Goal: Task Accomplishment & Management: Manage account settings

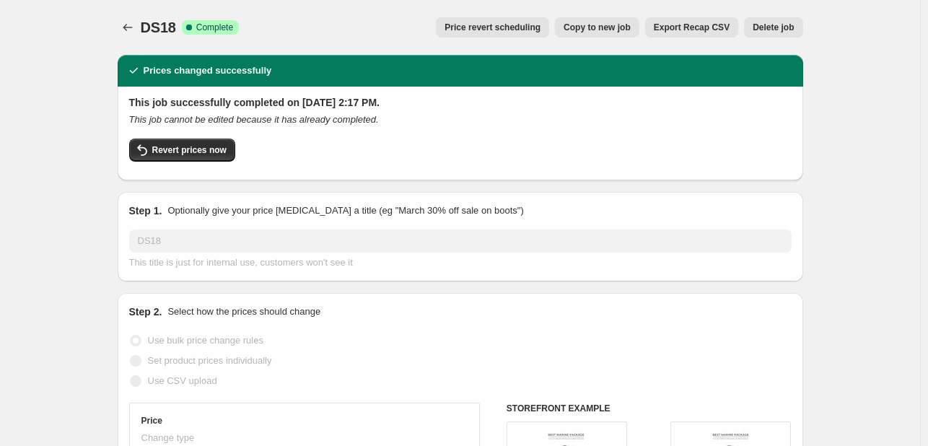
select select "percentage"
select select "vendor"
click at [128, 27] on icon "Price change jobs" at bounding box center [127, 27] width 9 height 7
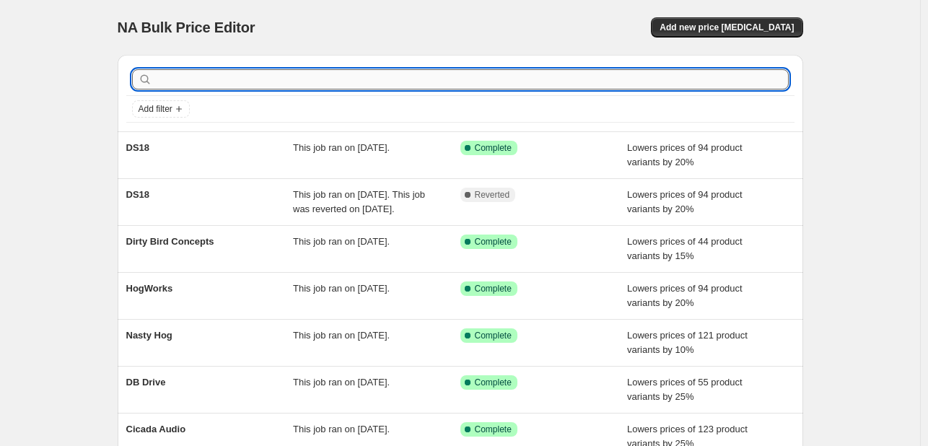
click at [233, 78] on input "text" at bounding box center [471, 79] width 633 height 20
type input "india"
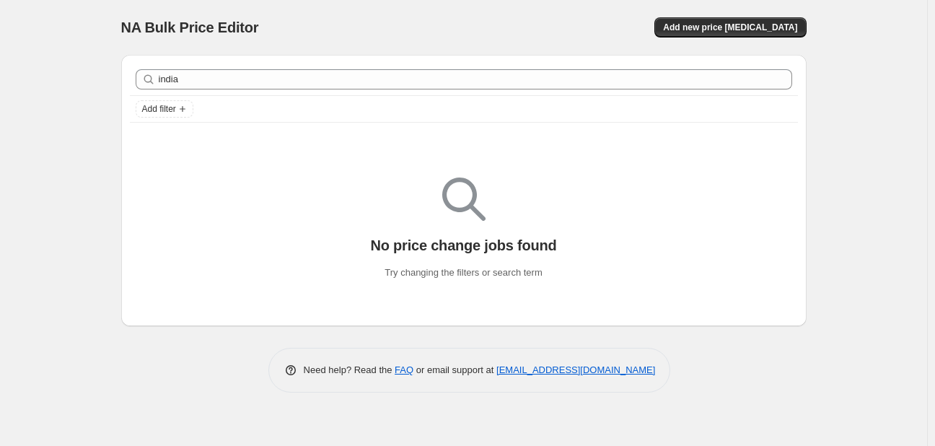
click at [260, 66] on div "india Clear" at bounding box center [464, 79] width 668 height 32
click at [260, 68] on div "india Clear" at bounding box center [464, 79] width 668 height 32
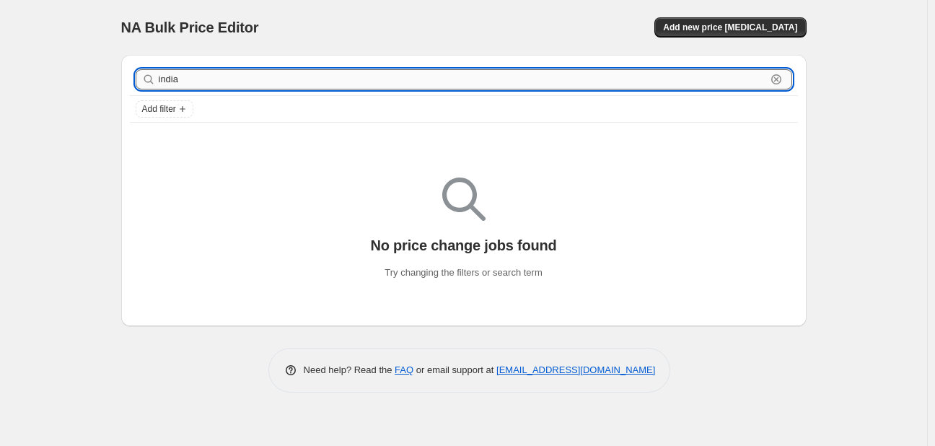
click at [260, 79] on input "india" at bounding box center [462, 79] width 607 height 20
type input "mmat"
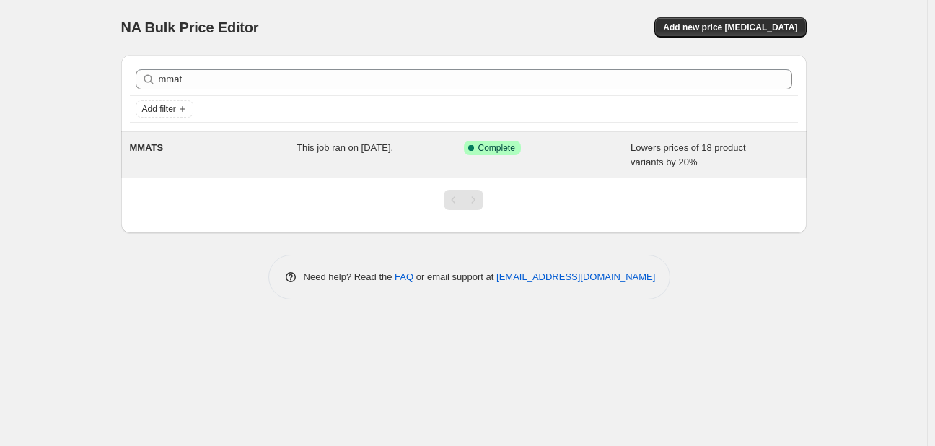
click at [302, 147] on span "This job ran on [DATE]." at bounding box center [344, 147] width 97 height 11
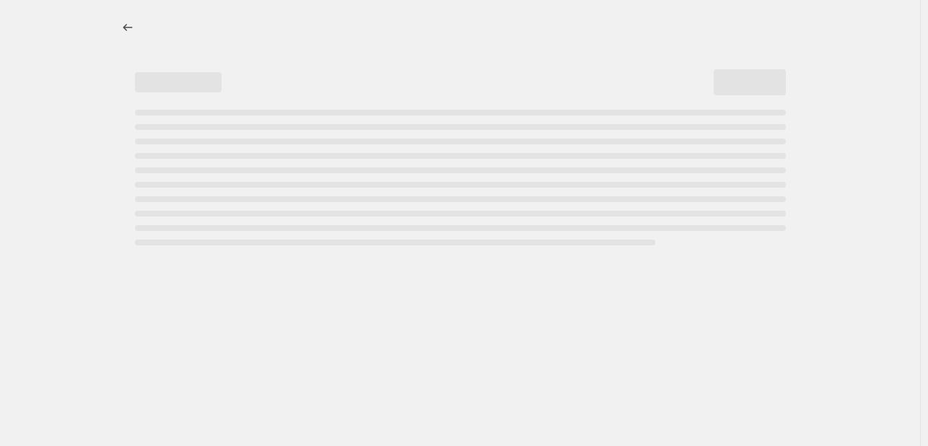
select select "percentage"
select select "vendor"
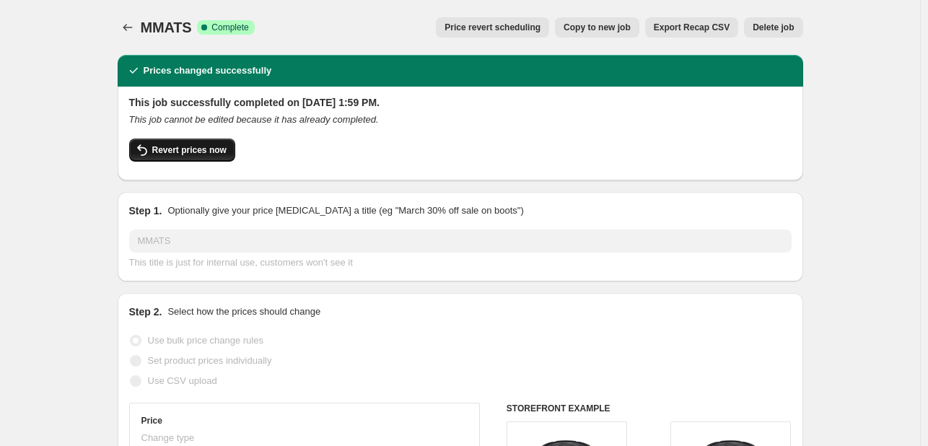
click at [224, 151] on span "Revert prices now" at bounding box center [189, 150] width 74 height 12
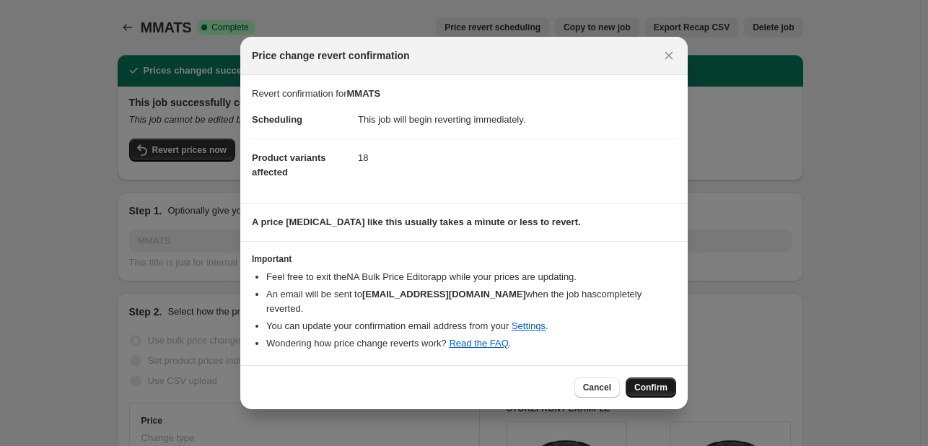
click at [669, 389] on button "Confirm" at bounding box center [650, 387] width 50 height 20
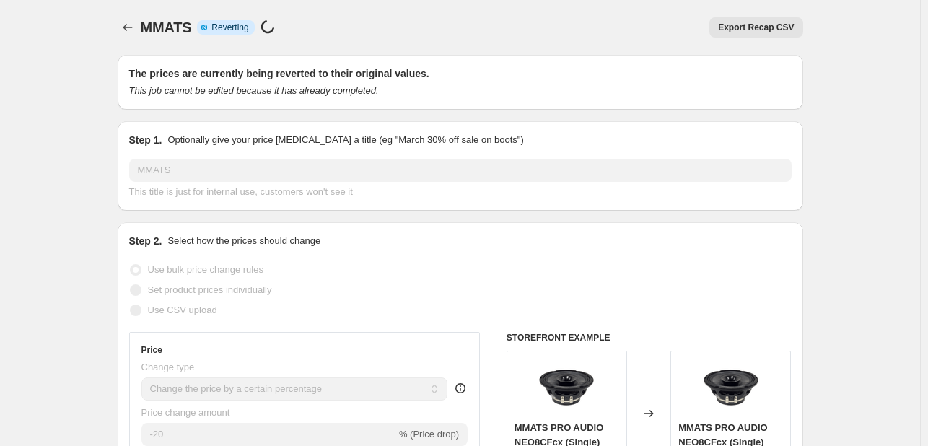
select select "percentage"
select select "vendor"
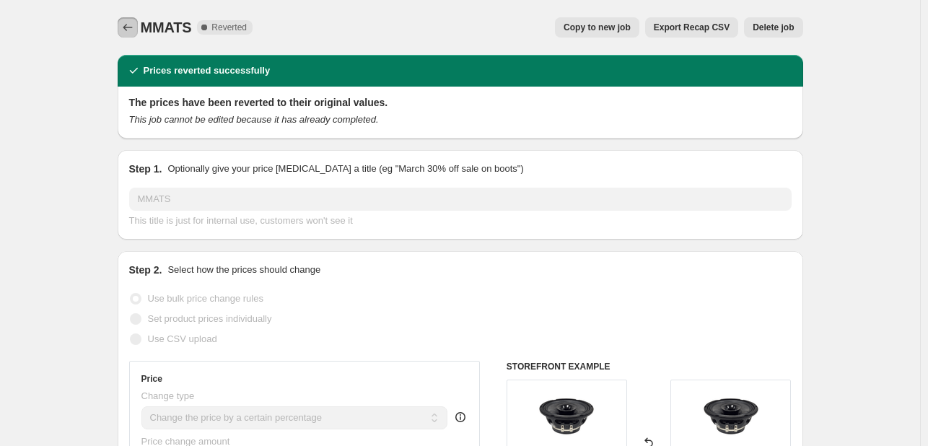
click at [128, 17] on button "Price change jobs" at bounding box center [128, 27] width 20 height 20
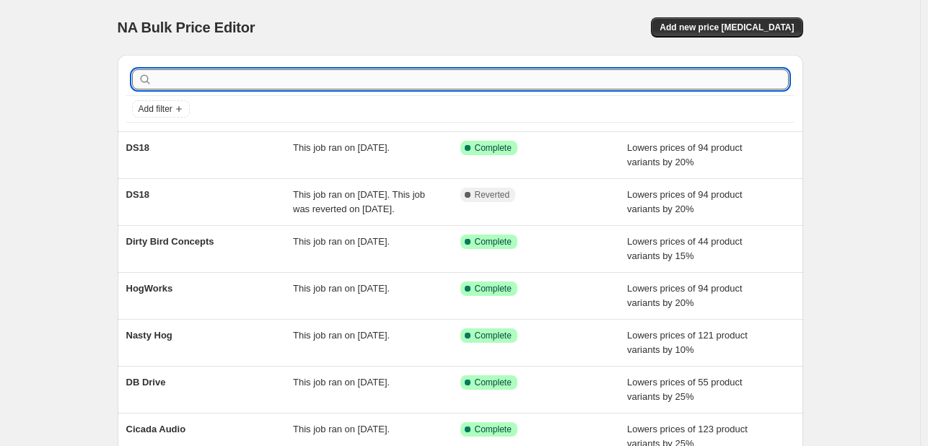
click at [271, 84] on input "text" at bounding box center [471, 79] width 633 height 20
type input "mmat"
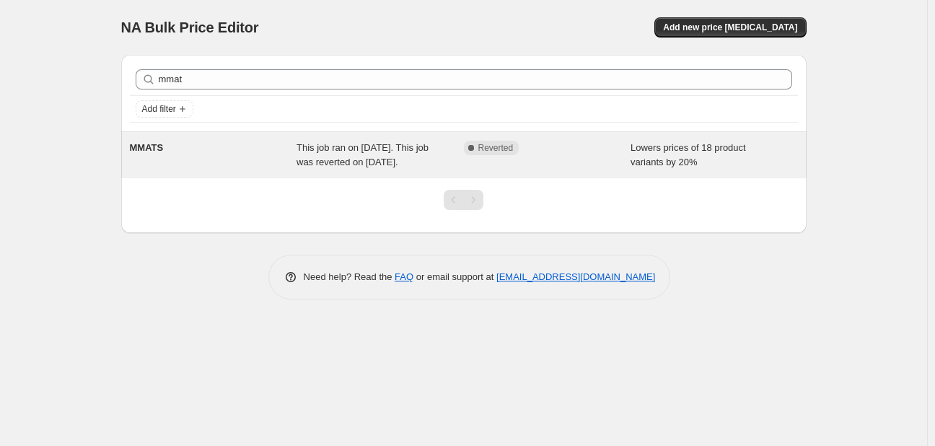
click at [205, 146] on div "MMATS" at bounding box center [213, 155] width 167 height 29
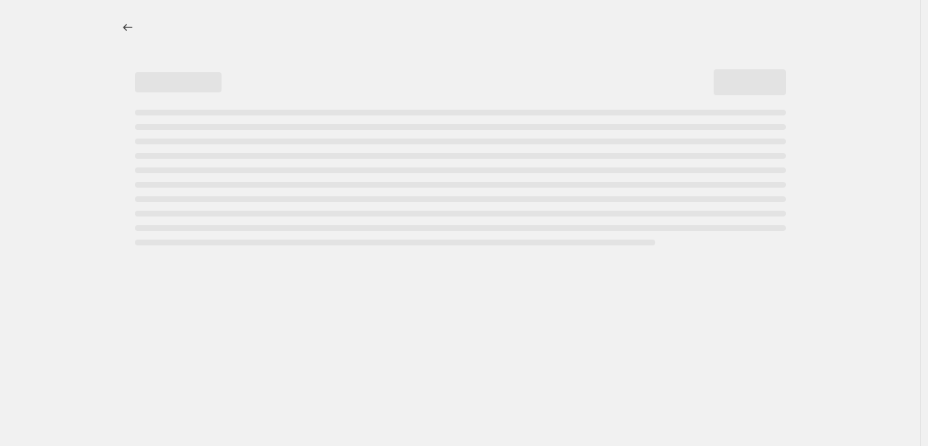
select select "percentage"
select select "vendor"
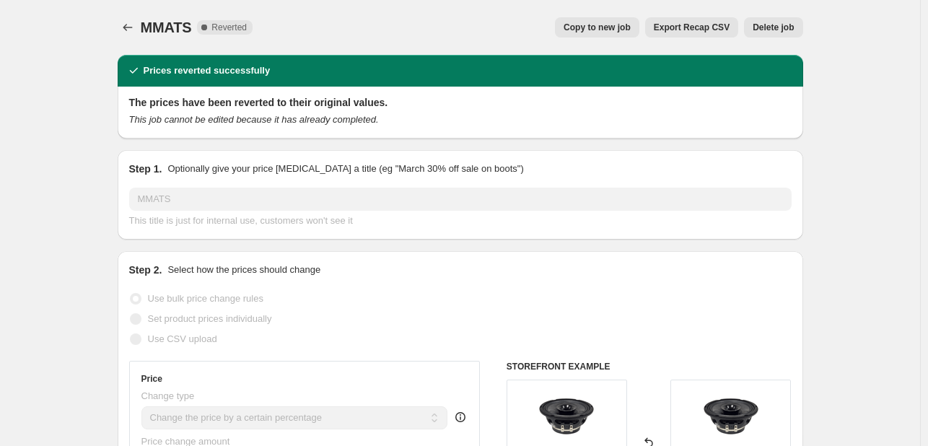
click at [630, 28] on span "Copy to new job" at bounding box center [596, 28] width 67 height 12
select select "percentage"
select select "vendor"
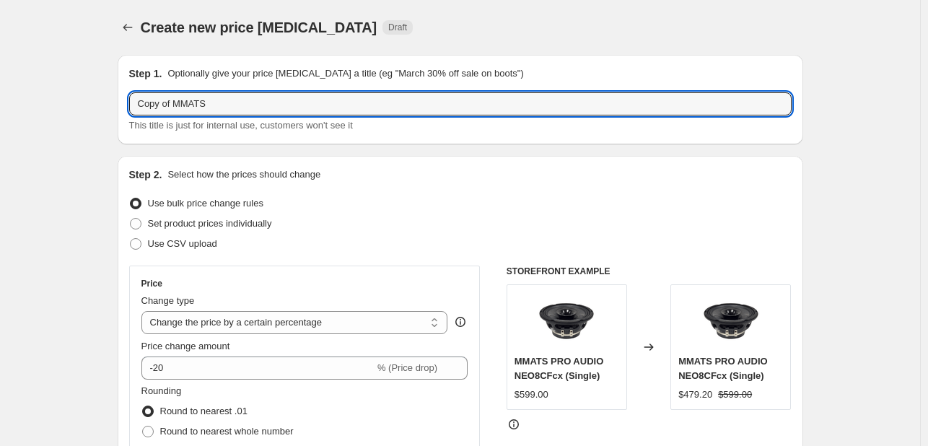
drag, startPoint x: 177, startPoint y: 113, endPoint x: 16, endPoint y: 87, distance: 163.8
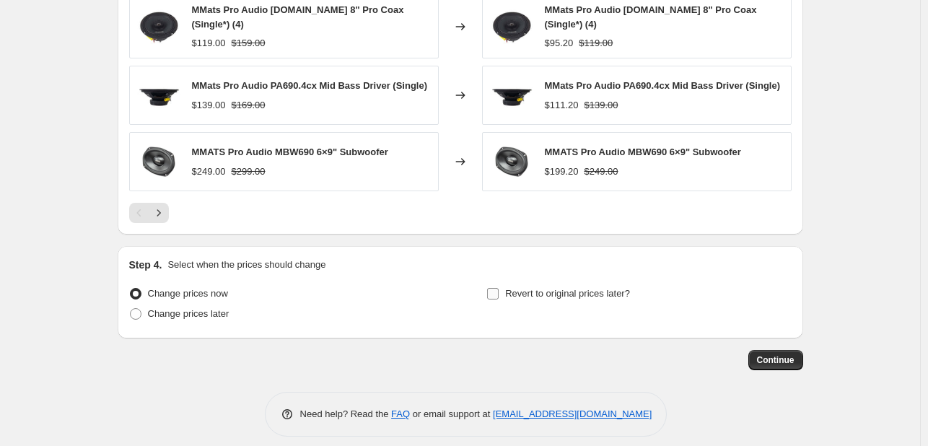
scroll to position [1157, 0]
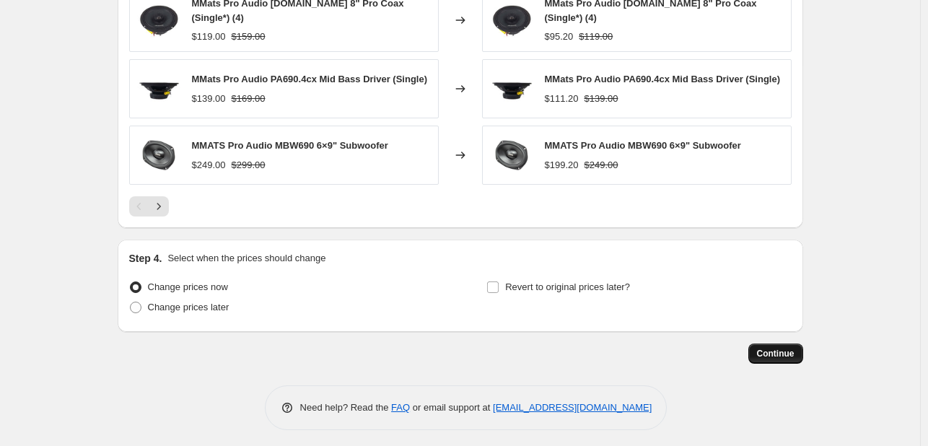
type input "MMATS"
click at [793, 351] on span "Continue" at bounding box center [776, 354] width 38 height 12
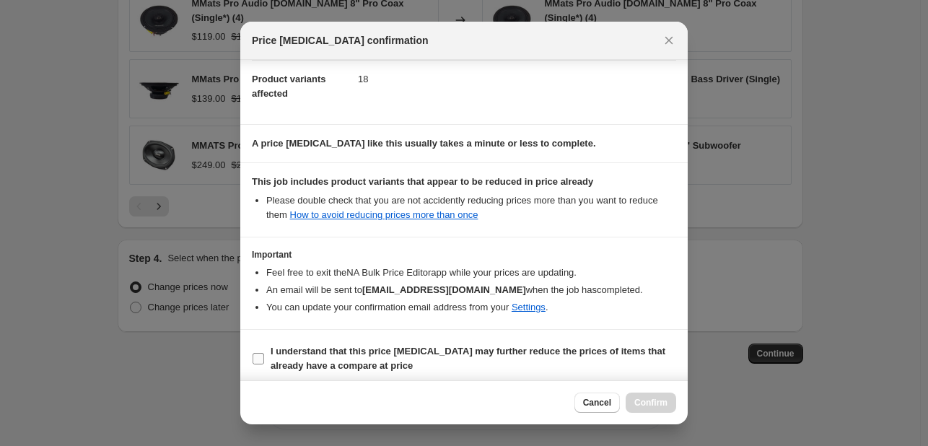
scroll to position [160, 0]
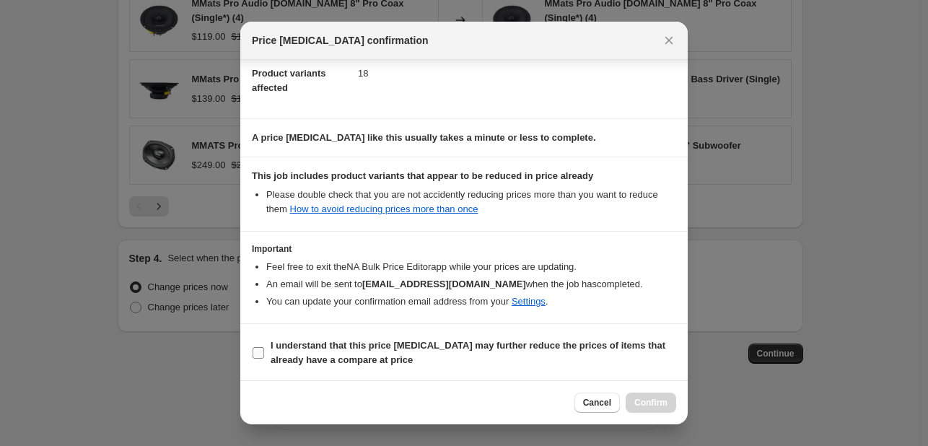
click at [316, 351] on span "I understand that this price [MEDICAL_DATA] may further reduce the prices of it…" at bounding box center [473, 352] width 405 height 29
click at [264, 351] on input "I understand that this price [MEDICAL_DATA] may further reduce the prices of it…" at bounding box center [258, 353] width 12 height 12
checkbox input "true"
click at [627, 403] on button "Confirm" at bounding box center [650, 402] width 50 height 20
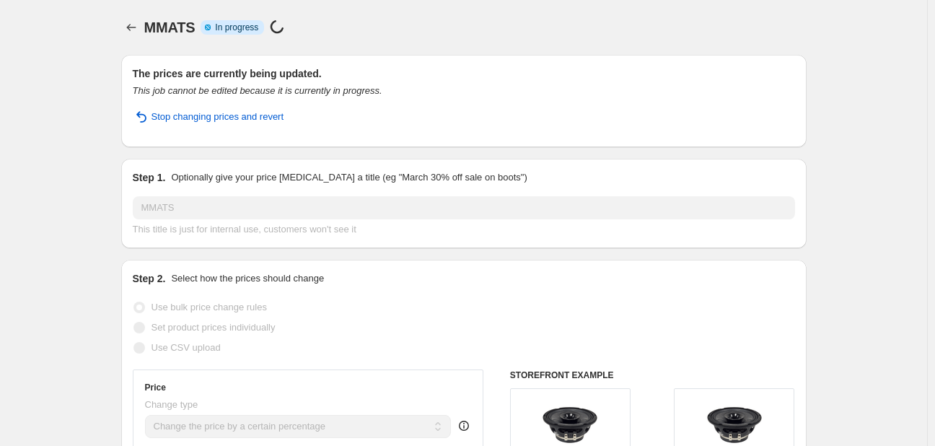
select select "percentage"
select select "vendor"
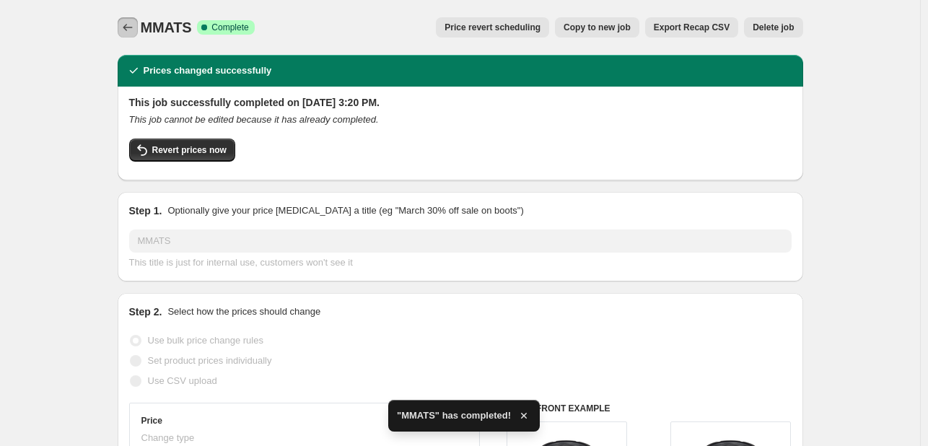
click at [128, 35] on button "Price change jobs" at bounding box center [128, 27] width 20 height 20
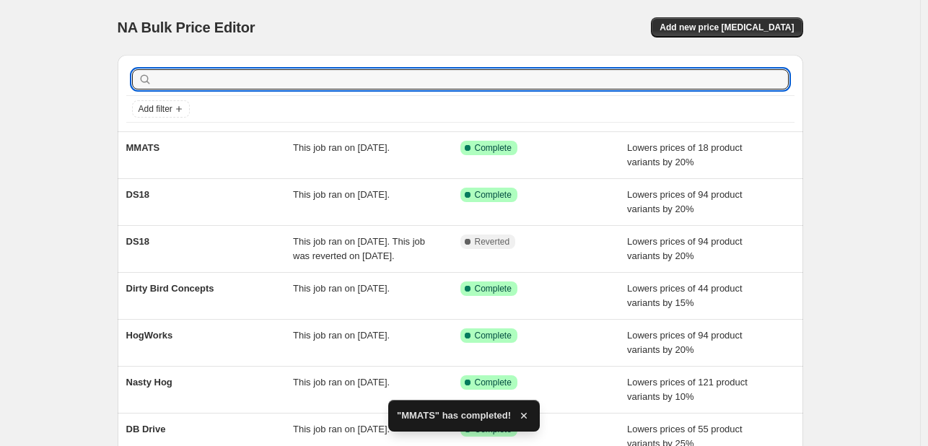
drag, startPoint x: 276, startPoint y: 84, endPoint x: 285, endPoint y: 99, distance: 17.4
click at [278, 84] on input "text" at bounding box center [471, 79] width 633 height 20
type input "[PERSON_NAME]"
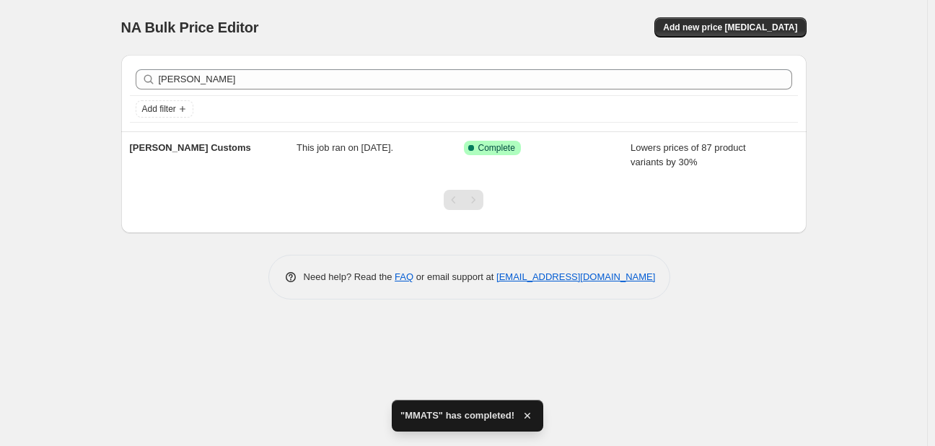
click at [258, 153] on div "[PERSON_NAME] Customs" at bounding box center [213, 155] width 167 height 29
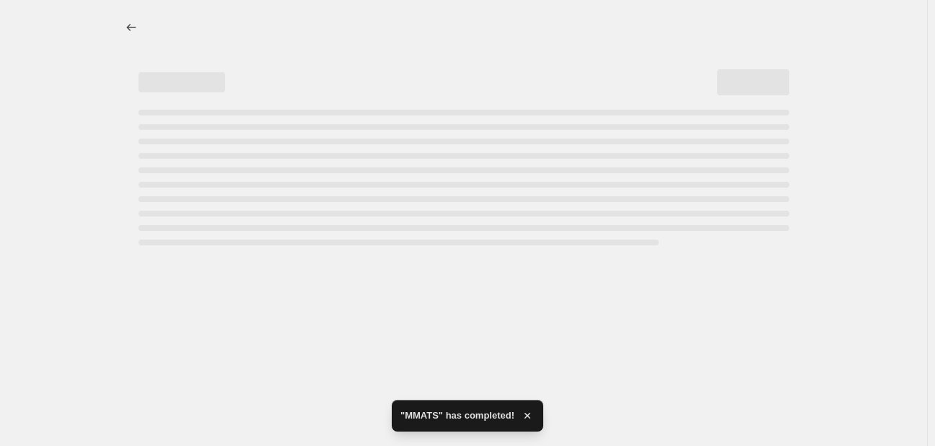
select select "percentage"
select select "vendor"
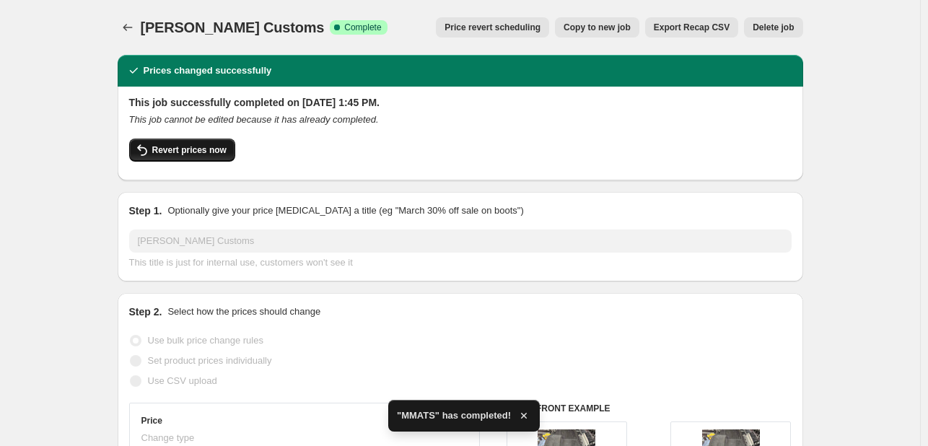
click at [172, 154] on span "Revert prices now" at bounding box center [189, 150] width 74 height 12
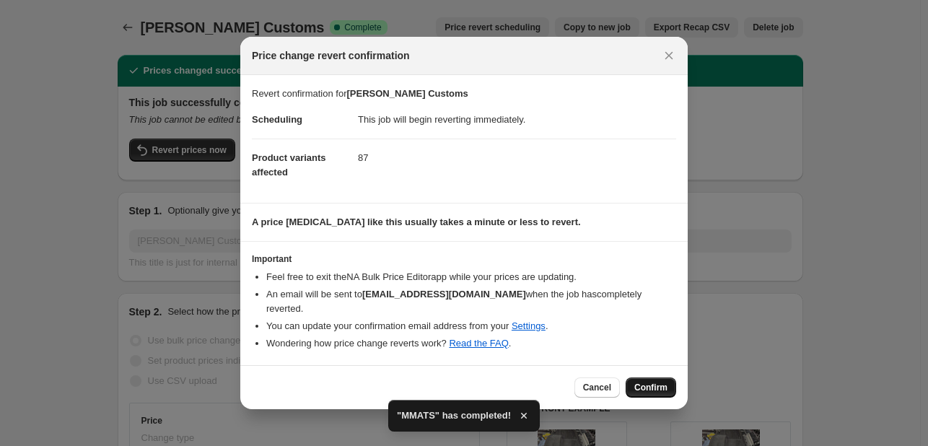
click at [646, 393] on button "Confirm" at bounding box center [650, 387] width 50 height 20
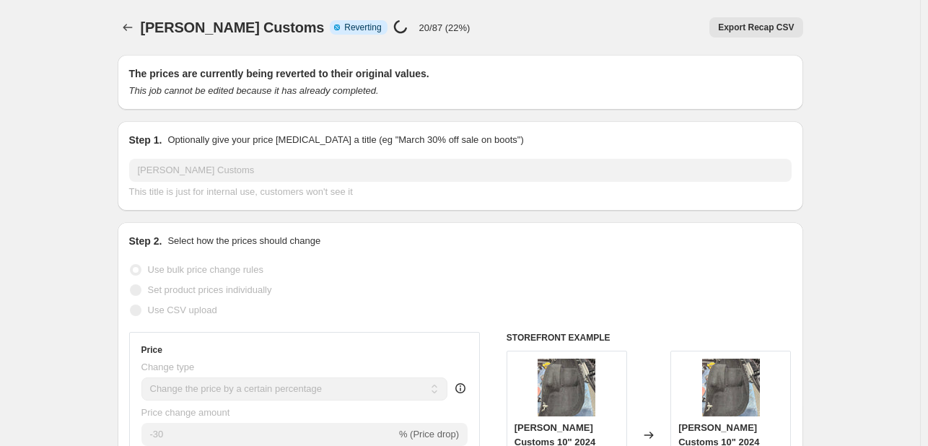
select select "percentage"
select select "vendor"
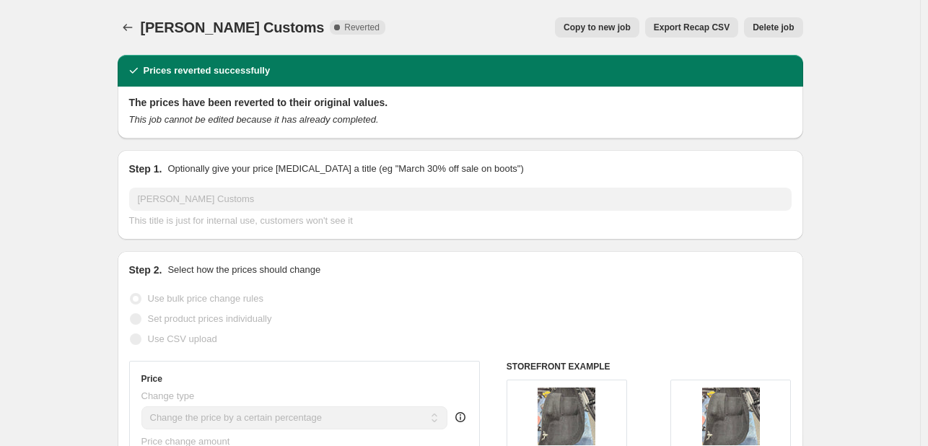
click at [611, 27] on span "Copy to new job" at bounding box center [596, 28] width 67 height 12
select select "percentage"
select select "vendor"
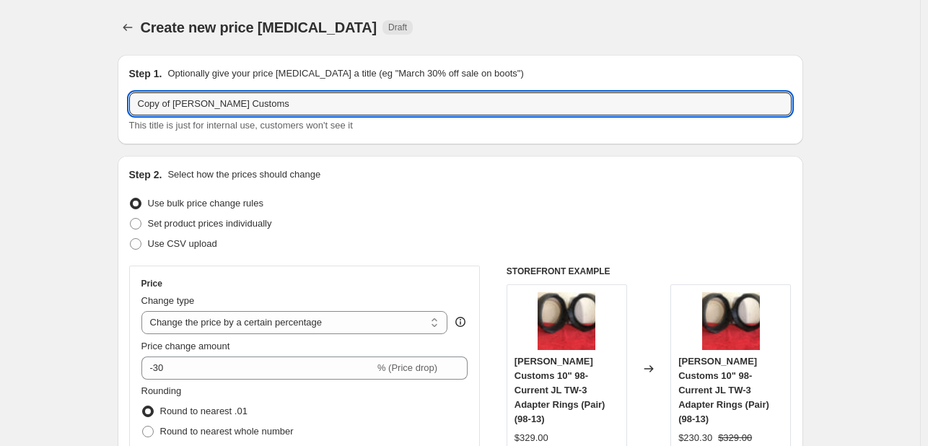
drag, startPoint x: 178, startPoint y: 100, endPoint x: 14, endPoint y: 92, distance: 163.9
type input "[PERSON_NAME] Customs"
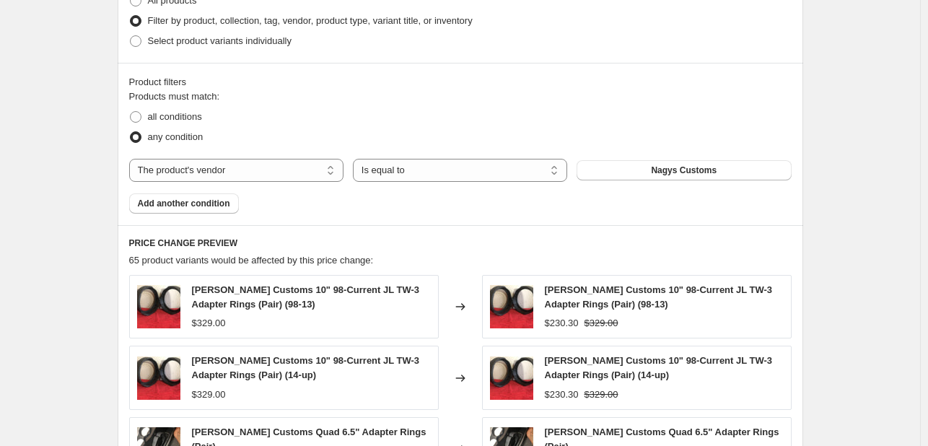
scroll to position [743, 0]
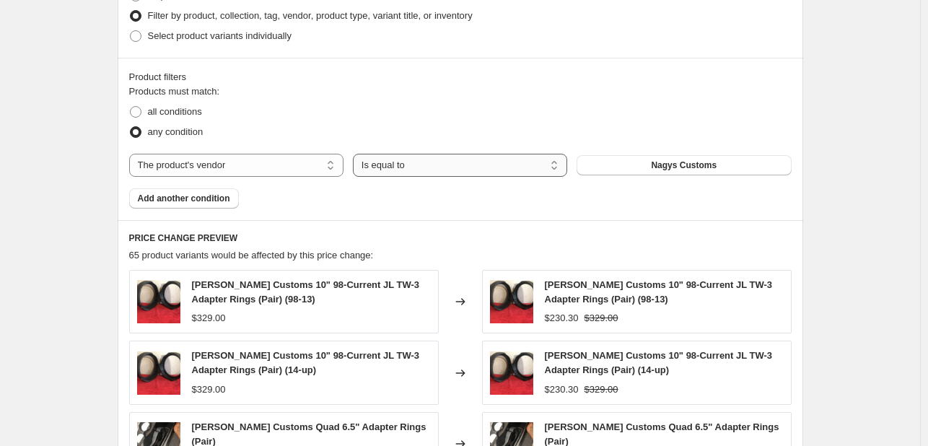
click at [426, 176] on select "Is equal to Is not equal to" at bounding box center [460, 165] width 214 height 23
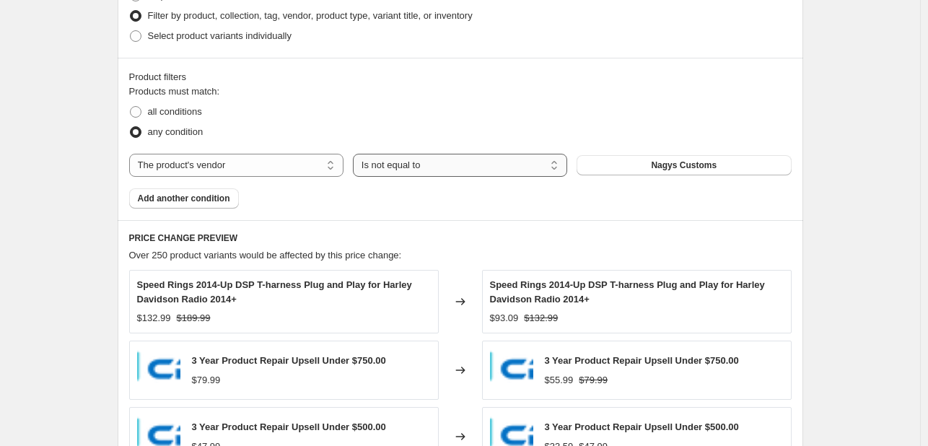
click at [416, 165] on select "Is equal to Is not equal to" at bounding box center [460, 165] width 214 height 23
select select "equal"
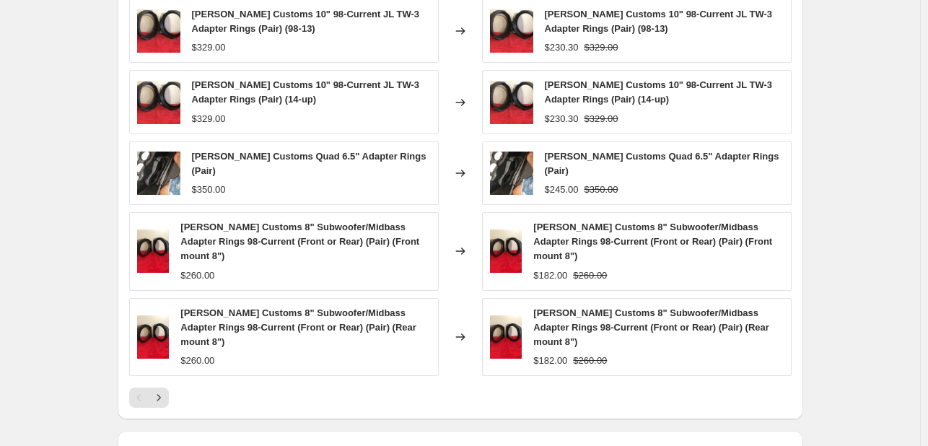
scroll to position [1176, 0]
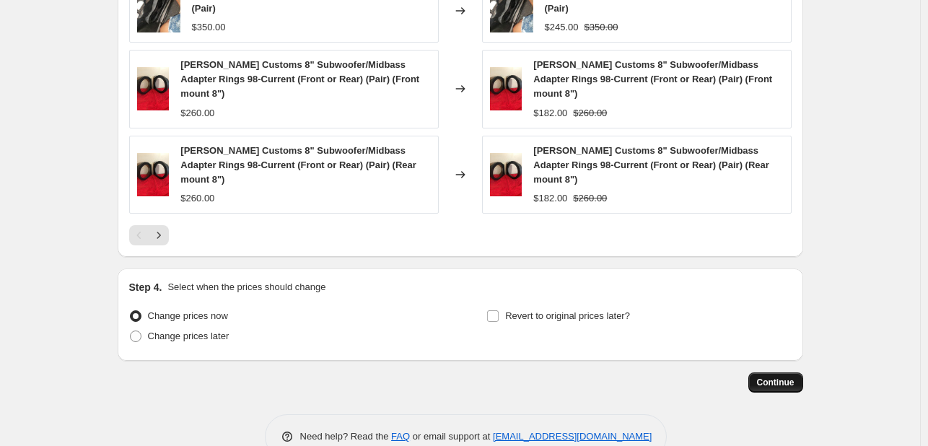
click at [783, 377] on span "Continue" at bounding box center [776, 383] width 38 height 12
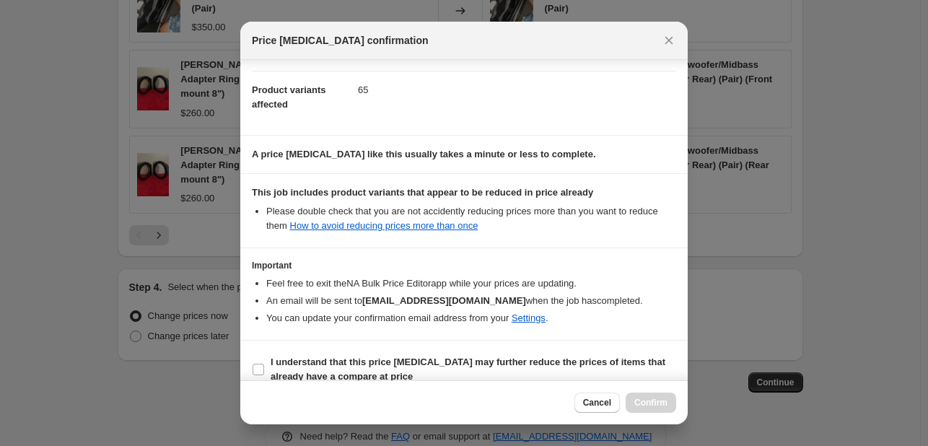
scroll to position [144, 0]
click at [472, 361] on b "I understand that this price [MEDICAL_DATA] may further reduce the prices of it…" at bounding box center [468, 368] width 395 height 25
click at [264, 363] on input "I understand that this price [MEDICAL_DATA] may further reduce the prices of it…" at bounding box center [258, 369] width 12 height 12
checkbox input "true"
click at [636, 404] on span "Confirm" at bounding box center [650, 403] width 33 height 12
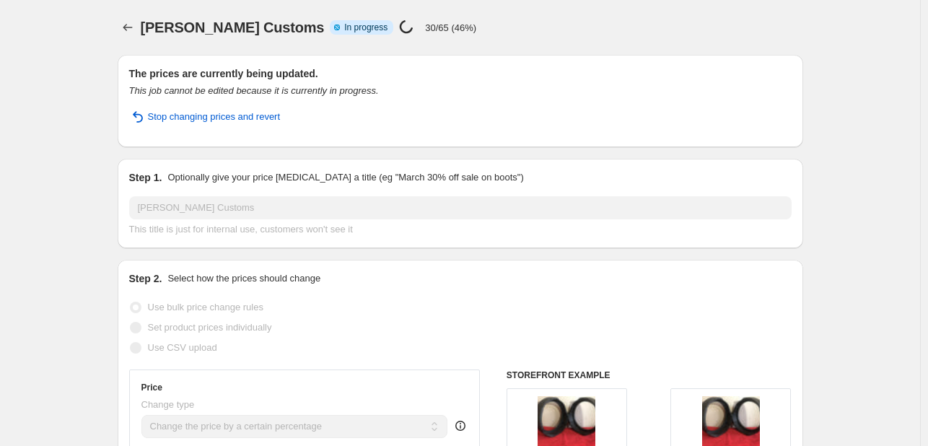
select select "percentage"
select select "vendor"
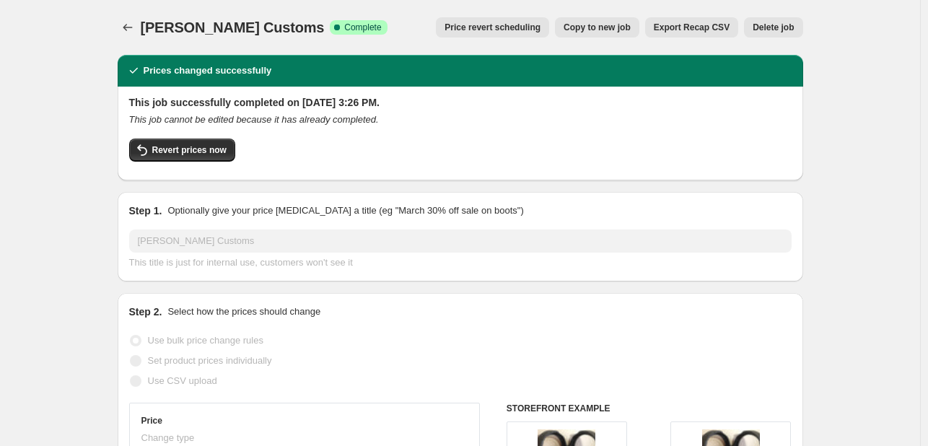
click at [128, 30] on icon "Price change jobs" at bounding box center [127, 27] width 14 height 14
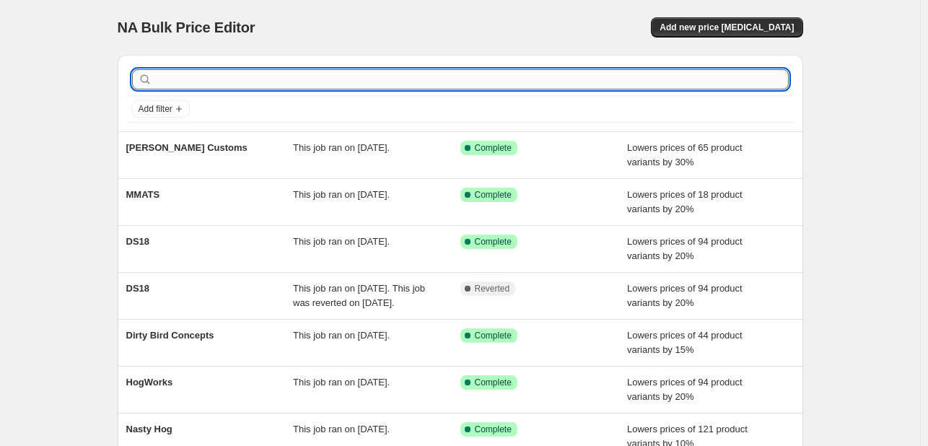
click at [176, 74] on input "text" at bounding box center [471, 79] width 633 height 20
type input "prv"
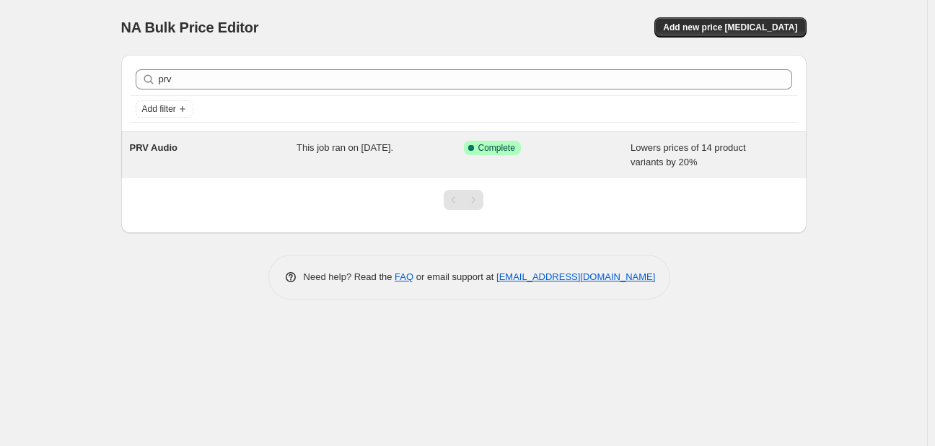
click at [416, 160] on div "This job ran on [DATE]." at bounding box center [379, 155] width 167 height 29
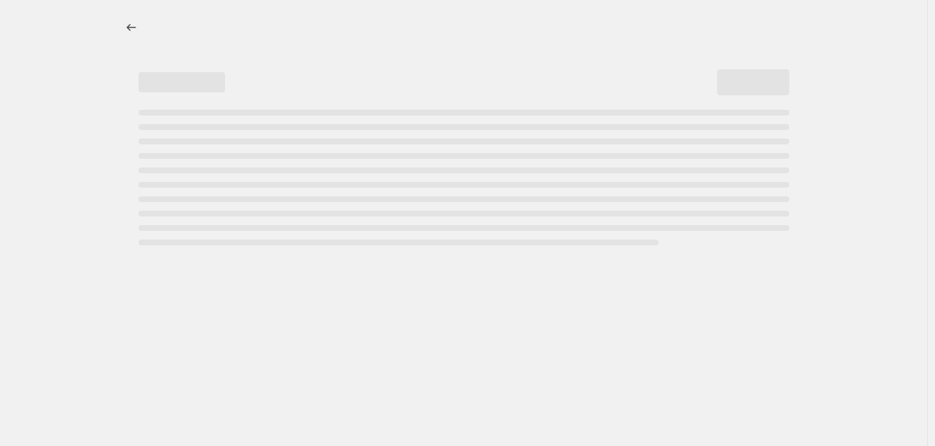
select select "percentage"
select select "vendor"
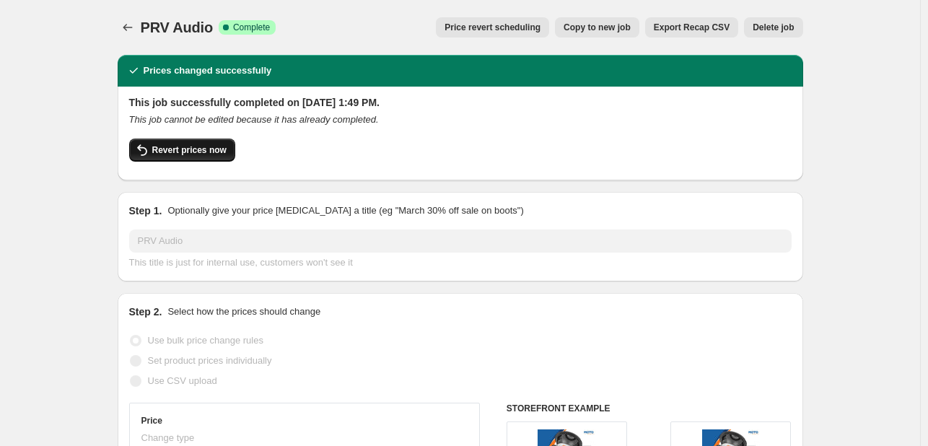
click at [214, 141] on button "Revert prices now" at bounding box center [182, 150] width 106 height 23
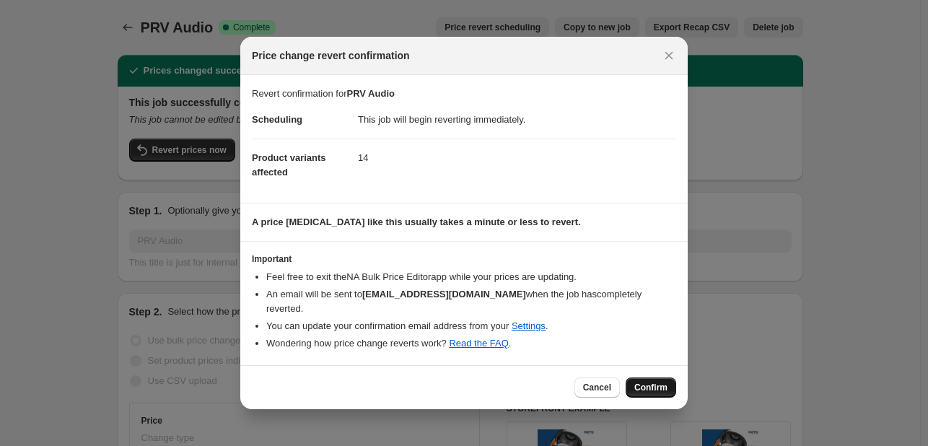
click at [668, 377] on button "Confirm" at bounding box center [650, 387] width 50 height 20
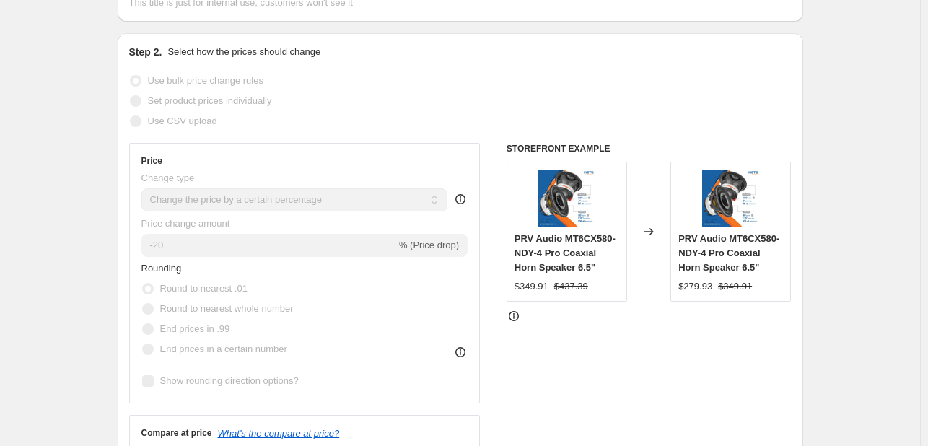
scroll to position [216, 0]
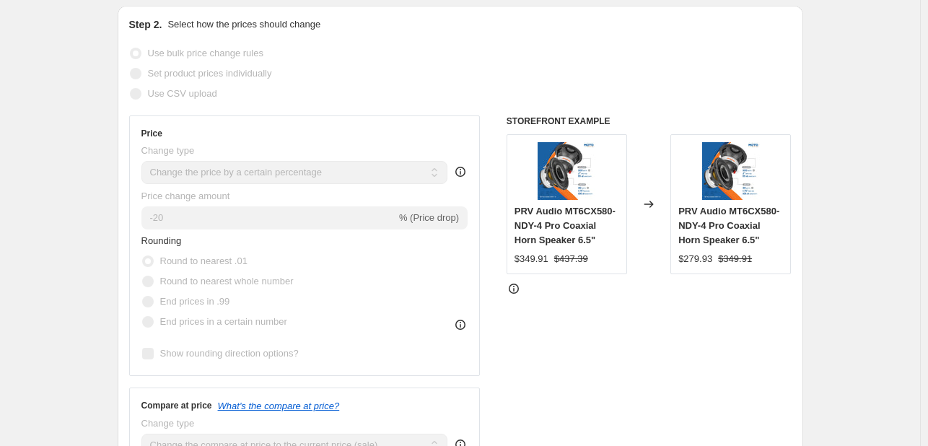
select select "percentage"
select select "vendor"
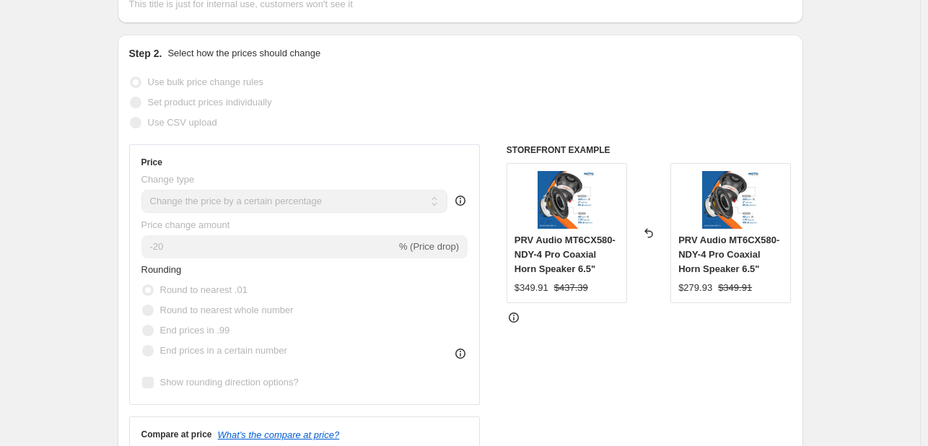
scroll to position [0, 0]
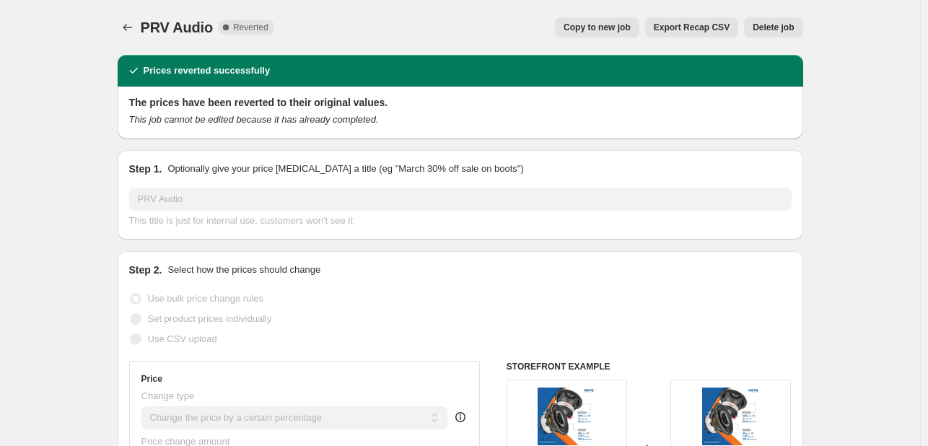
click at [581, 22] on span "Copy to new job" at bounding box center [596, 28] width 67 height 12
select select "percentage"
select select "vendor"
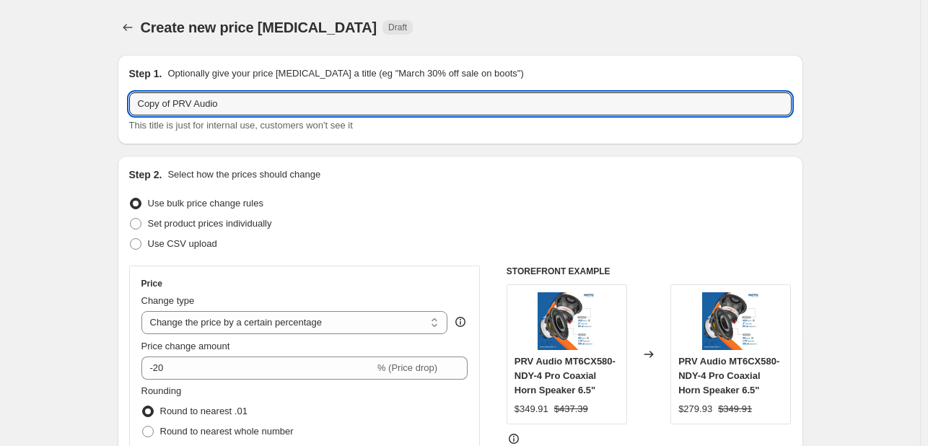
drag, startPoint x: 176, startPoint y: 105, endPoint x: -7, endPoint y: 103, distance: 183.2
click at [0, 103] on html "Home Settings Plans Skip to content Create new price [MEDICAL_DATA]. This page …" at bounding box center [464, 223] width 928 height 446
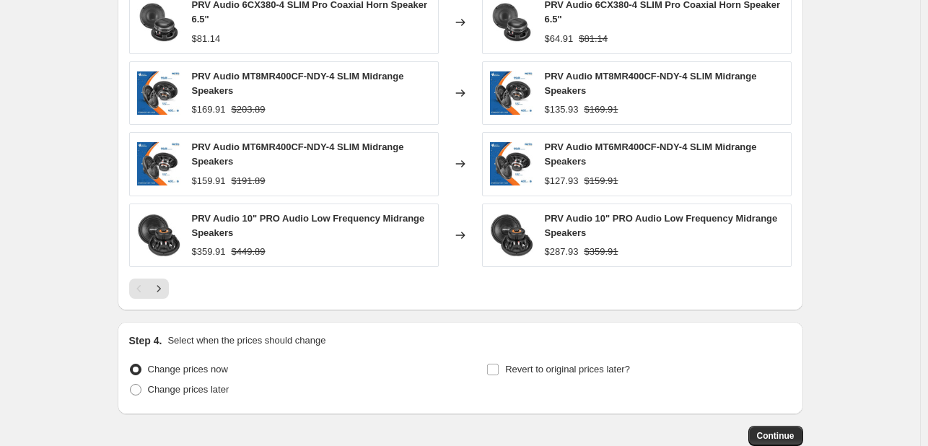
scroll to position [1180, 0]
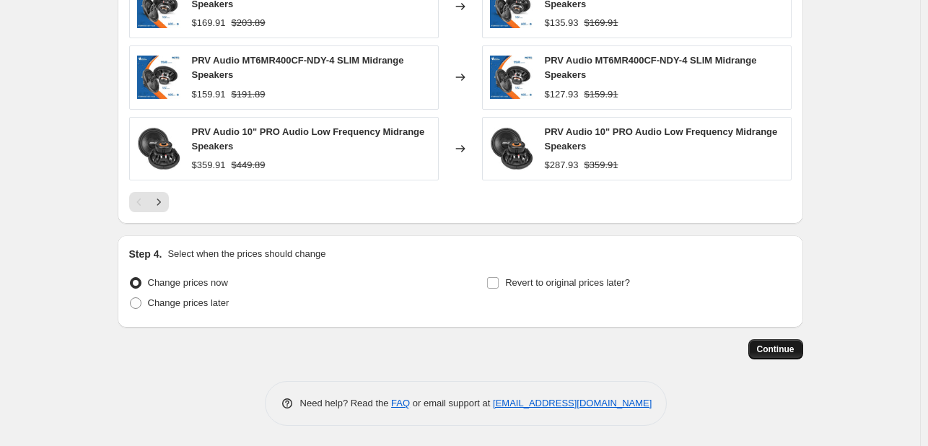
type input "PRV Audio"
click at [779, 346] on span "Continue" at bounding box center [776, 349] width 38 height 12
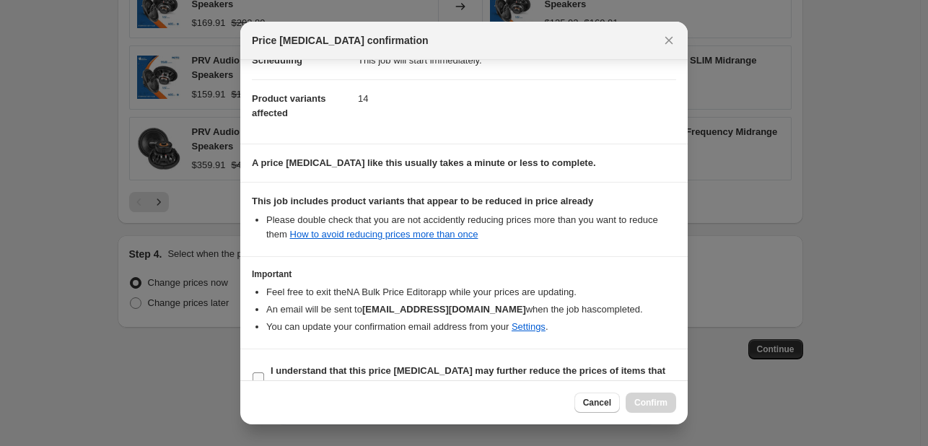
scroll to position [160, 0]
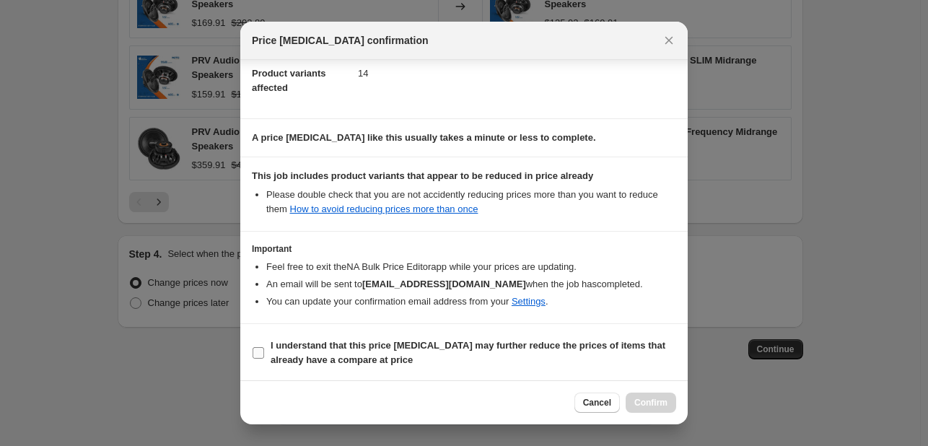
click at [429, 362] on span "I understand that this price [MEDICAL_DATA] may further reduce the prices of it…" at bounding box center [473, 352] width 405 height 29
click at [264, 359] on input "I understand that this price [MEDICAL_DATA] may further reduce the prices of it…" at bounding box center [258, 353] width 12 height 12
checkbox input "true"
click at [649, 417] on div "Cancel Confirm" at bounding box center [463, 402] width 447 height 44
click at [649, 396] on button "Confirm" at bounding box center [650, 402] width 50 height 20
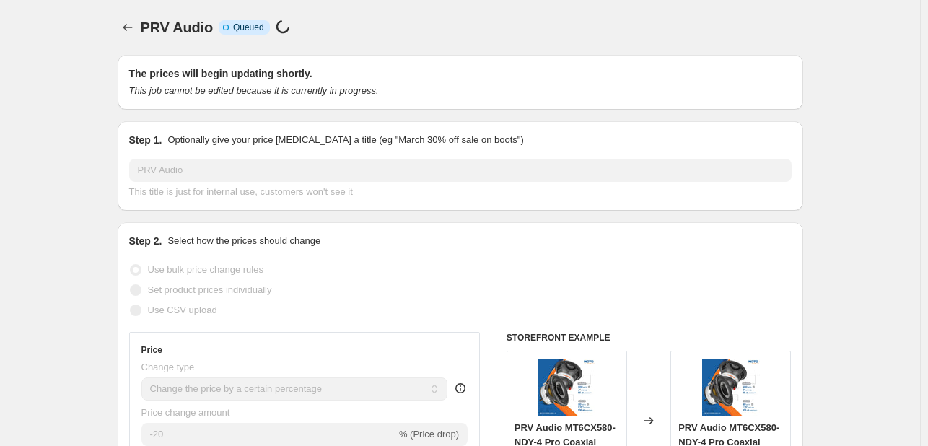
scroll to position [1180, 0]
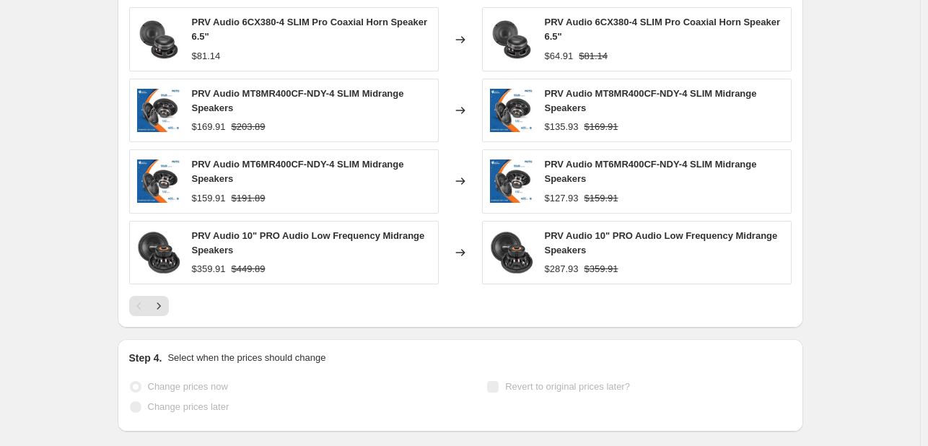
select select "percentage"
select select "vendor"
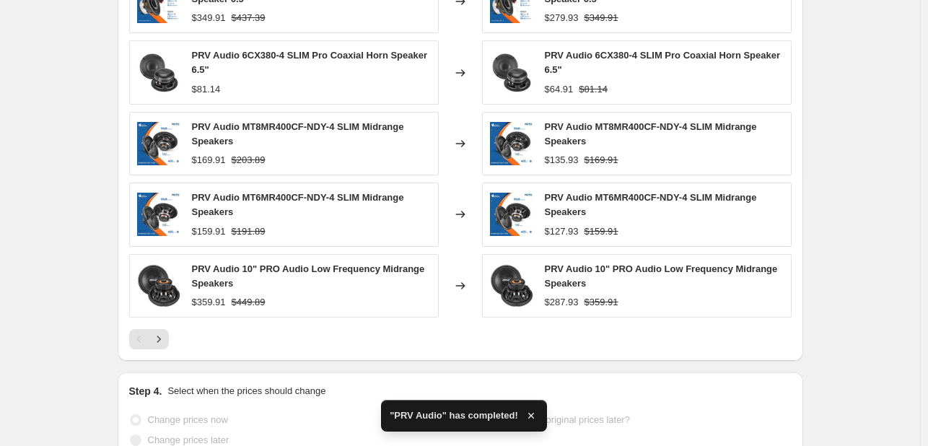
scroll to position [0, 0]
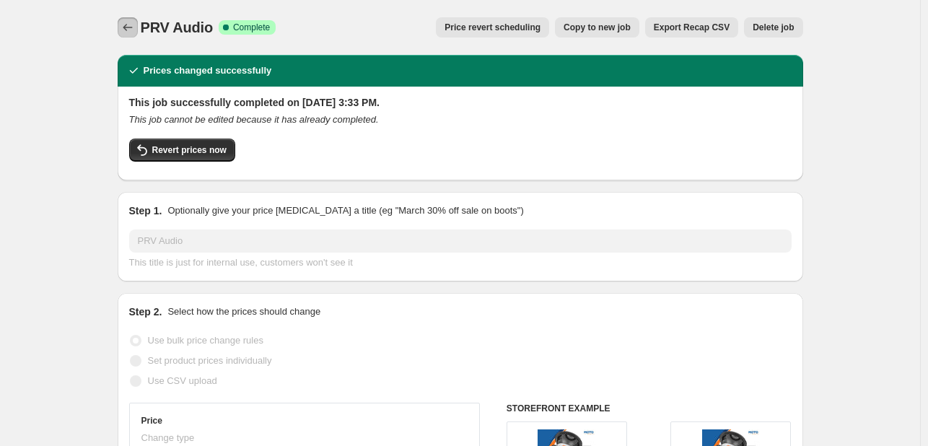
click at [127, 35] on button "Price change jobs" at bounding box center [128, 27] width 20 height 20
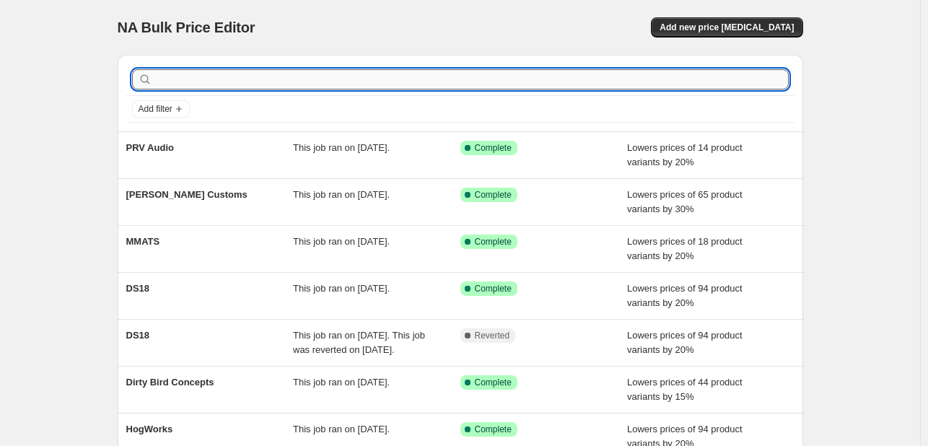
click at [216, 79] on input "text" at bounding box center [471, 79] width 633 height 20
type input "rock"
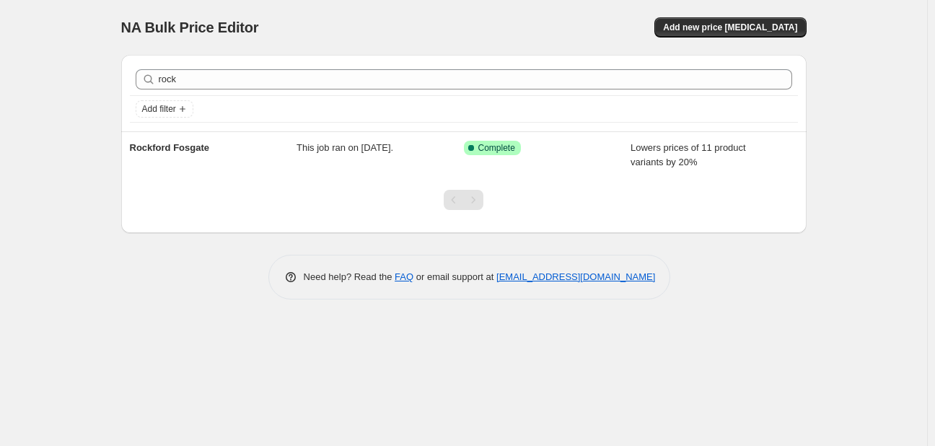
click at [239, 158] on div "Rockford Fosgate" at bounding box center [213, 155] width 167 height 29
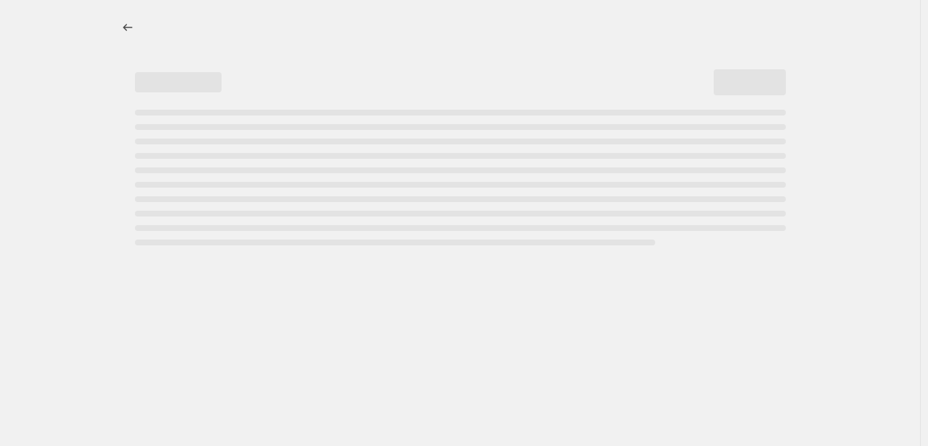
select select "percentage"
select select "vendor"
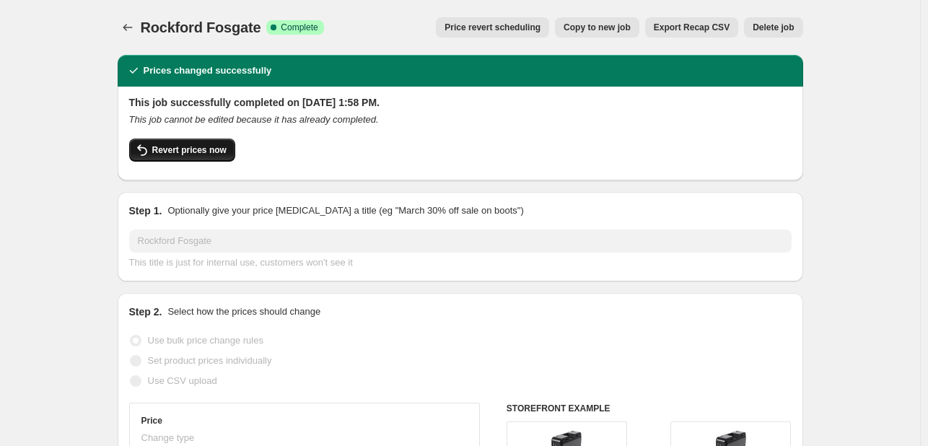
click at [183, 149] on span "Revert prices now" at bounding box center [189, 150] width 74 height 12
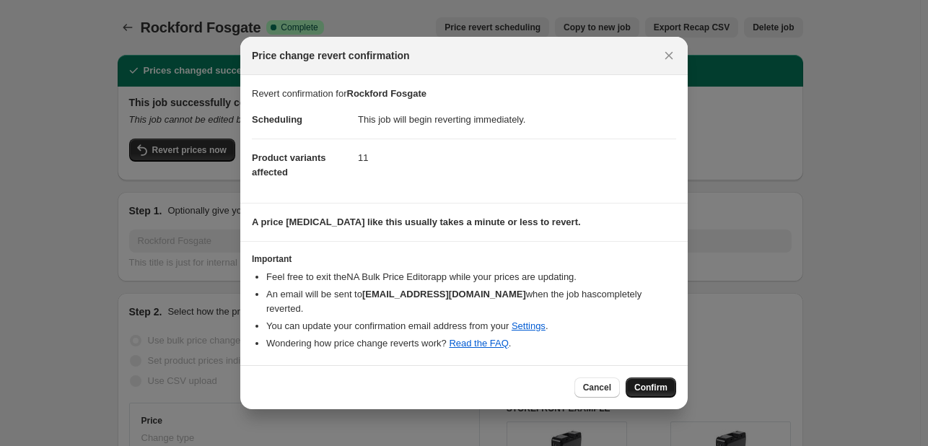
click at [653, 386] on span "Confirm" at bounding box center [650, 388] width 33 height 12
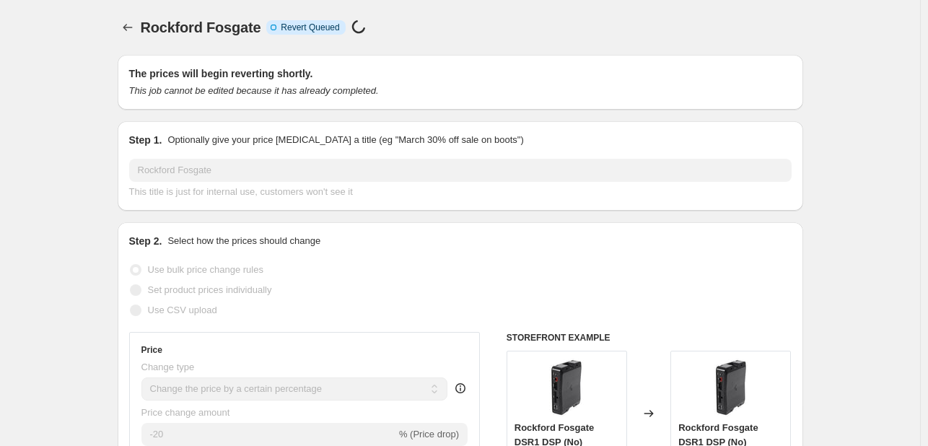
select select "percentage"
select select "vendor"
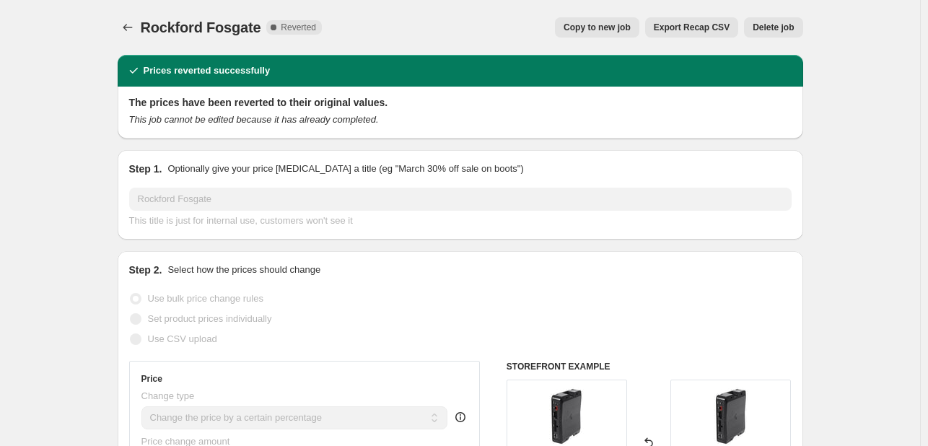
click at [609, 35] on button "Copy to new job" at bounding box center [597, 27] width 84 height 20
select select "percentage"
select select "vendor"
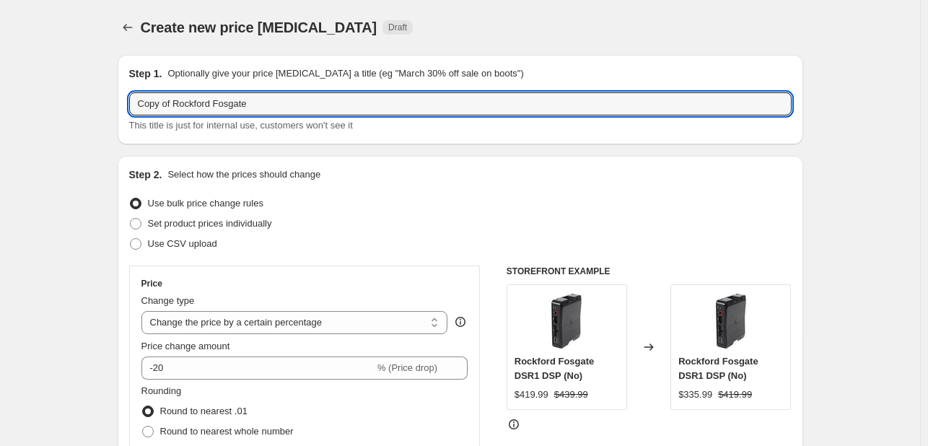
drag, startPoint x: 175, startPoint y: 108, endPoint x: -17, endPoint y: 81, distance: 193.8
click at [0, 81] on html "Home Settings Plans Skip to content Create new price [MEDICAL_DATA]. This page …" at bounding box center [464, 223] width 928 height 446
type input "Rockford Fosgate"
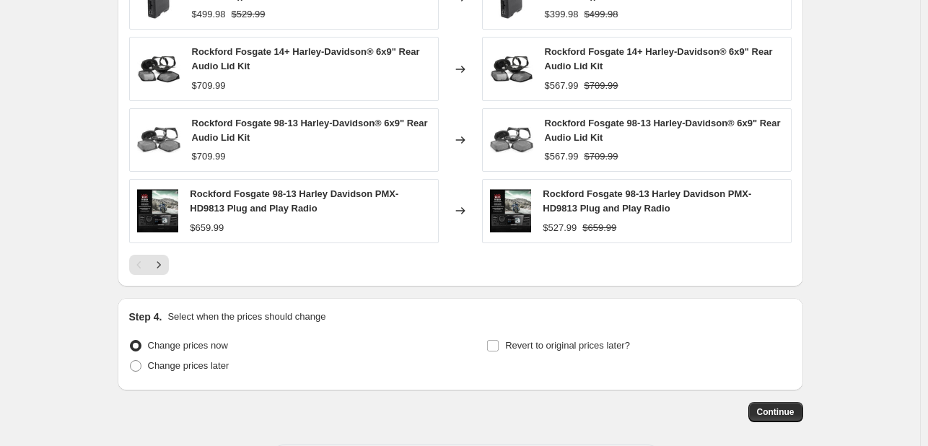
scroll to position [1176, 0]
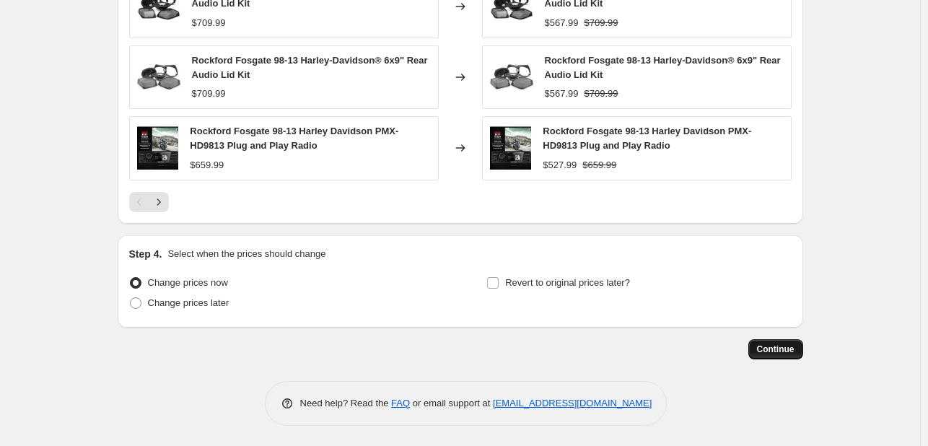
click at [768, 352] on button "Continue" at bounding box center [775, 349] width 55 height 20
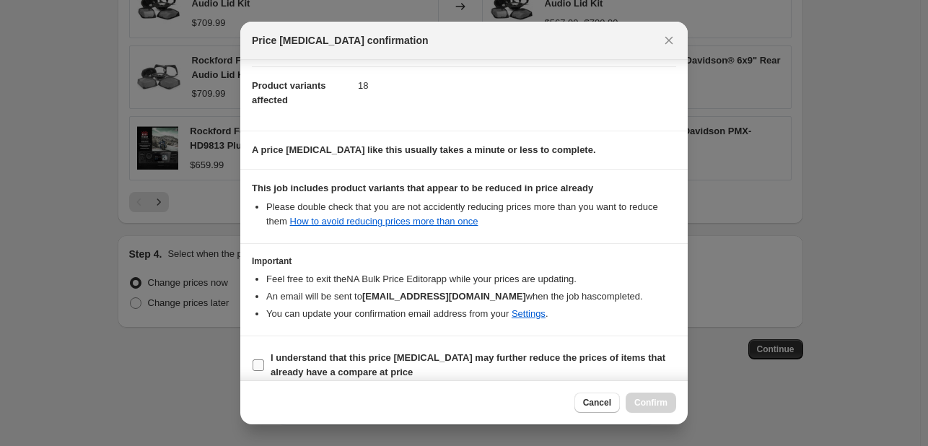
scroll to position [160, 0]
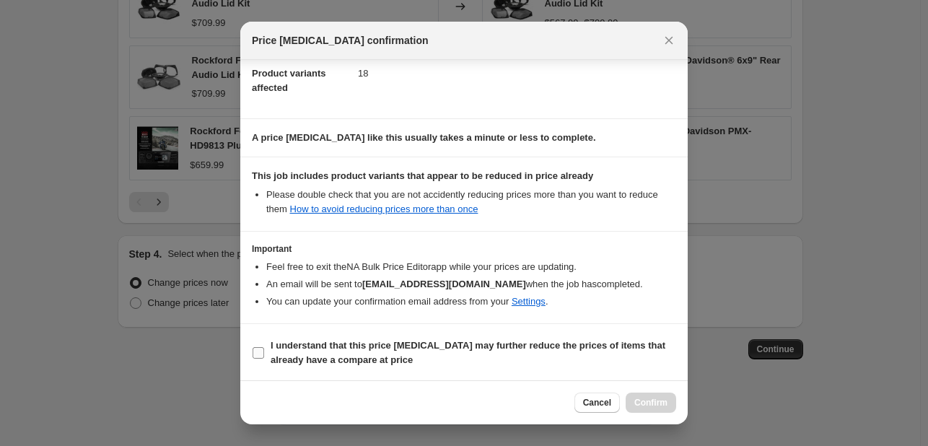
click at [413, 351] on span "I understand that this price [MEDICAL_DATA] may further reduce the prices of it…" at bounding box center [473, 352] width 405 height 29
click at [264, 351] on input "I understand that this price [MEDICAL_DATA] may further reduce the prices of it…" at bounding box center [258, 353] width 12 height 12
checkbox input "true"
click at [641, 400] on span "Confirm" at bounding box center [650, 403] width 33 height 12
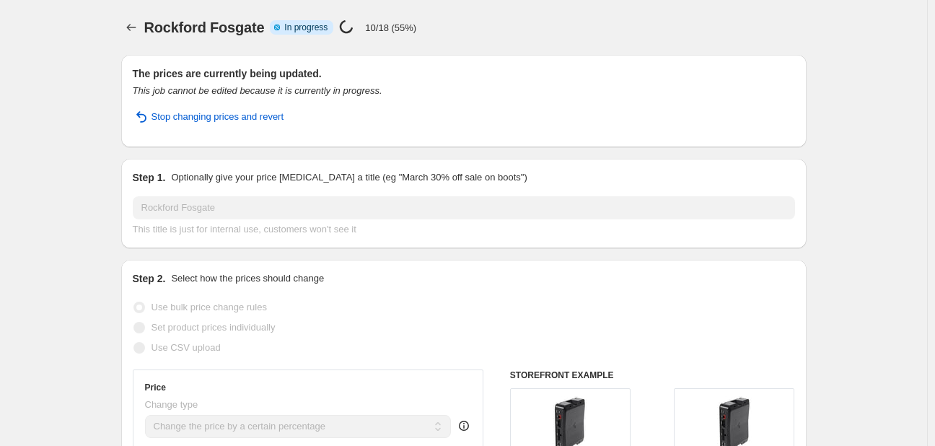
select select "percentage"
select select "vendor"
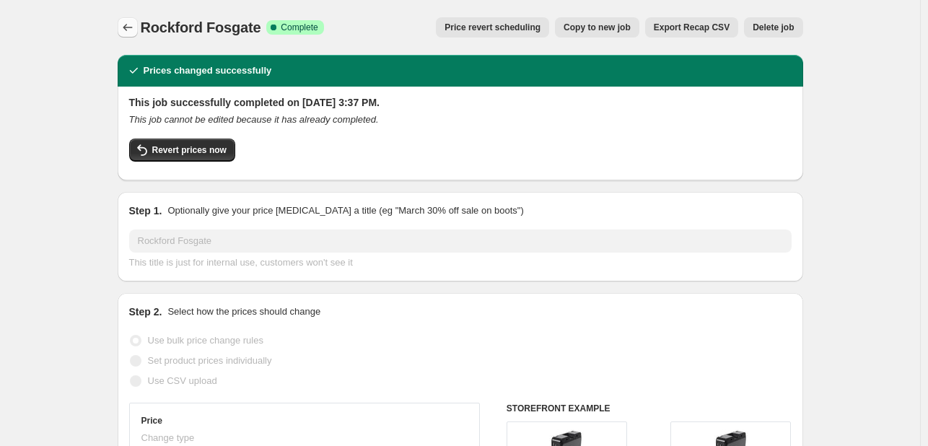
click at [125, 35] on button "Price change jobs" at bounding box center [128, 27] width 20 height 20
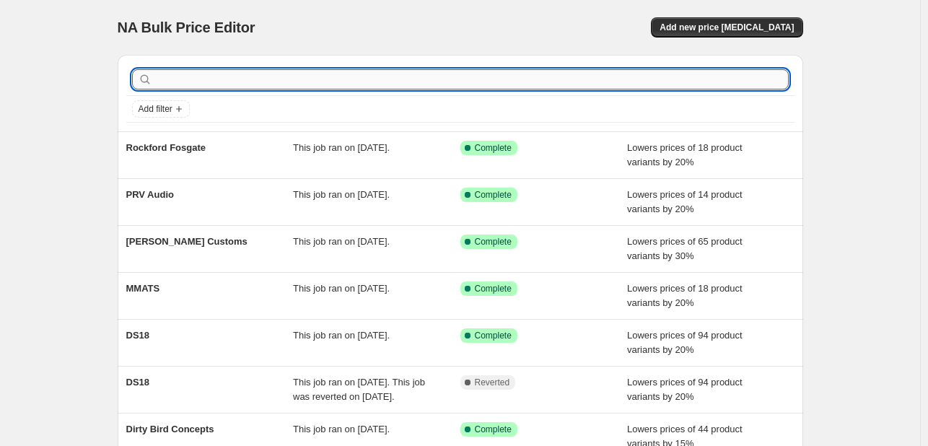
click at [360, 75] on input "text" at bounding box center [471, 79] width 633 height 20
type input "speed"
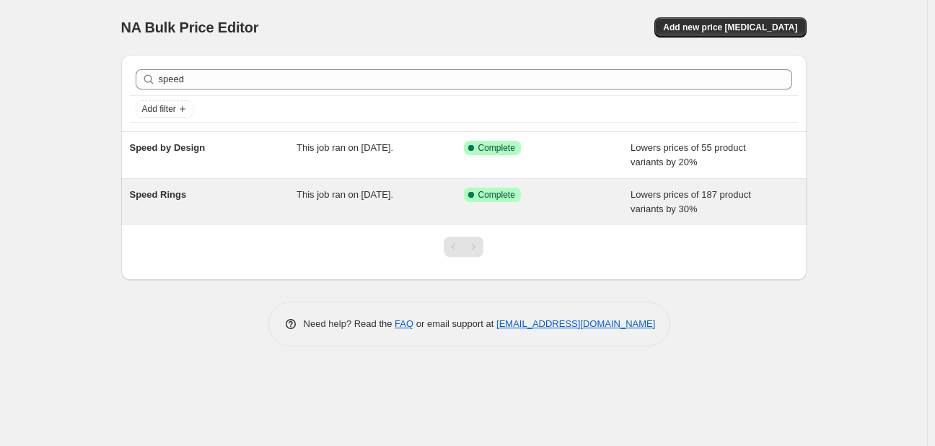
click at [180, 203] on div "Speed Rings" at bounding box center [213, 202] width 167 height 29
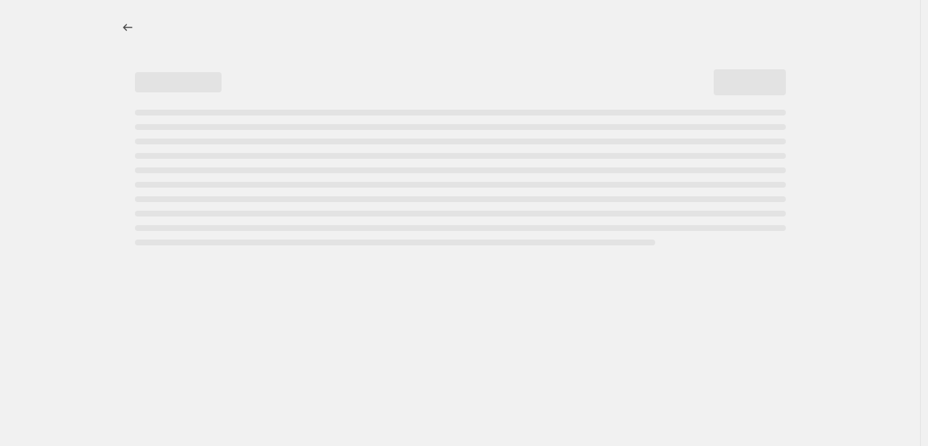
select select "percentage"
select select "vendor"
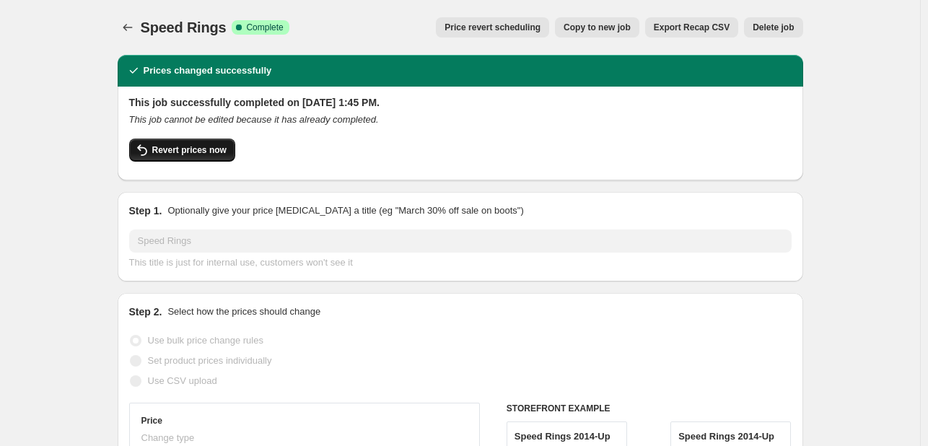
click at [206, 151] on span "Revert prices now" at bounding box center [189, 150] width 74 height 12
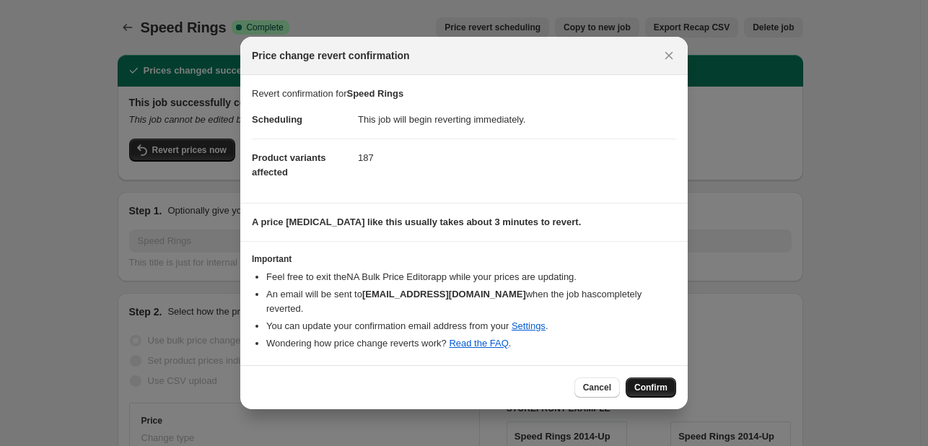
click at [664, 390] on span "Confirm" at bounding box center [650, 388] width 33 height 12
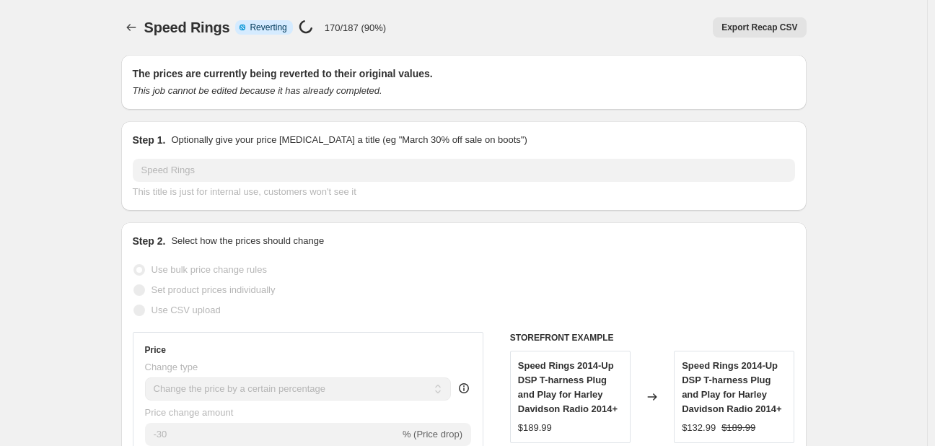
select select "percentage"
select select "vendor"
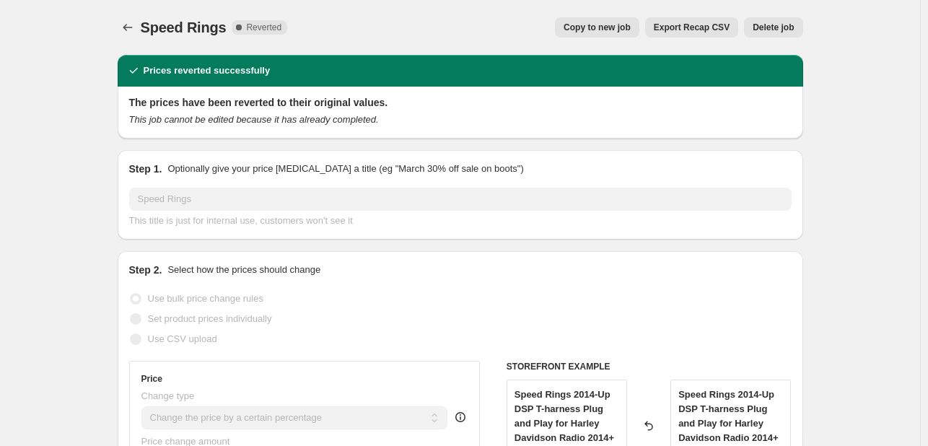
click at [606, 30] on span "Copy to new job" at bounding box center [596, 28] width 67 height 12
select select "percentage"
select select "vendor"
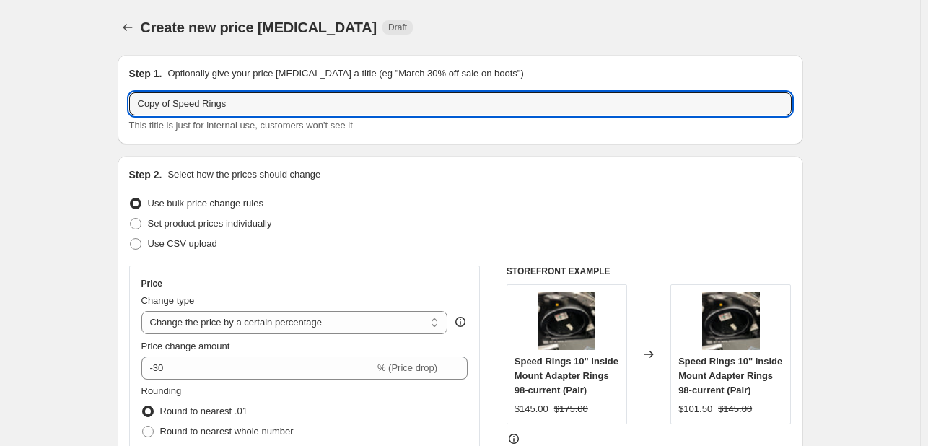
drag, startPoint x: 178, startPoint y: 110, endPoint x: 49, endPoint y: 110, distance: 129.1
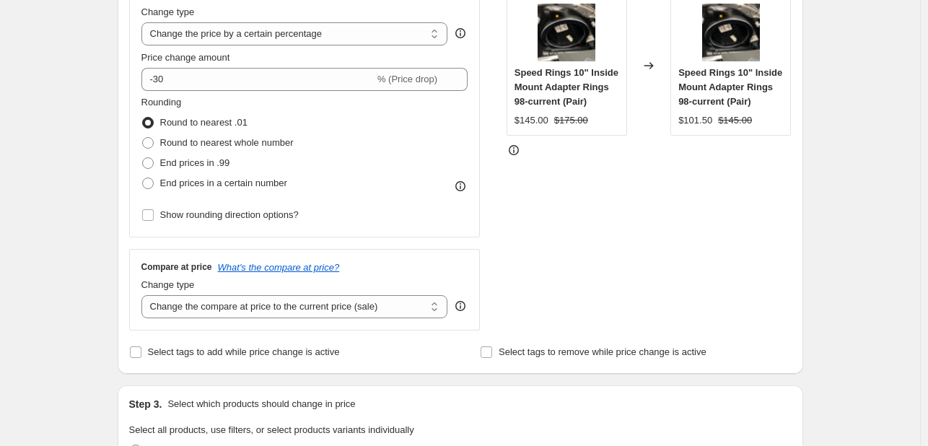
type input "Speed Rings"
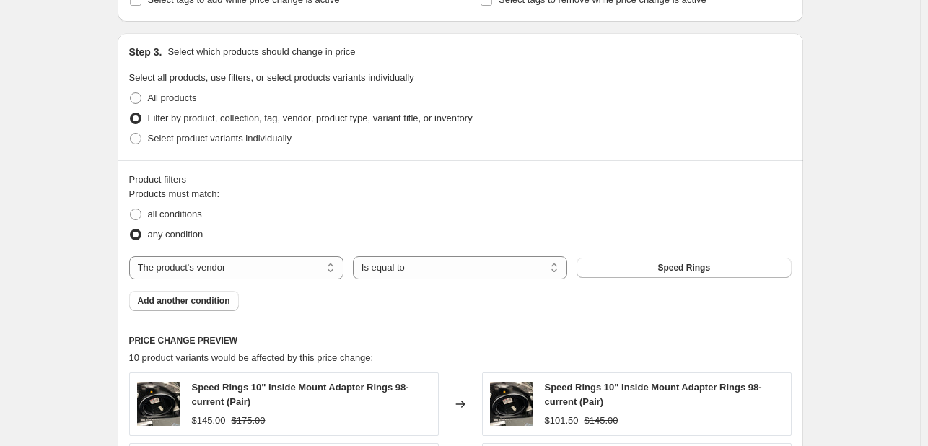
scroll to position [649, 0]
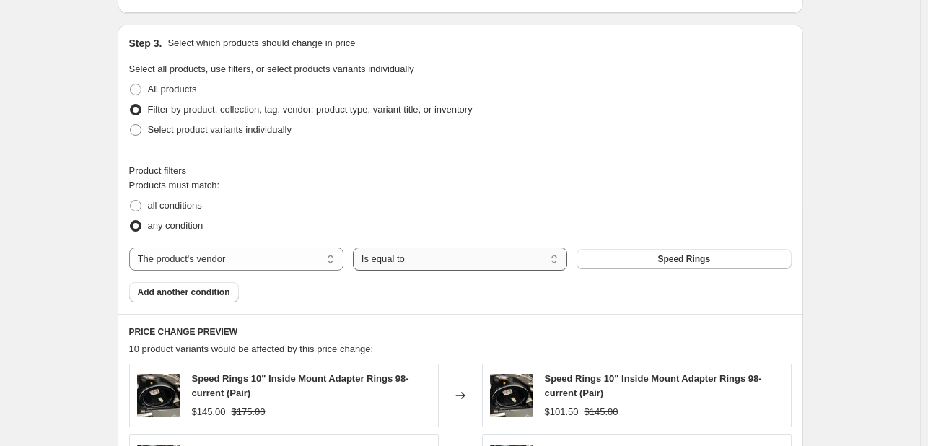
click at [410, 265] on select "Is equal to Is not equal to" at bounding box center [460, 258] width 214 height 23
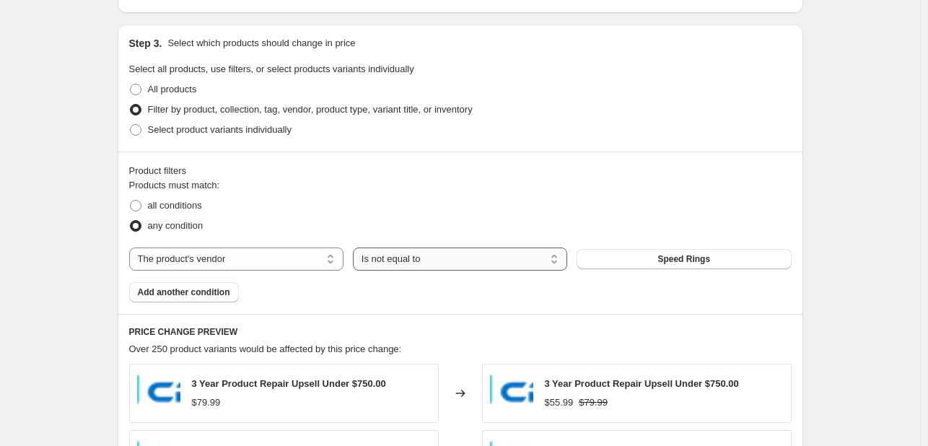
click at [395, 257] on select "Is equal to Is not equal to" at bounding box center [460, 258] width 214 height 23
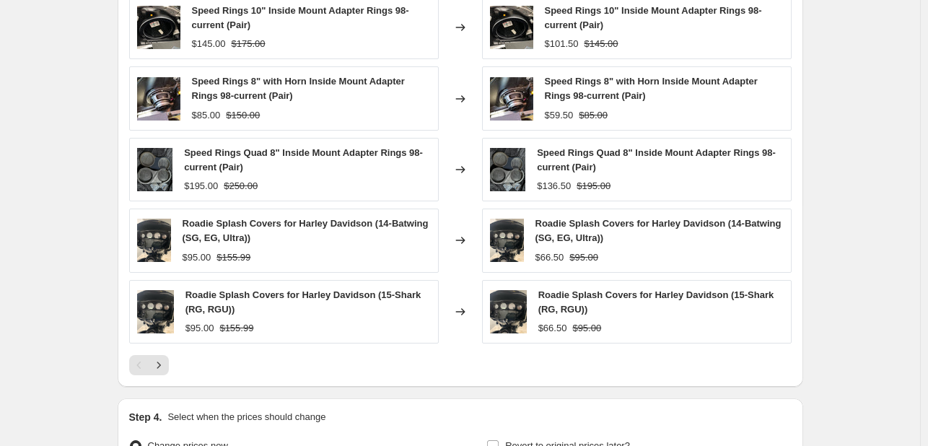
scroll to position [747, 0]
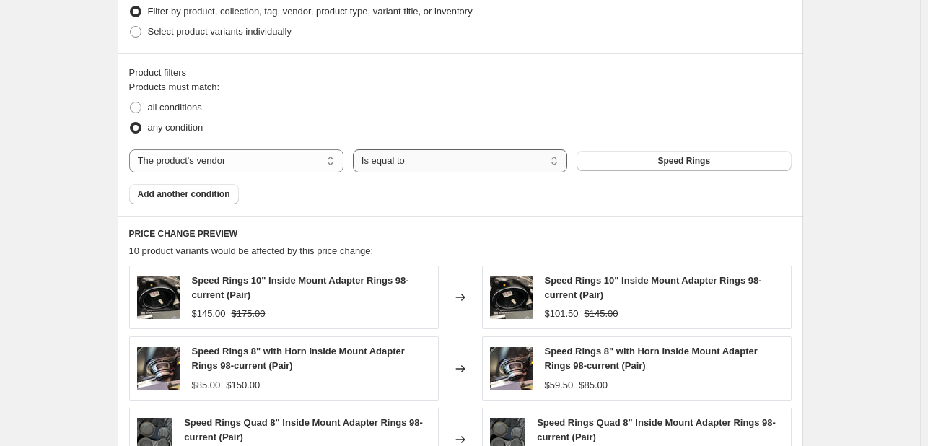
click at [428, 157] on select "Is equal to Is not equal to" at bounding box center [460, 160] width 214 height 23
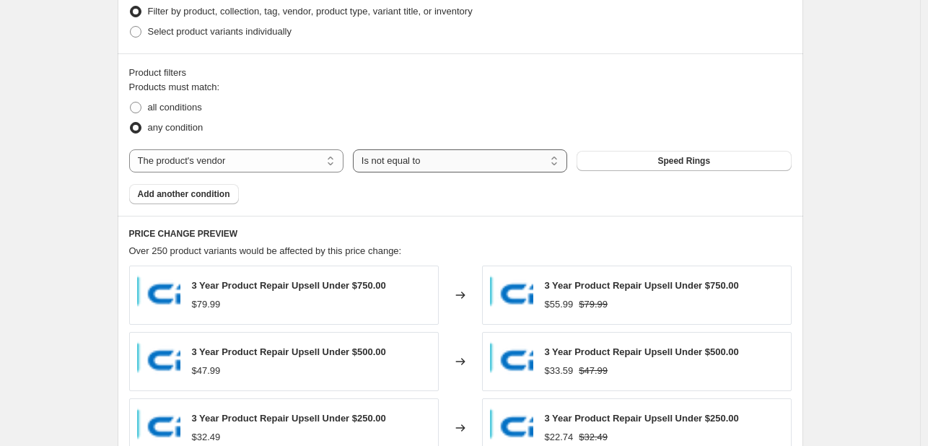
click at [413, 160] on select "Is equal to Is not equal to" at bounding box center [460, 160] width 214 height 23
select select "equal"
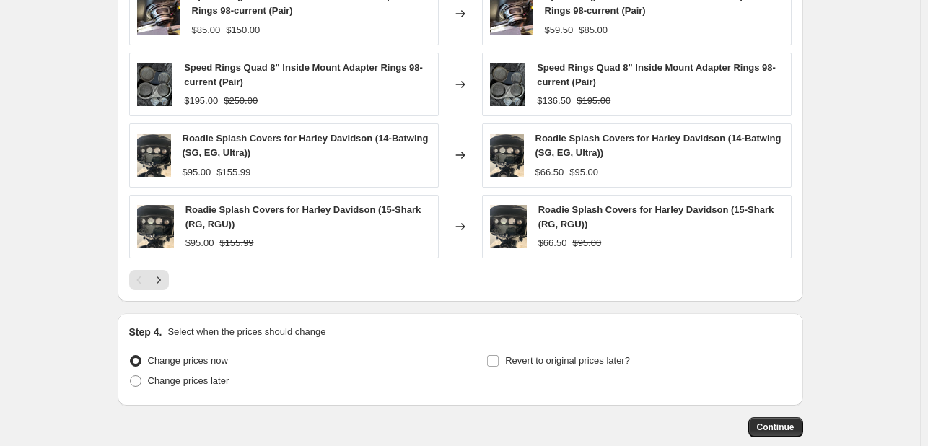
scroll to position [1108, 0]
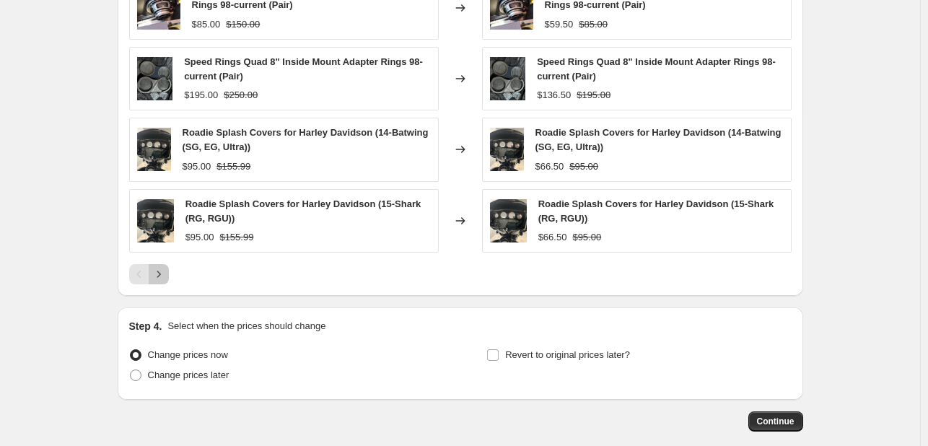
click at [163, 275] on icon "Next" at bounding box center [158, 274] width 14 height 14
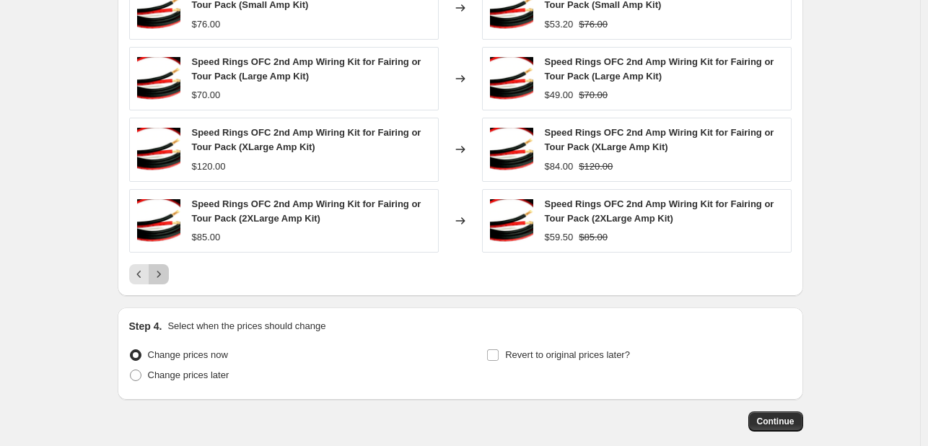
click at [163, 275] on icon "Next" at bounding box center [158, 274] width 14 height 14
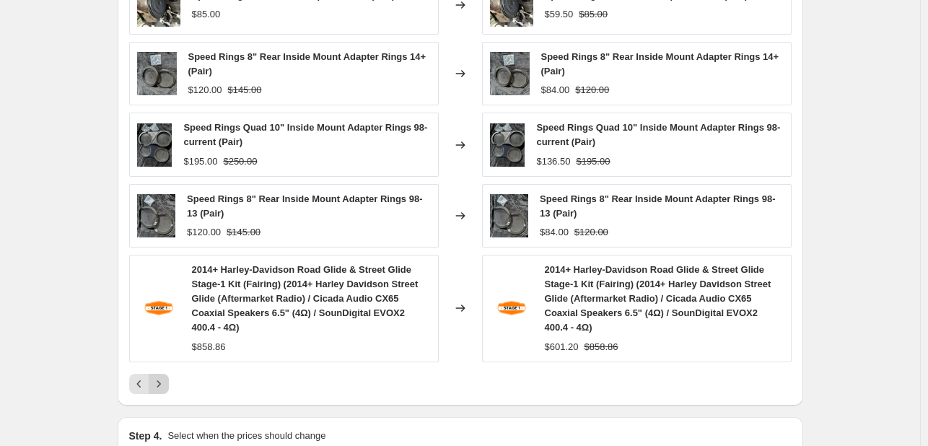
scroll to position [1036, 0]
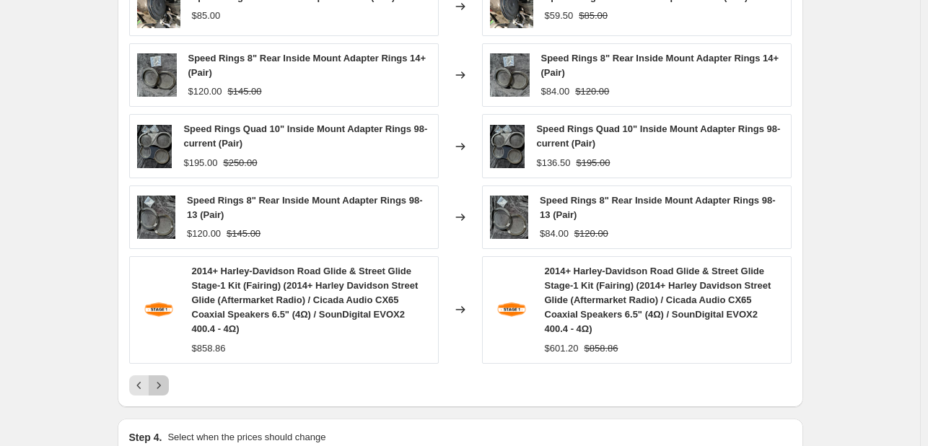
click at [166, 383] on icon "Next" at bounding box center [158, 385] width 14 height 14
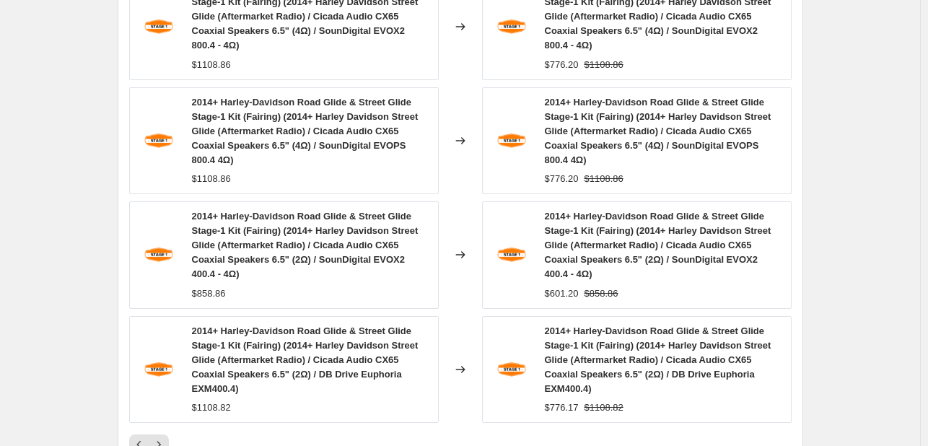
scroll to position [1397, 0]
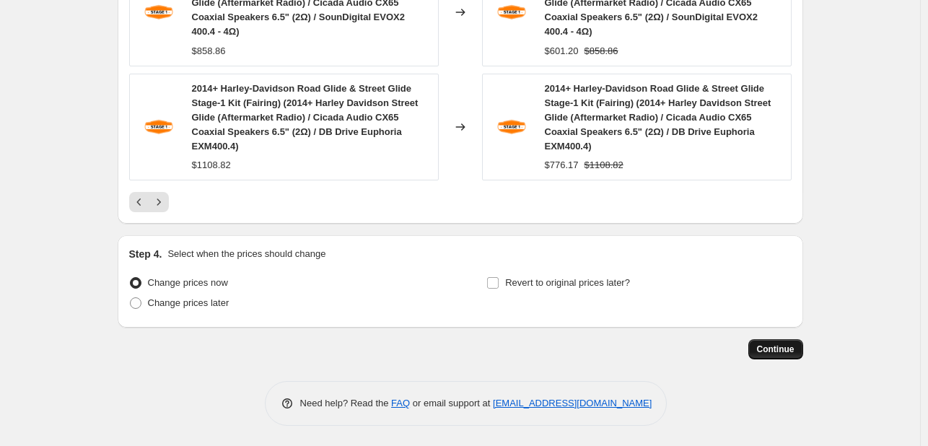
click at [766, 354] on button "Continue" at bounding box center [775, 349] width 55 height 20
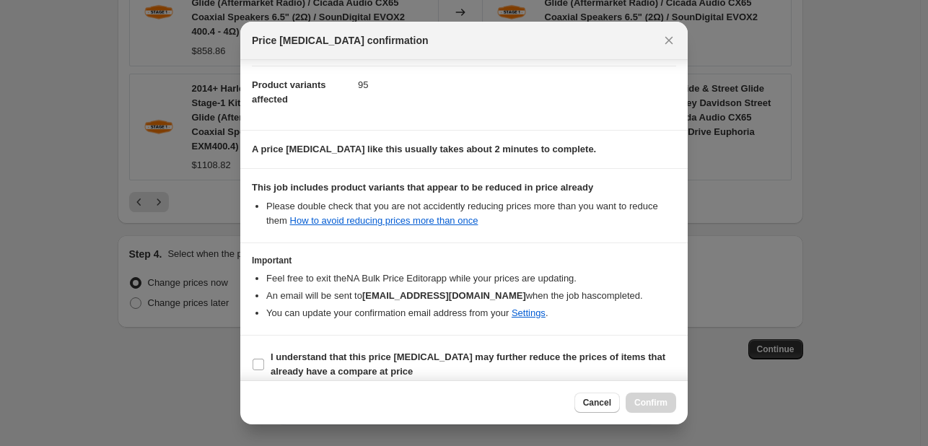
scroll to position [160, 0]
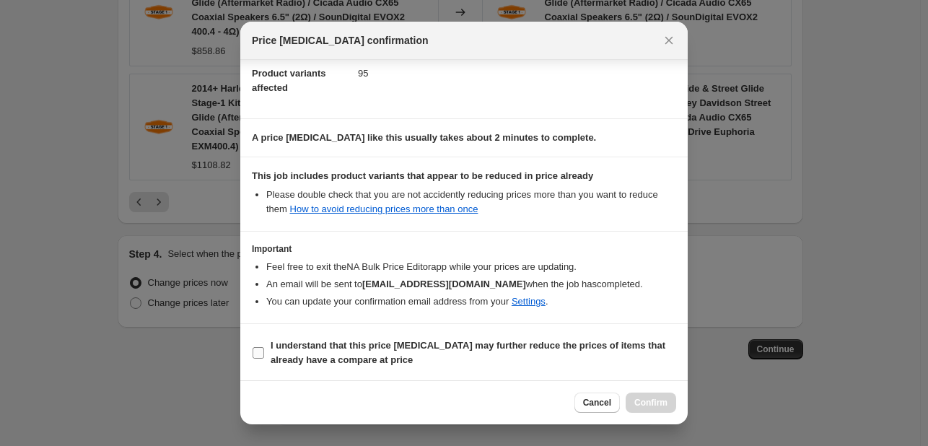
click at [505, 344] on b "I understand that this price [MEDICAL_DATA] may further reduce the prices of it…" at bounding box center [468, 352] width 395 height 25
click at [264, 347] on input "I understand that this price [MEDICAL_DATA] may further reduce the prices of it…" at bounding box center [258, 353] width 12 height 12
checkbox input "true"
click at [636, 392] on button "Confirm" at bounding box center [650, 402] width 50 height 20
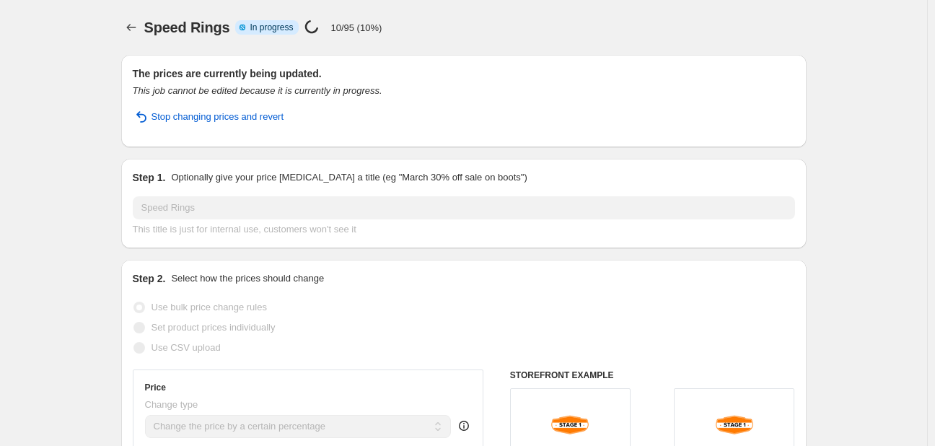
select select "percentage"
select select "vendor"
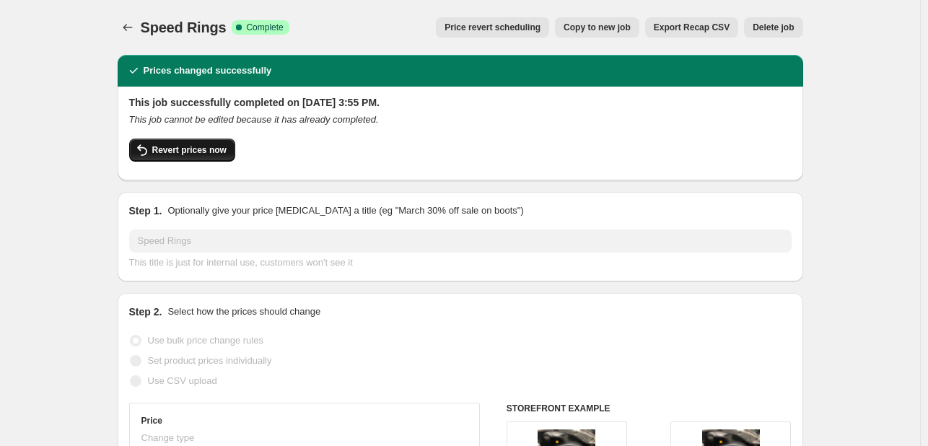
click at [190, 143] on button "Revert prices now" at bounding box center [182, 150] width 106 height 23
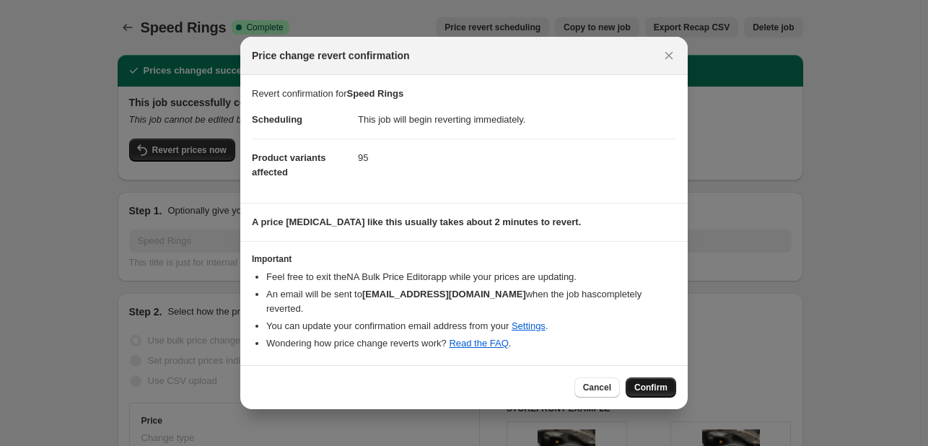
click at [654, 386] on span "Confirm" at bounding box center [650, 388] width 33 height 12
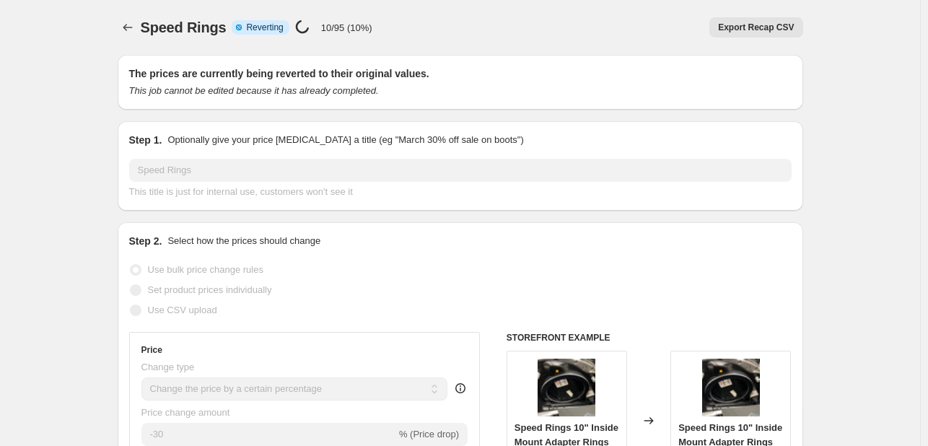
select select "percentage"
select select "vendor"
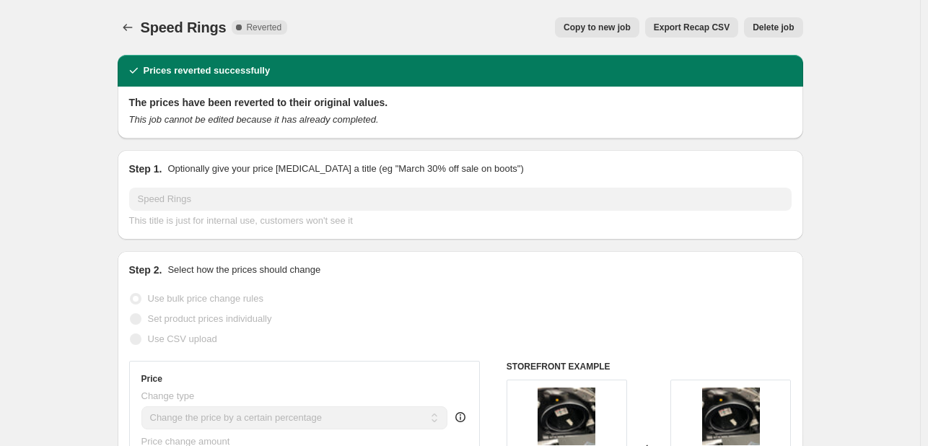
click at [589, 36] on button "Copy to new job" at bounding box center [597, 27] width 84 height 20
select select "percentage"
select select "vendor"
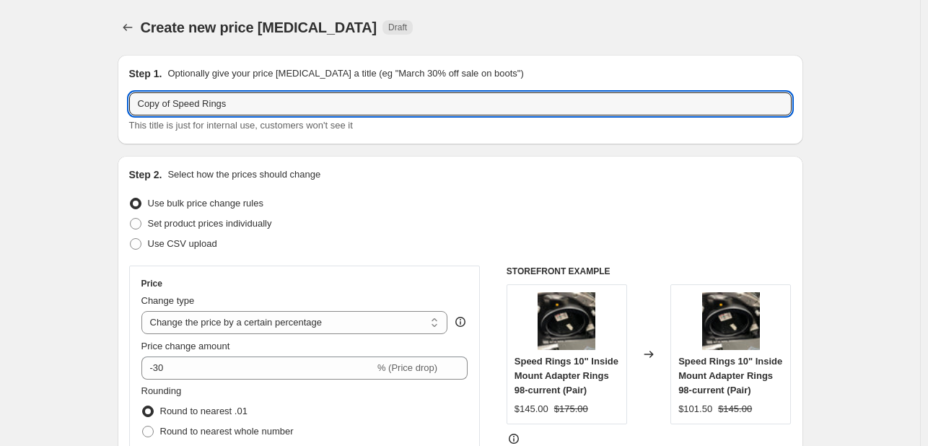
drag, startPoint x: 179, startPoint y: 108, endPoint x: 128, endPoint y: 110, distance: 50.5
click at [128, 110] on div "Step 1. Optionally give your price [MEDICAL_DATA] a title (eg "March 30% off sa…" at bounding box center [460, 99] width 685 height 89
type input "Speed Rings"
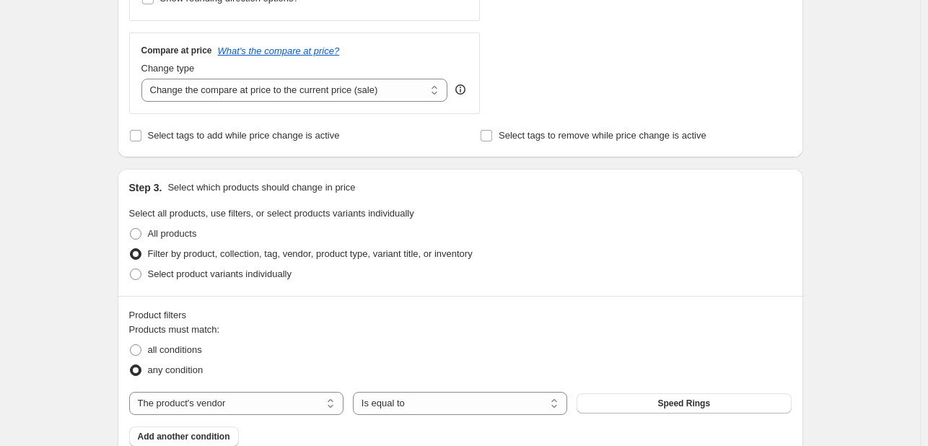
drag, startPoint x: 84, startPoint y: 170, endPoint x: 113, endPoint y: 193, distance: 36.4
click at [84, 175] on div "Create new price [MEDICAL_DATA]. This page is ready Create new price [MEDICAL_D…" at bounding box center [460, 308] width 920 height 1627
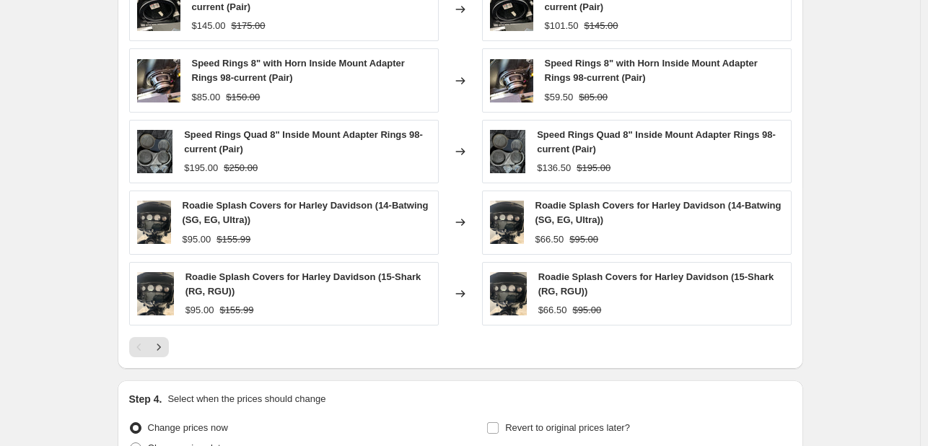
scroll to position [1180, 0]
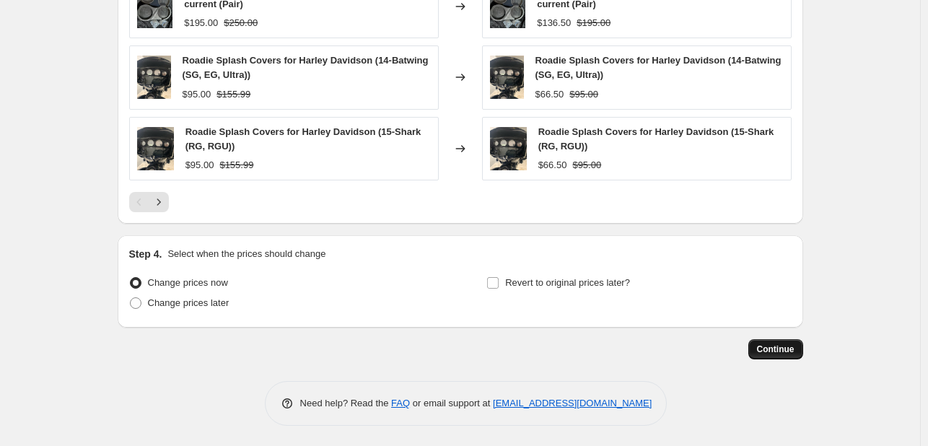
click at [762, 346] on span "Continue" at bounding box center [776, 349] width 38 height 12
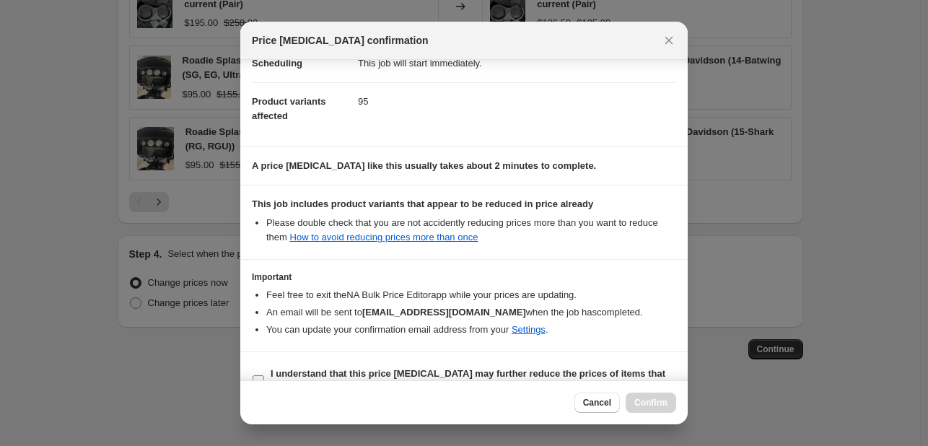
scroll to position [160, 0]
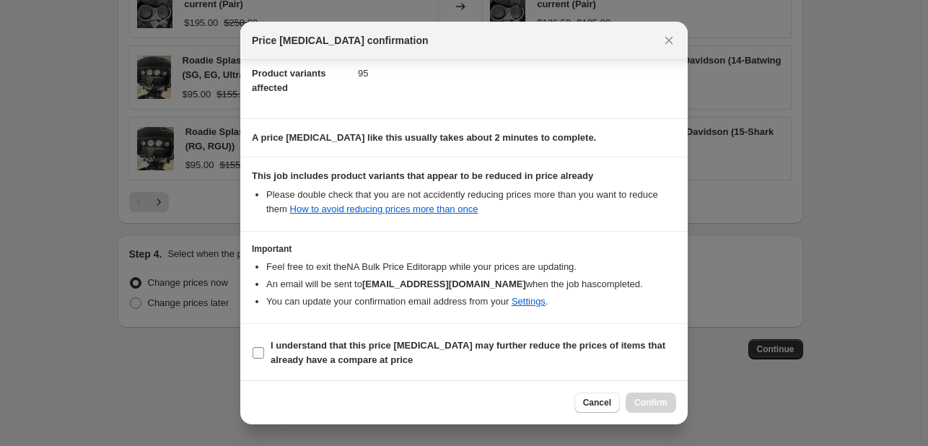
click at [320, 342] on b "I understand that this price [MEDICAL_DATA] may further reduce the prices of it…" at bounding box center [468, 352] width 395 height 25
click at [264, 347] on input "I understand that this price [MEDICAL_DATA] may further reduce the prices of it…" at bounding box center [258, 353] width 12 height 12
checkbox input "true"
click at [658, 405] on span "Confirm" at bounding box center [650, 403] width 33 height 12
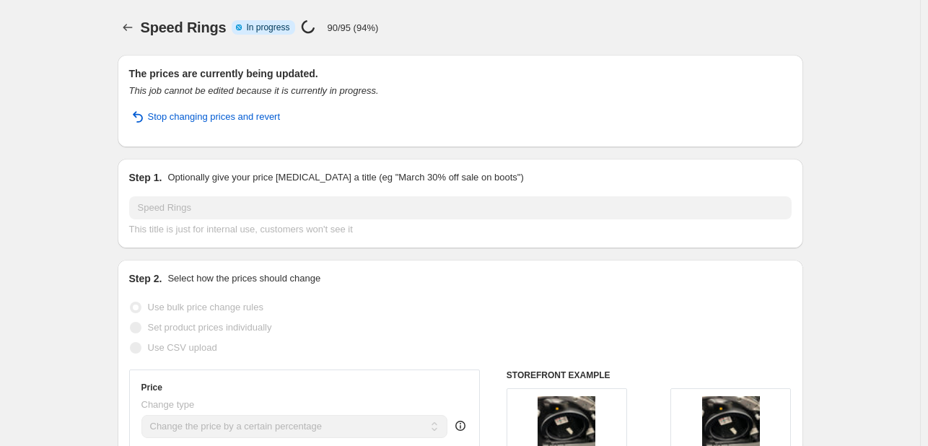
select select "percentage"
select select "vendor"
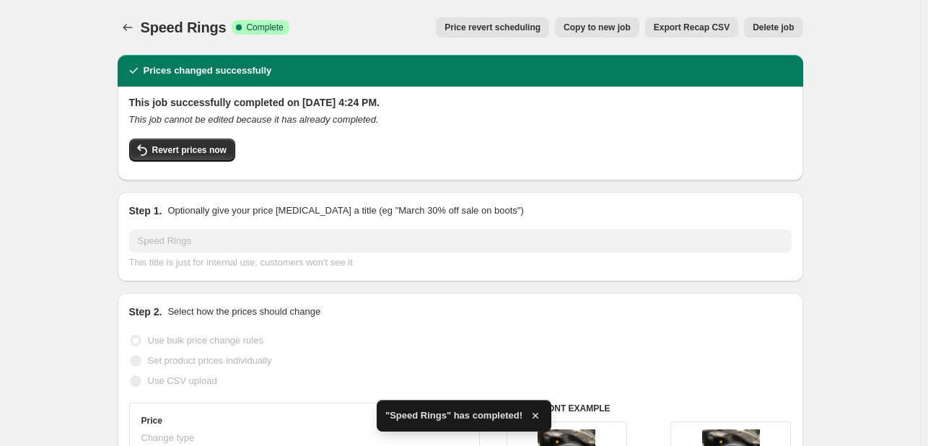
click at [127, 41] on div "Speed Rings. This page is ready Speed Rings Success Complete Complete Price rev…" at bounding box center [460, 27] width 685 height 55
click at [127, 40] on div "Speed Rings. This page is ready Speed Rings Success Complete Complete Price rev…" at bounding box center [460, 27] width 685 height 55
click at [127, 33] on icon "Price change jobs" at bounding box center [127, 27] width 14 height 14
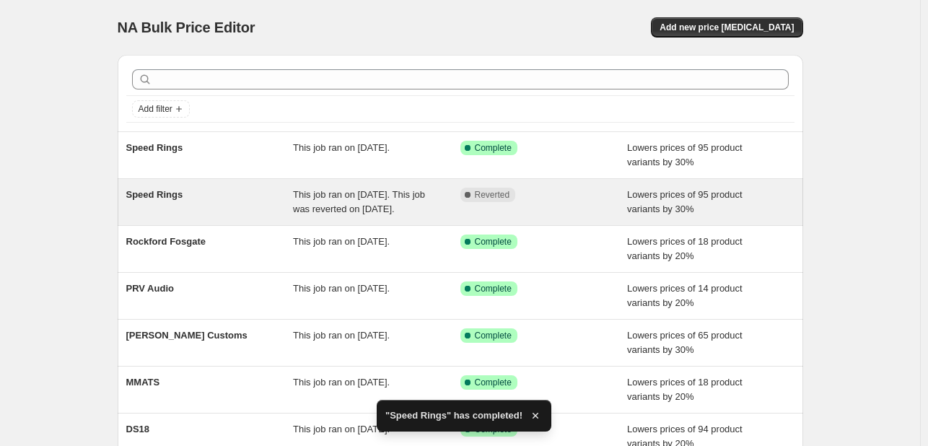
click at [242, 195] on div "Speed Rings" at bounding box center [209, 202] width 167 height 29
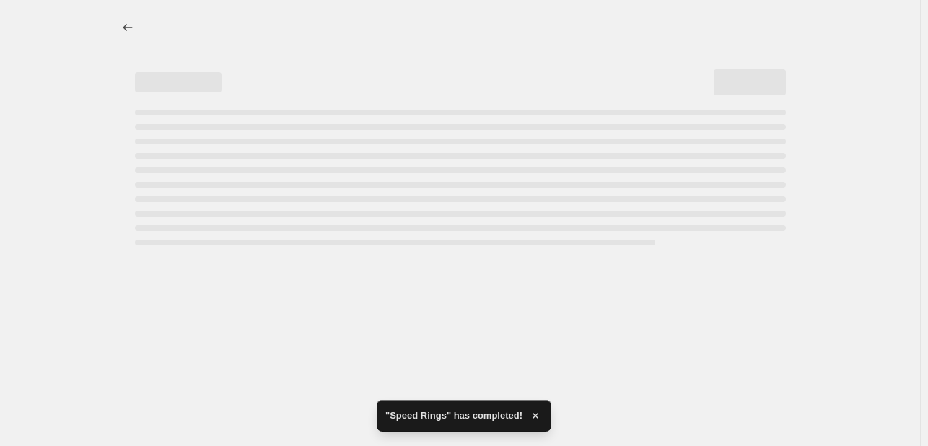
select select "percentage"
select select "vendor"
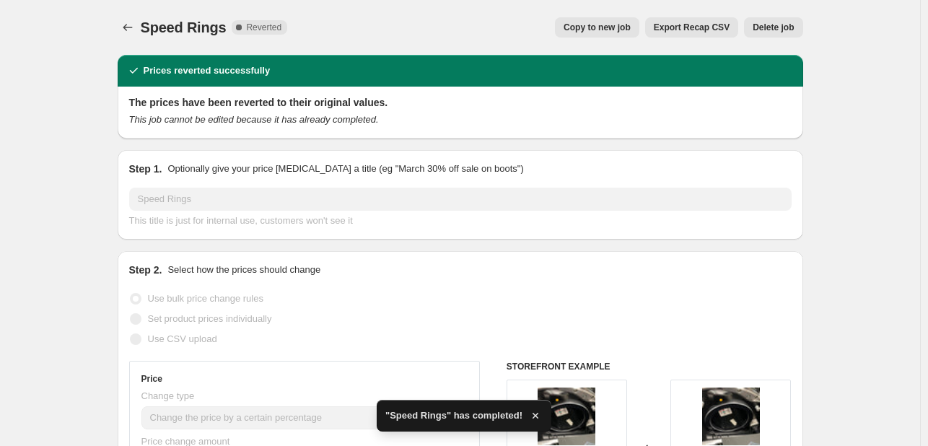
click at [762, 22] on span "Delete job" at bounding box center [772, 28] width 41 height 12
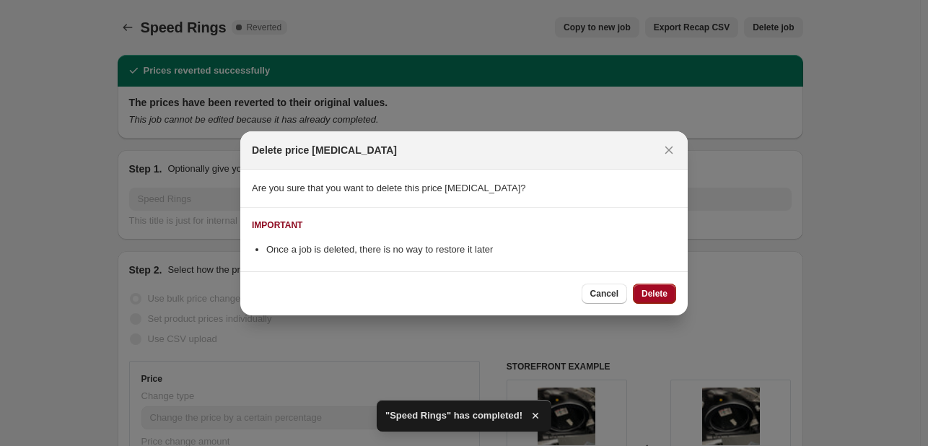
click at [661, 285] on button "Delete" at bounding box center [654, 293] width 43 height 20
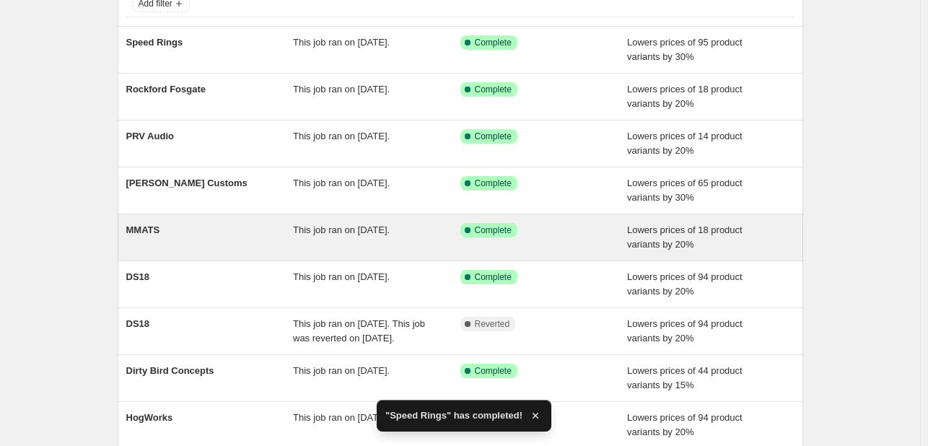
scroll to position [309, 0]
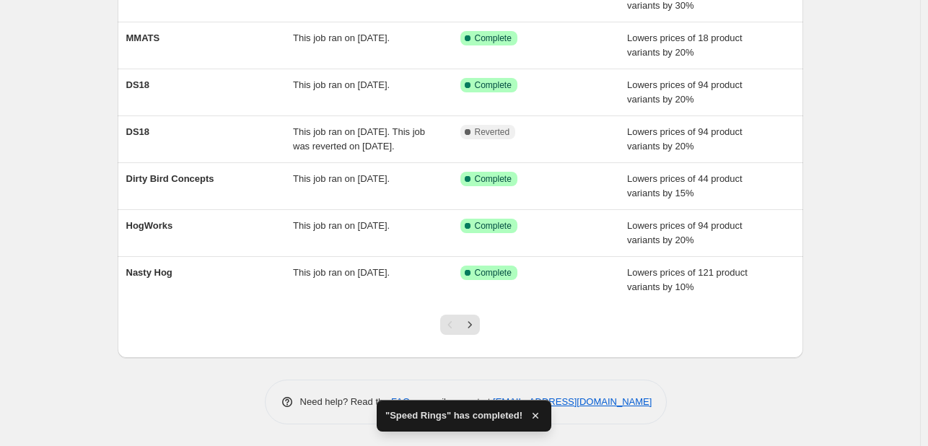
click at [488, 320] on div at bounding box center [460, 330] width 58 height 55
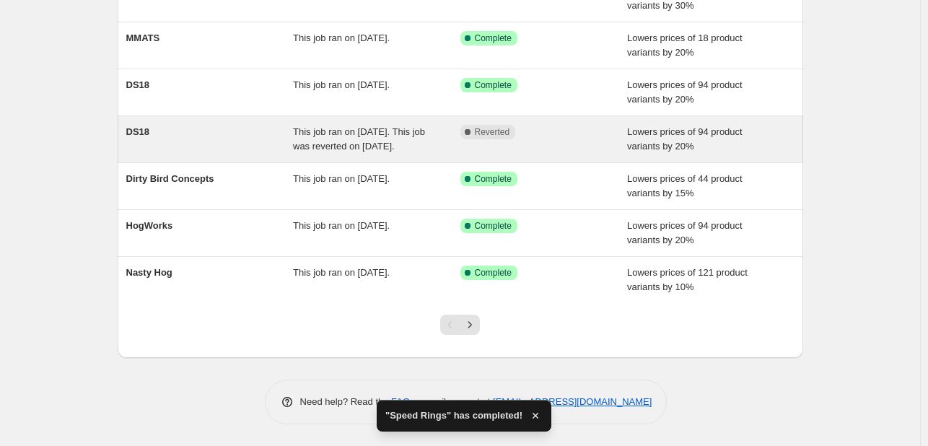
click at [528, 125] on div "Complete Reverted" at bounding box center [533, 132] width 146 height 14
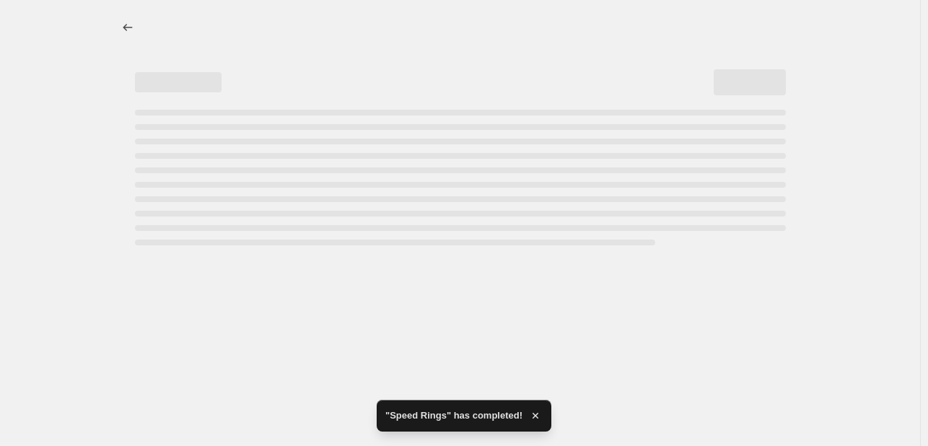
select select "percentage"
select select "vendor"
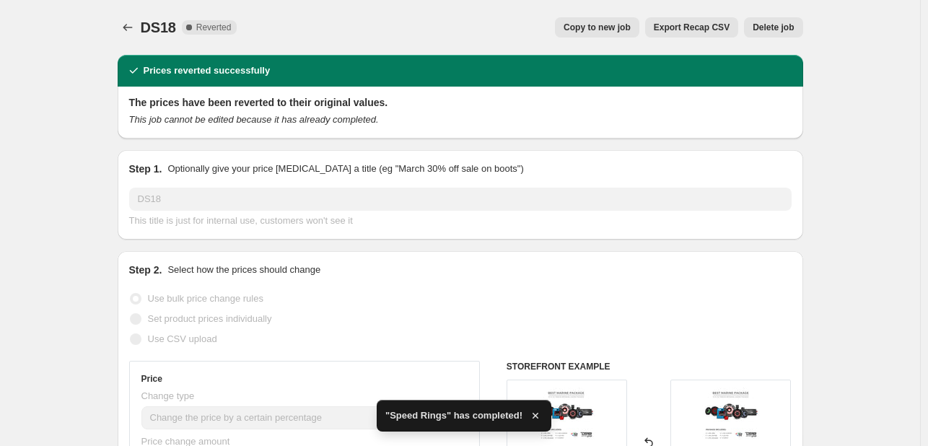
click at [785, 25] on span "Delete job" at bounding box center [772, 28] width 41 height 12
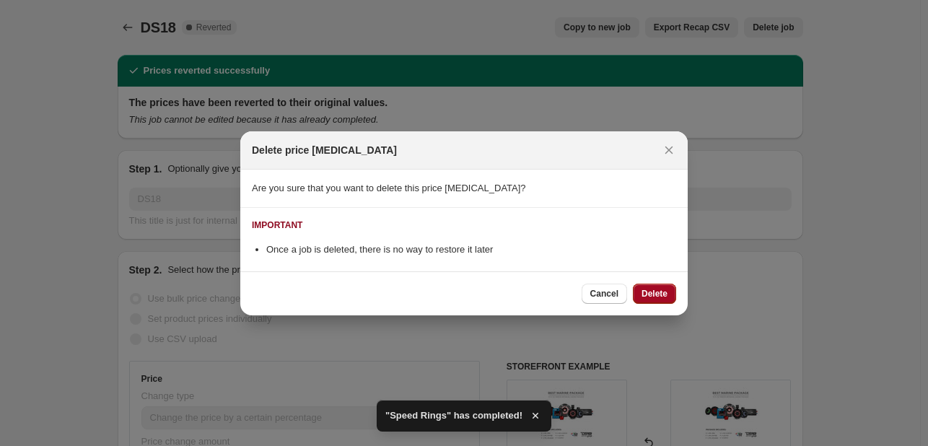
click at [653, 286] on button "Delete" at bounding box center [654, 293] width 43 height 20
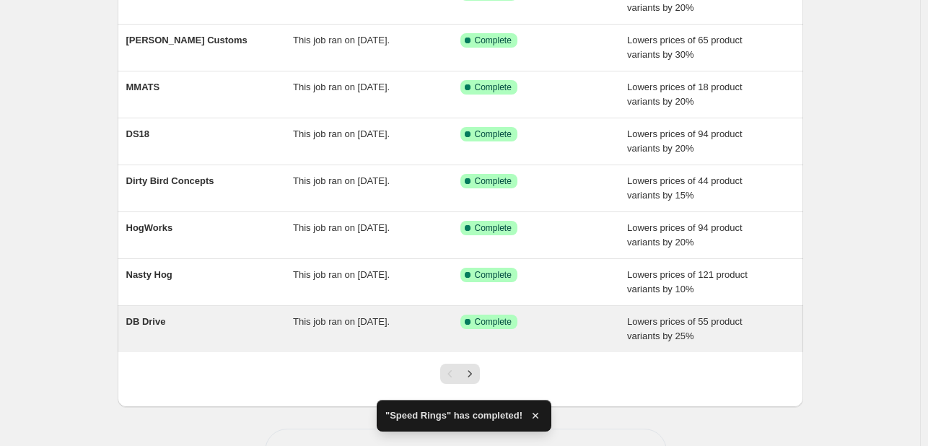
scroll to position [295, 0]
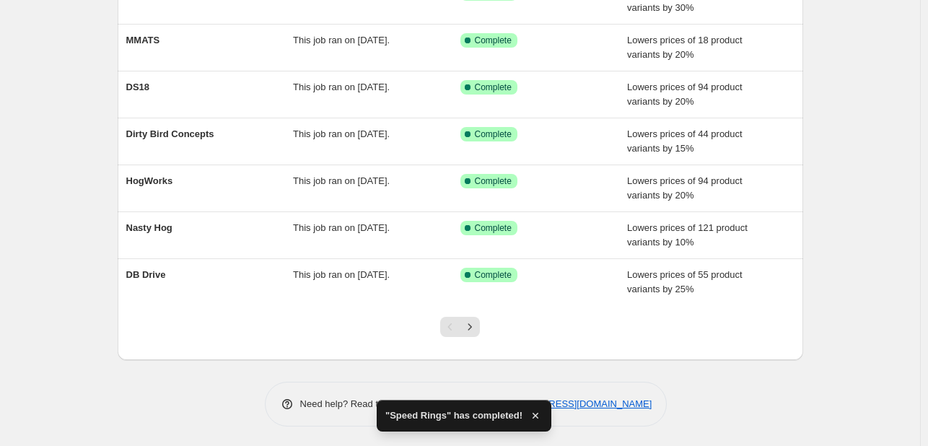
click at [470, 312] on div at bounding box center [460, 332] width 58 height 55
click at [470, 332] on button "Next" at bounding box center [470, 327] width 20 height 20
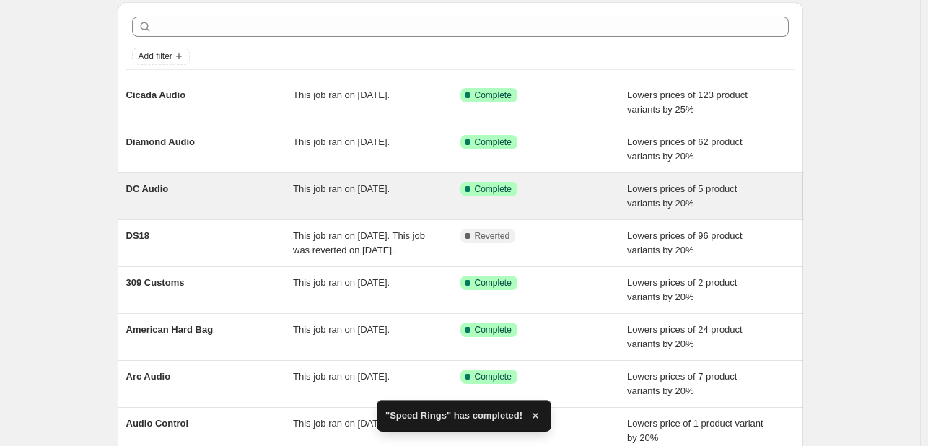
scroll to position [216, 0]
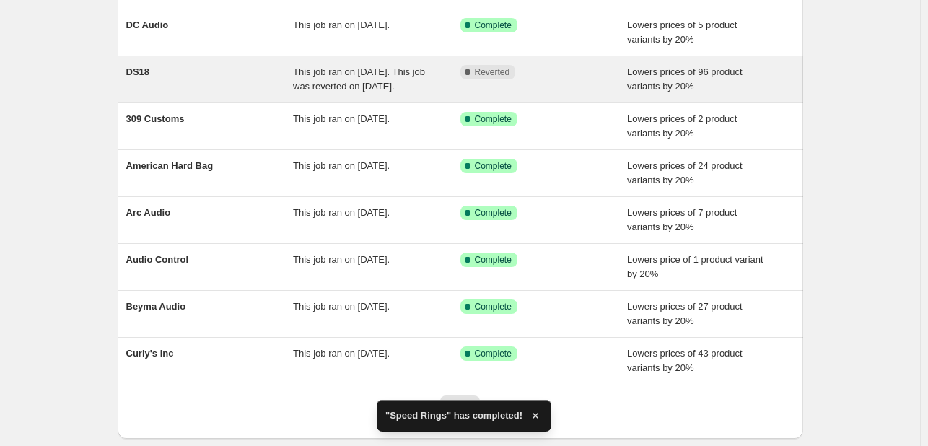
click at [506, 94] on div "Complete Reverted" at bounding box center [543, 79] width 167 height 29
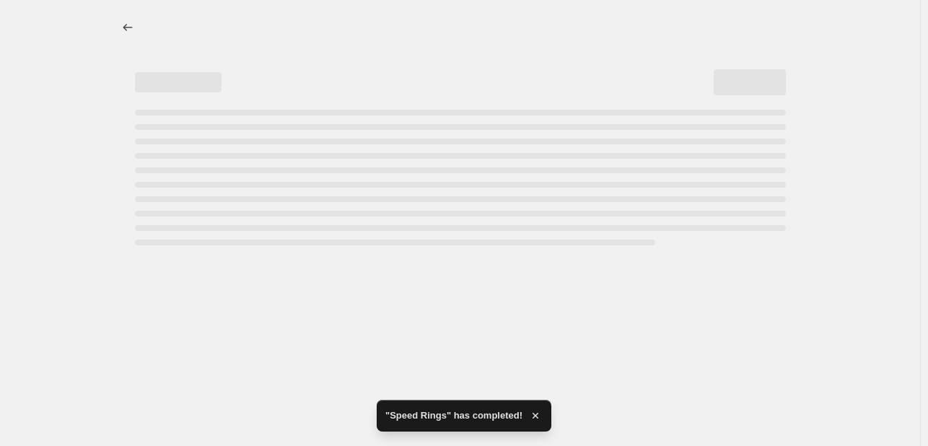
select select "percentage"
select select "vendor"
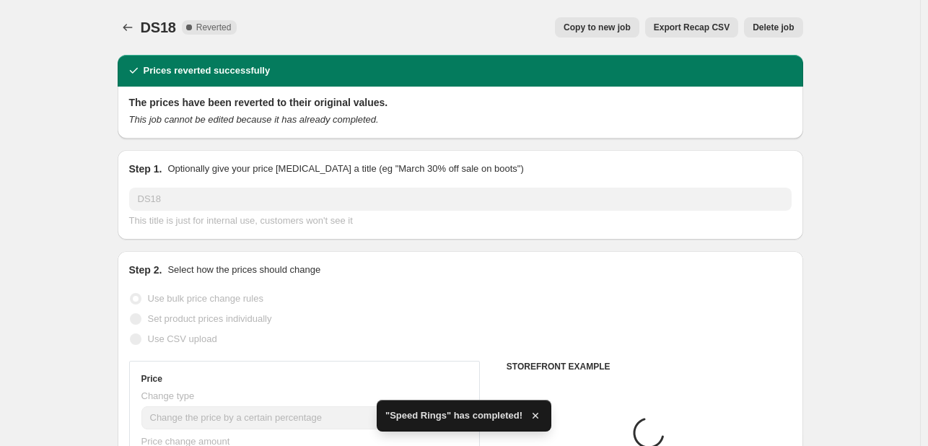
click at [770, 27] on span "Delete job" at bounding box center [772, 28] width 41 height 12
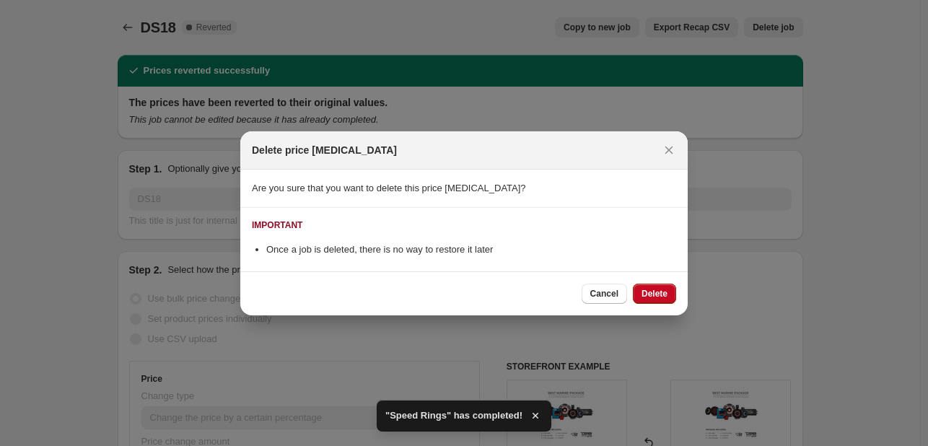
click at [680, 301] on div "Cancel Delete" at bounding box center [463, 293] width 447 height 44
click at [663, 289] on span "Delete" at bounding box center [654, 294] width 26 height 12
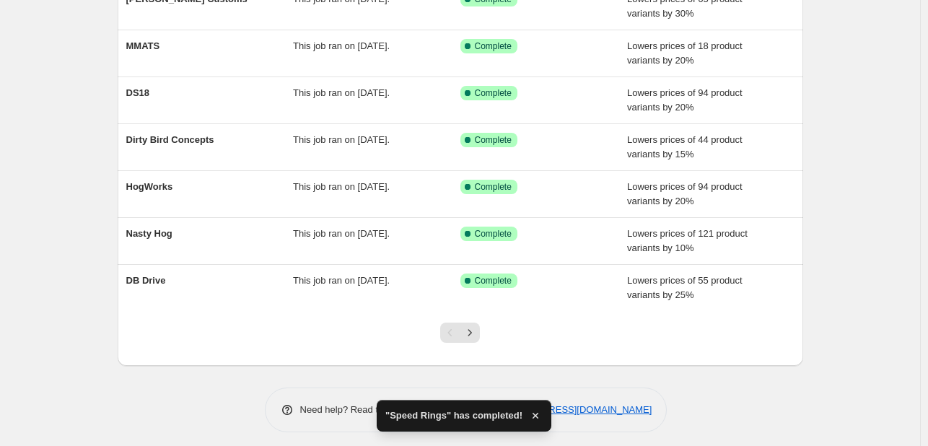
scroll to position [295, 0]
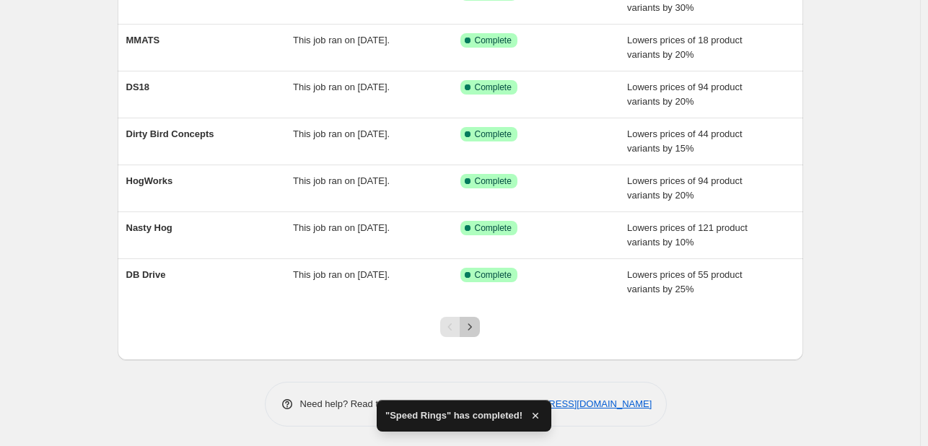
click at [477, 317] on button "Next" at bounding box center [470, 327] width 20 height 20
click at [472, 320] on icon "Next" at bounding box center [469, 327] width 14 height 14
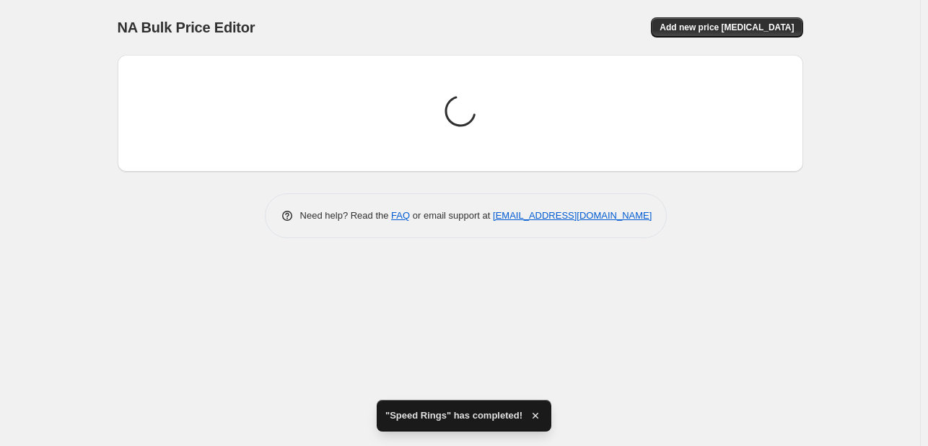
scroll to position [0, 0]
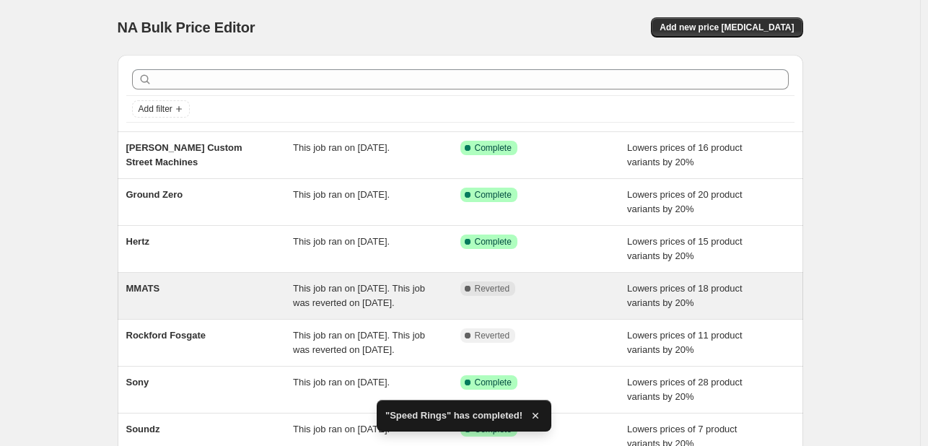
click at [470, 286] on icon at bounding box center [468, 289] width 6 height 6
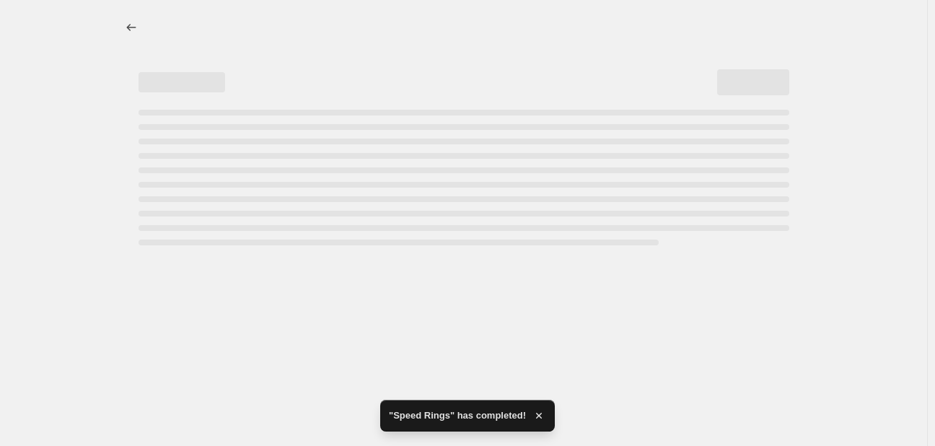
select select "percentage"
select select "vendor"
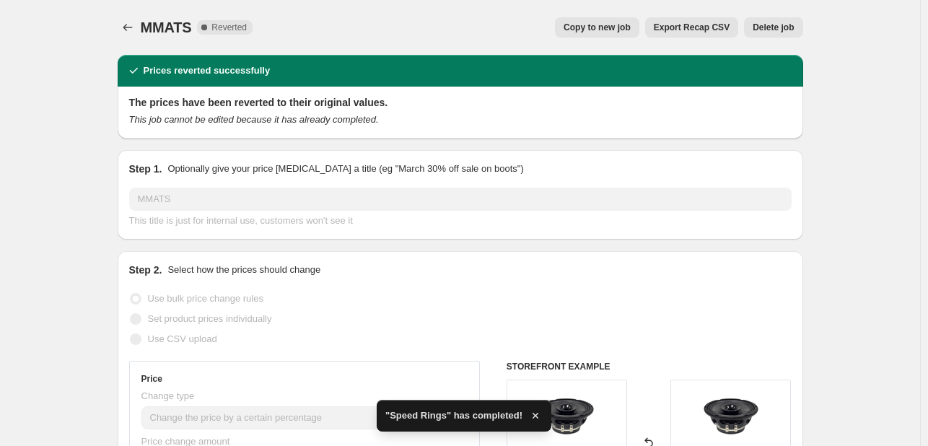
click at [773, 19] on button "Delete job" at bounding box center [773, 27] width 58 height 20
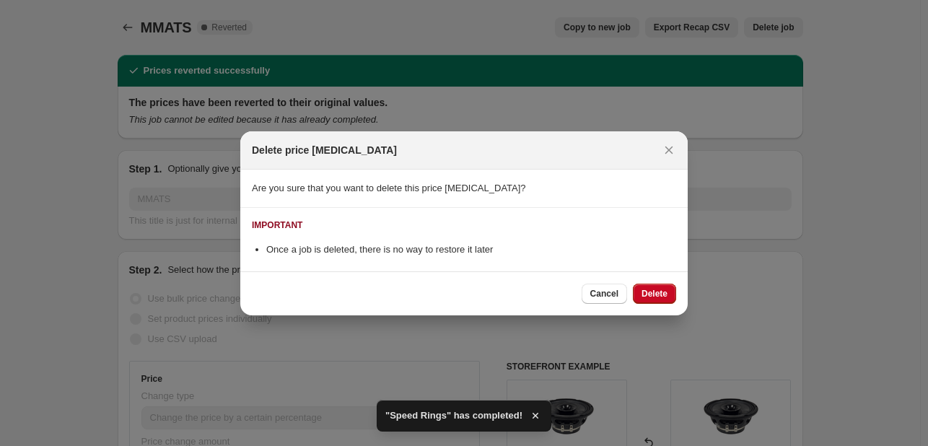
click at [667, 276] on div "Cancel Delete" at bounding box center [463, 293] width 447 height 44
drag, startPoint x: 667, startPoint y: 276, endPoint x: 661, endPoint y: 283, distance: 8.7
click at [666, 279] on div "Cancel Delete" at bounding box center [463, 293] width 447 height 44
click at [661, 283] on button "Delete" at bounding box center [654, 293] width 43 height 20
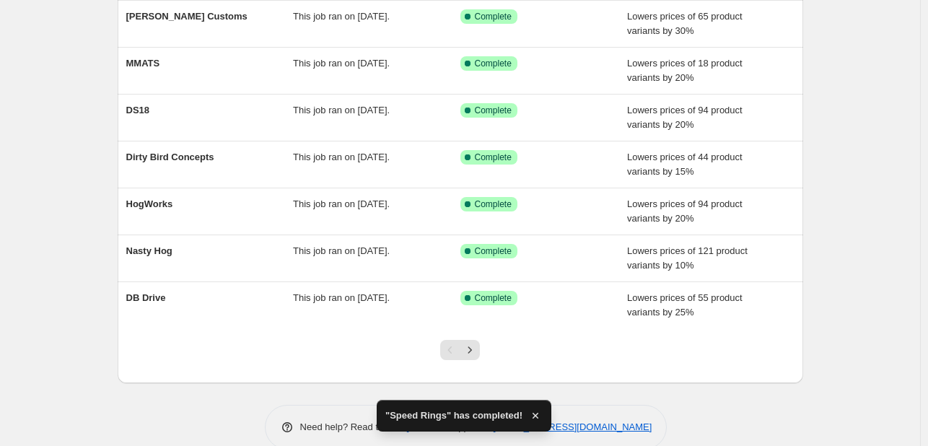
scroll to position [295, 0]
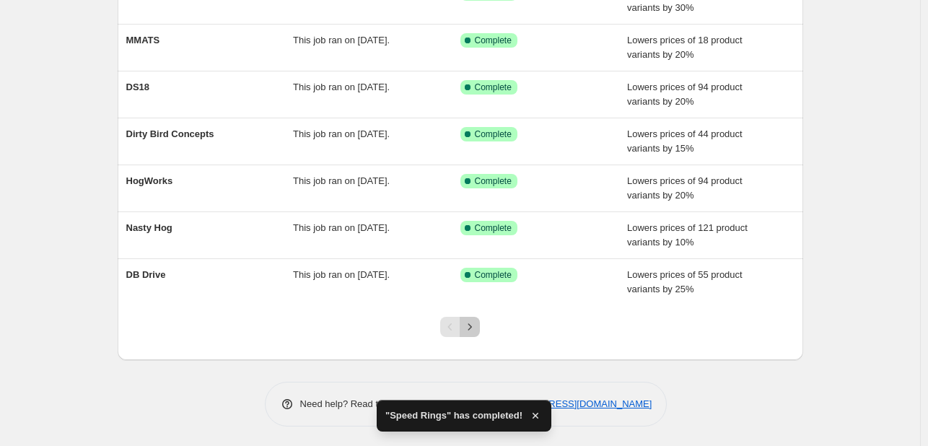
click at [463, 318] on button "Next" at bounding box center [470, 327] width 20 height 20
click at [467, 323] on icon "Next" at bounding box center [469, 327] width 14 height 14
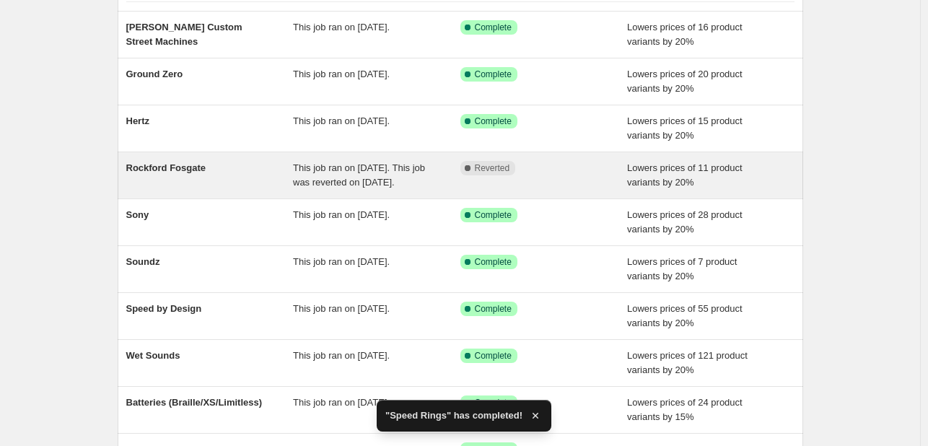
scroll to position [144, 0]
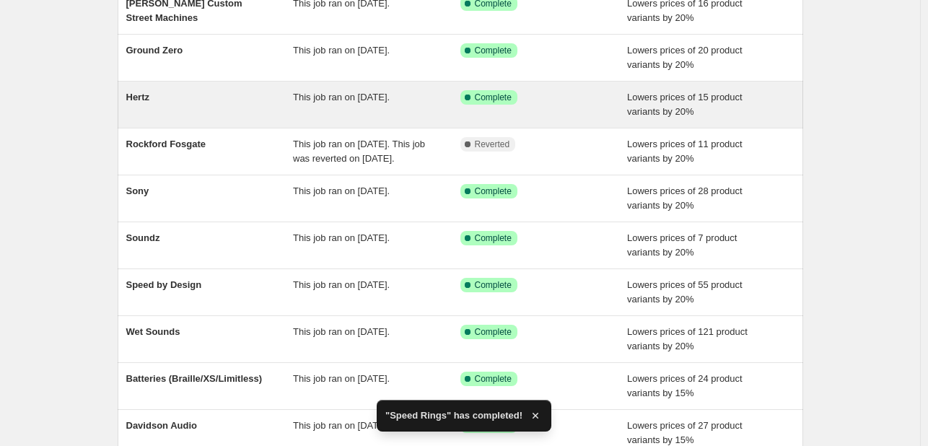
click at [479, 125] on div "[PERSON_NAME] This job ran on [DATE]. Success Complete Complete Lowers prices o…" at bounding box center [460, 105] width 685 height 46
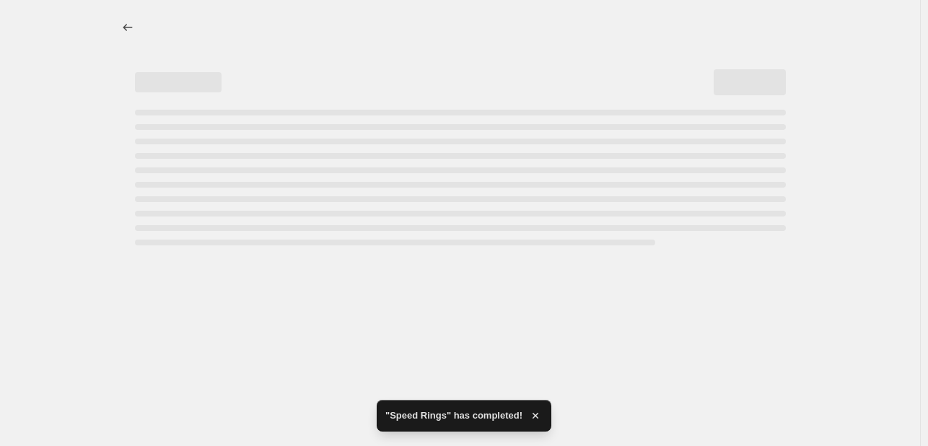
select select "percentage"
select select "vendor"
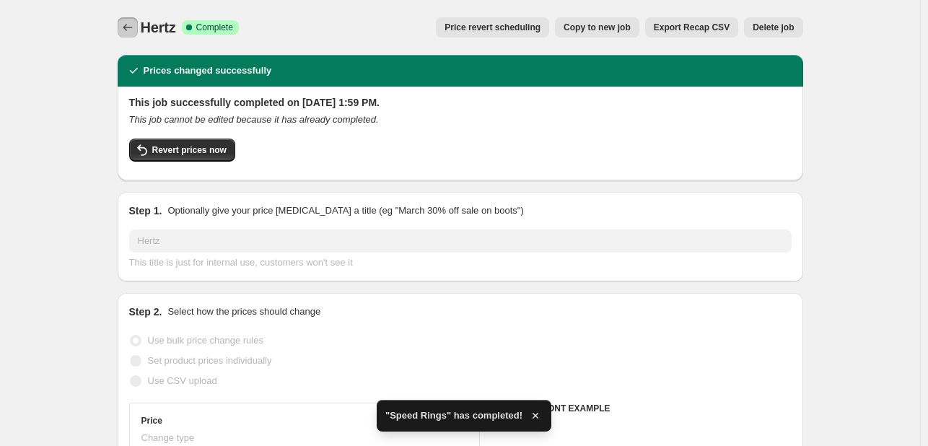
click at [132, 30] on icon "Price change jobs" at bounding box center [127, 27] width 14 height 14
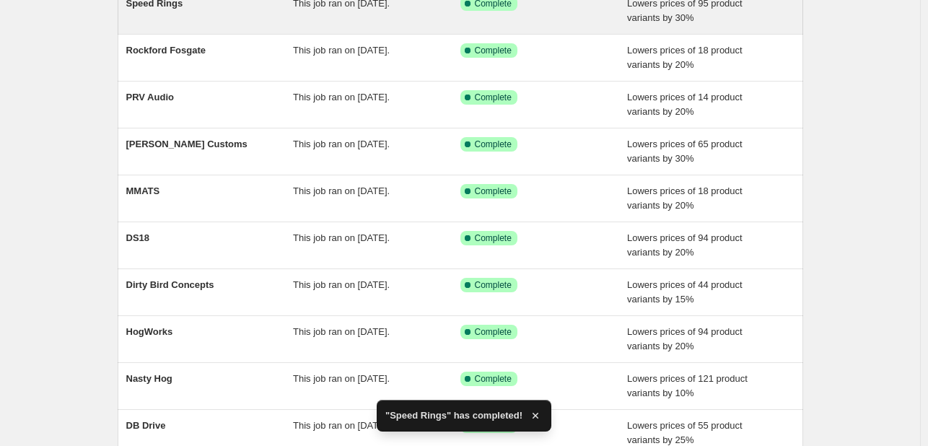
scroll to position [295, 0]
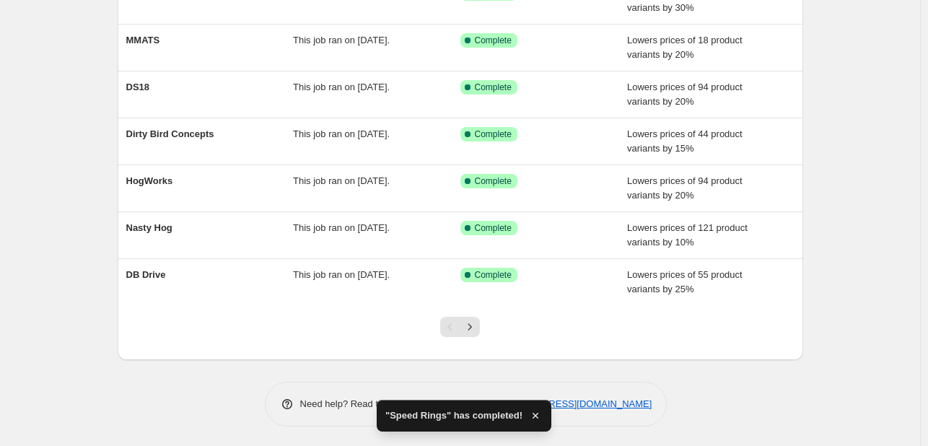
click at [460, 324] on div "Pagination" at bounding box center [450, 327] width 20 height 20
click at [472, 324] on icon "Next" at bounding box center [470, 326] width 4 height 6
click at [477, 320] on icon "Next" at bounding box center [469, 327] width 14 height 14
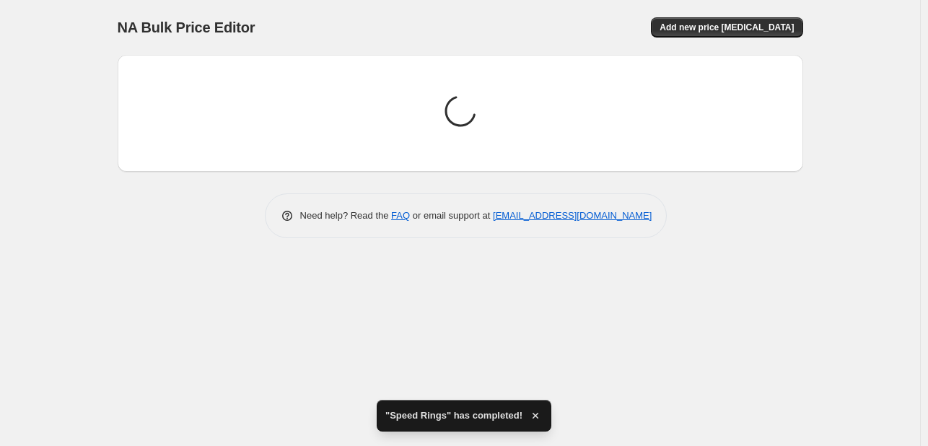
scroll to position [0, 0]
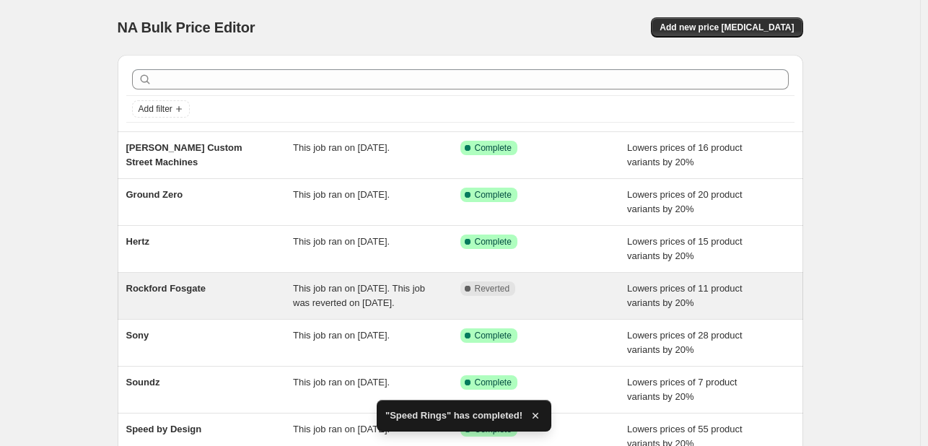
click at [485, 304] on div "Complete Reverted" at bounding box center [543, 295] width 167 height 29
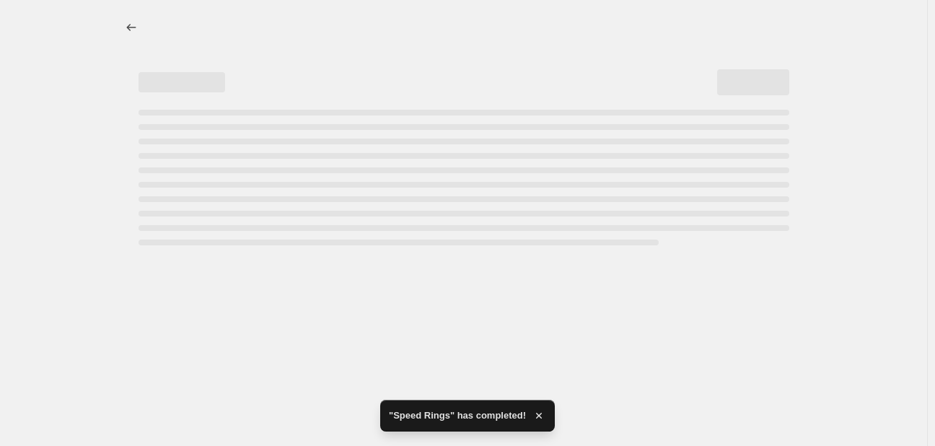
select select "percentage"
select select "vendor"
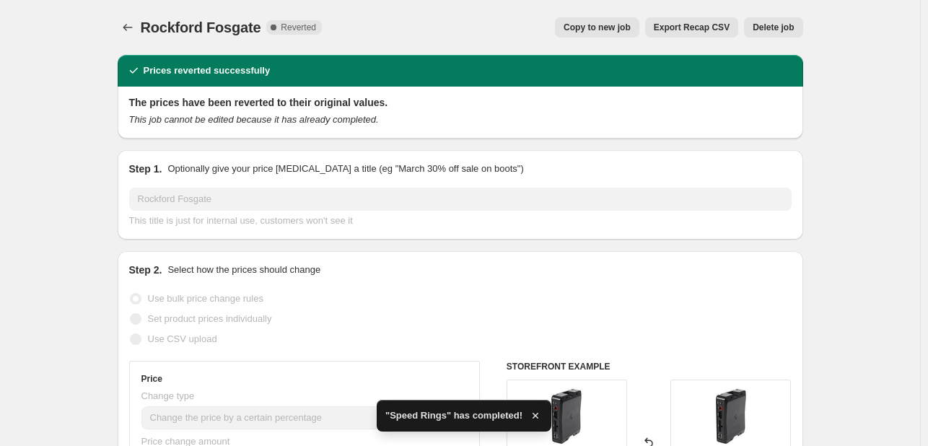
drag, startPoint x: 799, startPoint y: 14, endPoint x: 781, endPoint y: 30, distance: 23.5
click at [791, 22] on div "Rockford Fosgate. This page is ready Rockford Fosgate Complete Reverted Copy to…" at bounding box center [460, 27] width 685 height 55
click at [781, 30] on span "Delete job" at bounding box center [772, 28] width 41 height 12
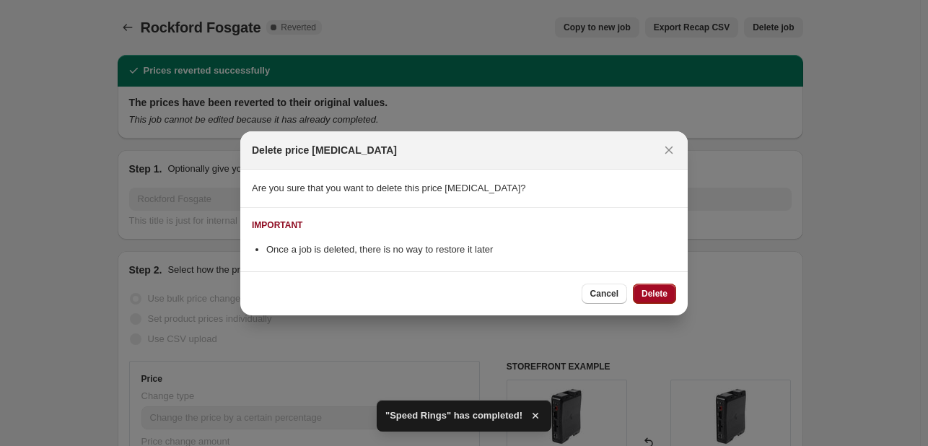
click at [652, 290] on span "Delete" at bounding box center [654, 294] width 26 height 12
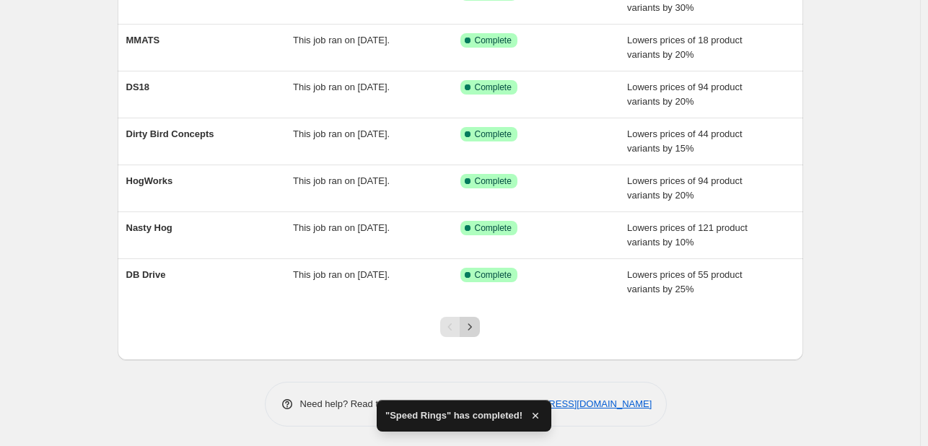
click at [471, 317] on button "Next" at bounding box center [470, 327] width 20 height 20
click at [474, 335] on div at bounding box center [460, 332] width 58 height 55
click at [475, 330] on icon "Next" at bounding box center [469, 327] width 14 height 14
click at [477, 321] on icon "Next" at bounding box center [469, 327] width 14 height 14
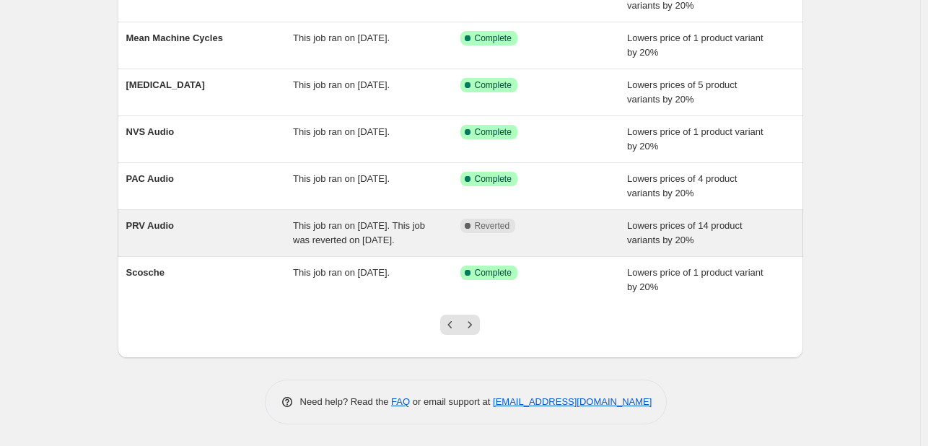
click at [504, 220] on span "Reverted" at bounding box center [492, 226] width 35 height 12
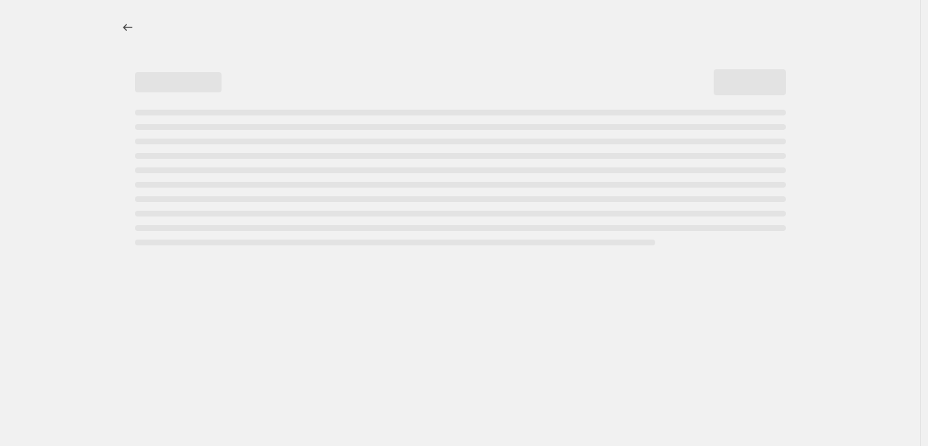
select select "percentage"
select select "vendor"
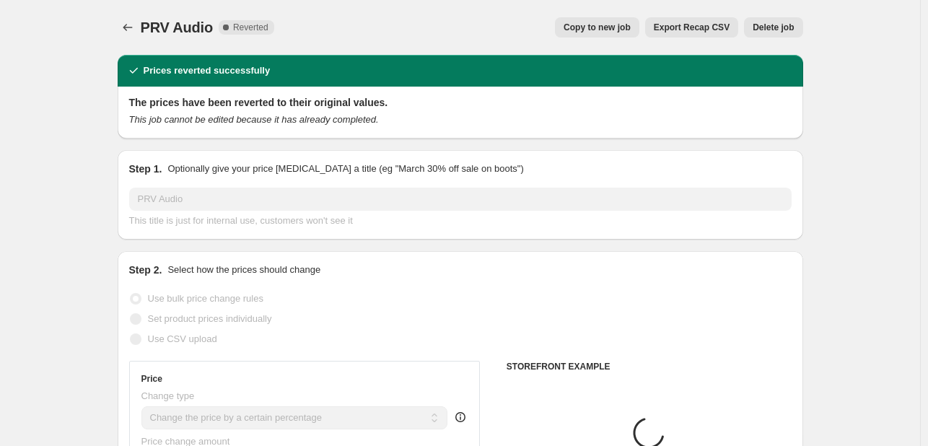
click at [768, 27] on span "Delete job" at bounding box center [772, 28] width 41 height 12
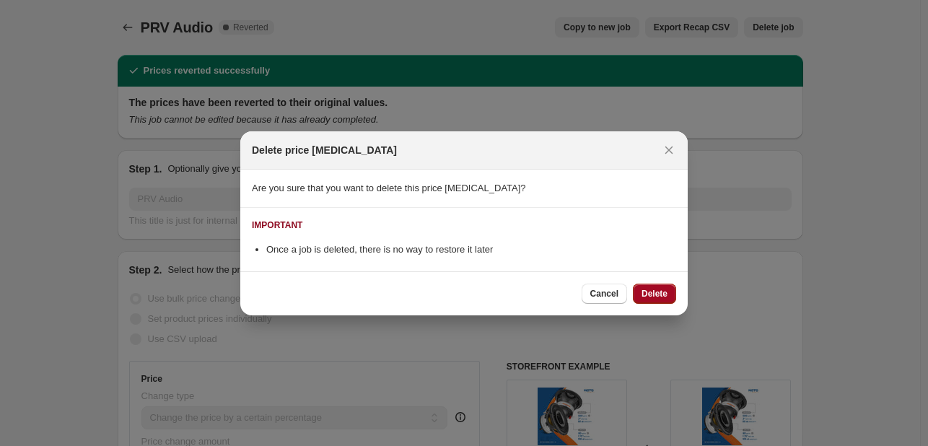
click at [658, 283] on button "Delete" at bounding box center [654, 293] width 43 height 20
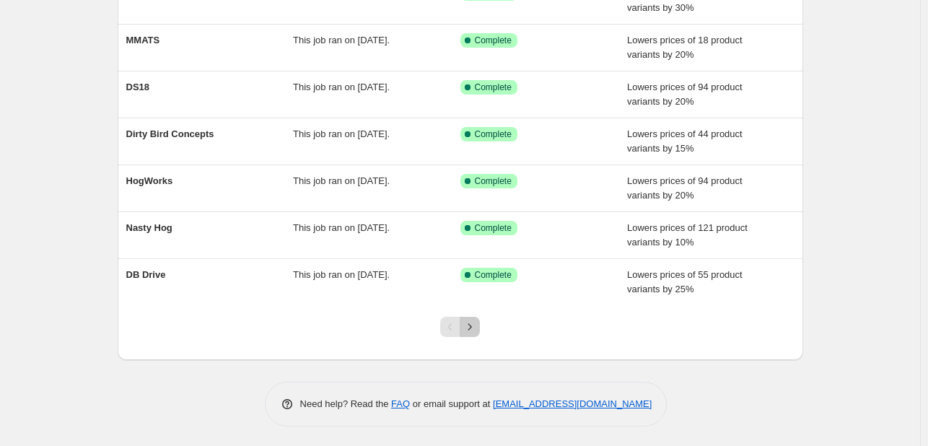
click at [477, 324] on icon "Next" at bounding box center [469, 327] width 14 height 14
click at [466, 317] on button "Next" at bounding box center [470, 327] width 20 height 20
click at [474, 331] on icon "Next" at bounding box center [469, 327] width 14 height 14
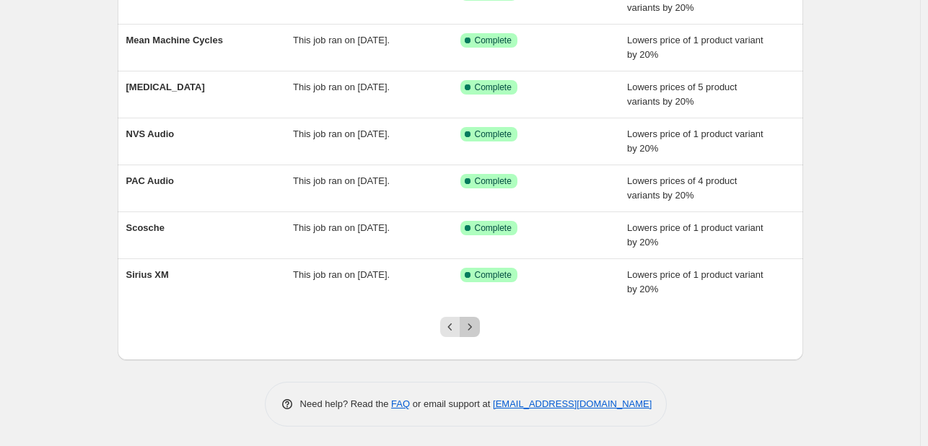
click at [470, 330] on icon "Next" at bounding box center [469, 327] width 14 height 14
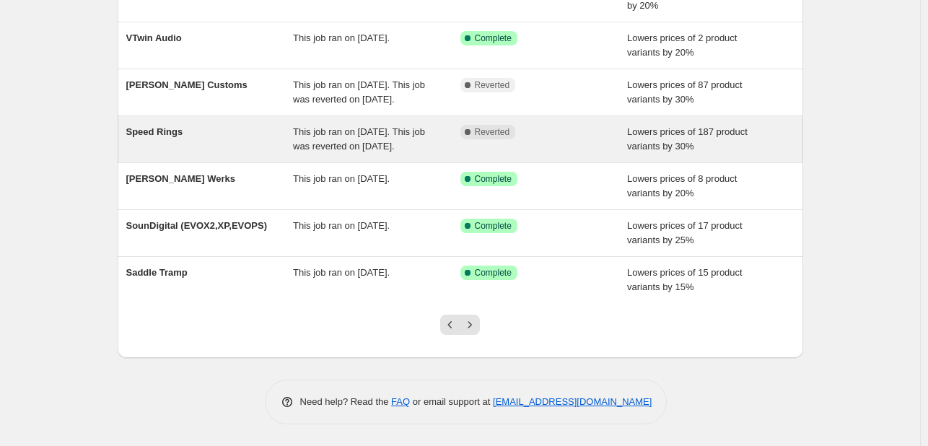
click at [506, 126] on span "Reverted" at bounding box center [492, 132] width 35 height 12
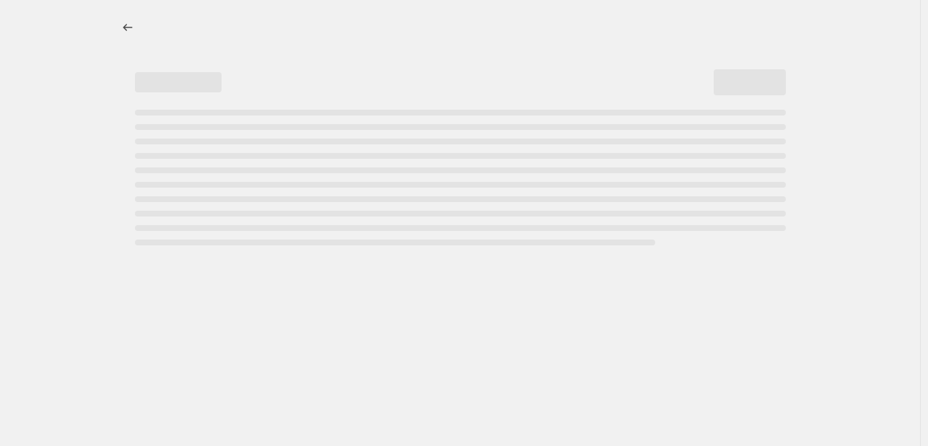
select select "percentage"
select select "vendor"
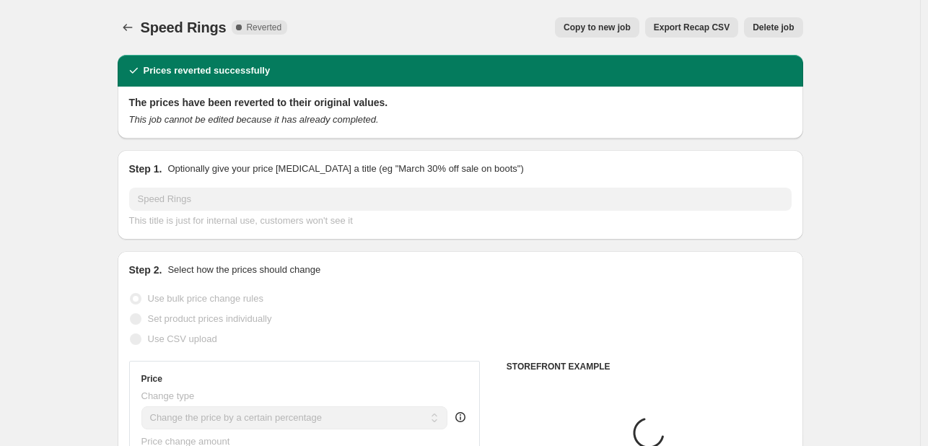
click at [775, 21] on button "Delete job" at bounding box center [773, 27] width 58 height 20
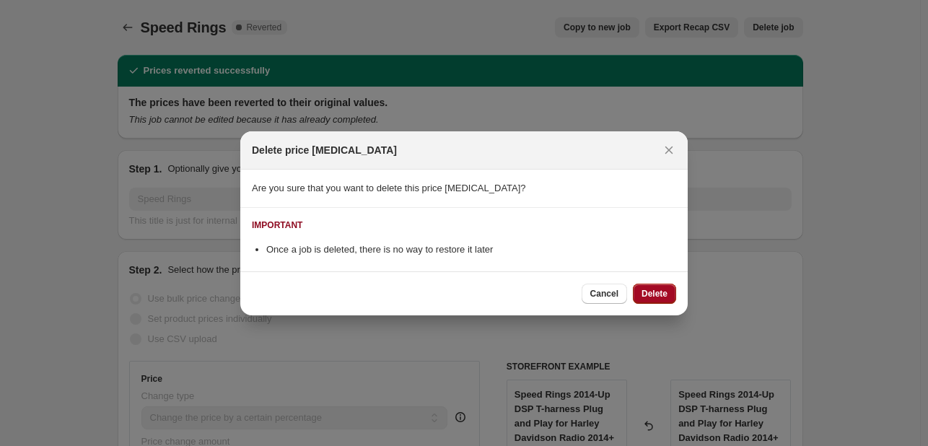
click at [636, 289] on button "Delete" at bounding box center [654, 293] width 43 height 20
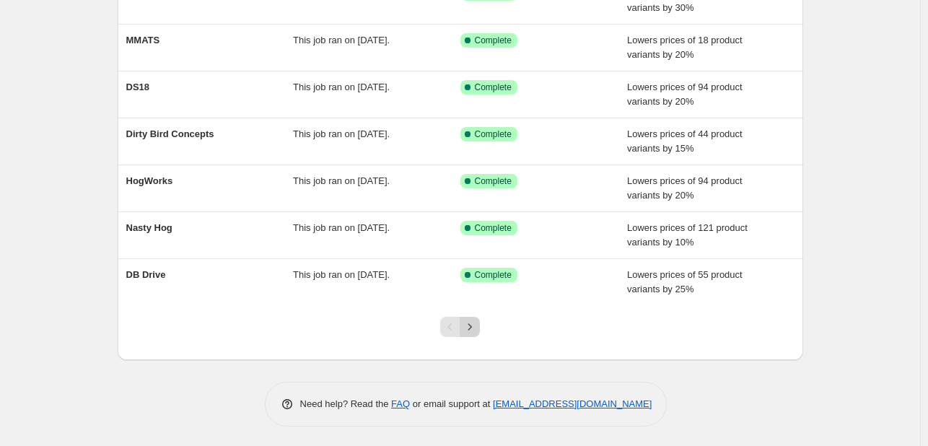
click at [470, 327] on icon "Next" at bounding box center [469, 327] width 14 height 14
click at [477, 329] on icon "Next" at bounding box center [469, 327] width 14 height 14
click at [477, 322] on icon "Next" at bounding box center [469, 327] width 14 height 14
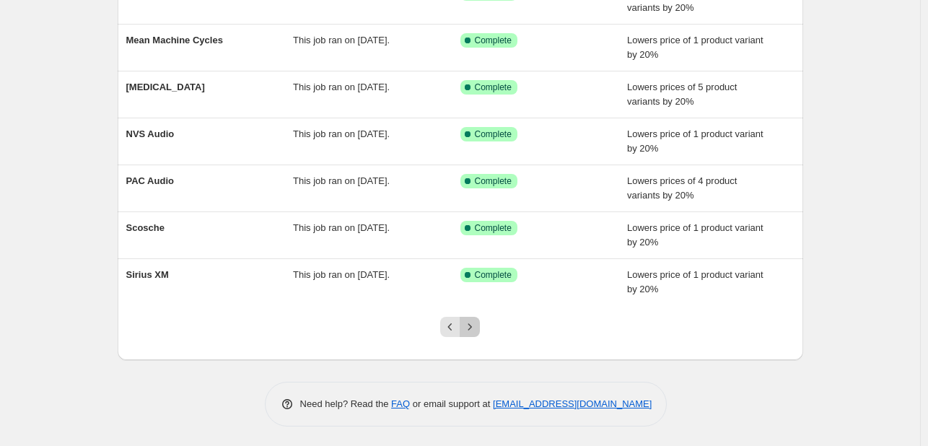
click at [472, 326] on icon "Next" at bounding box center [470, 326] width 4 height 6
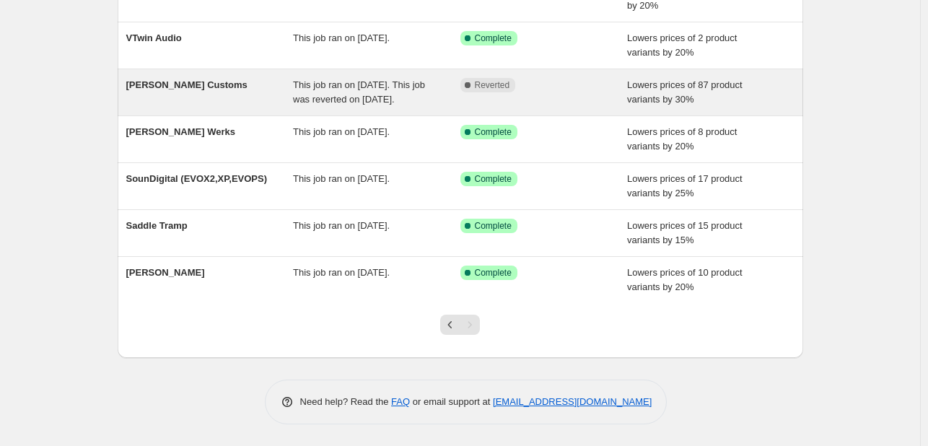
click at [514, 87] on div "Complete Reverted" at bounding box center [543, 92] width 167 height 29
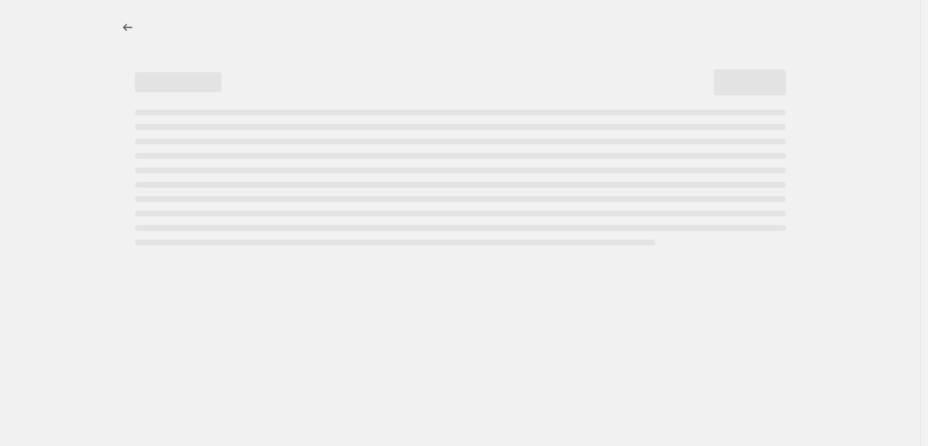
select select "percentage"
select select "vendor"
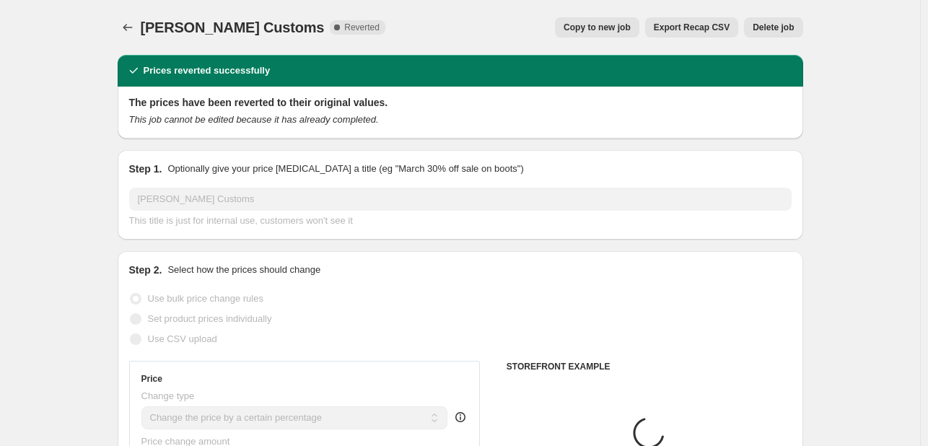
click at [774, 27] on span "Delete job" at bounding box center [772, 28] width 41 height 12
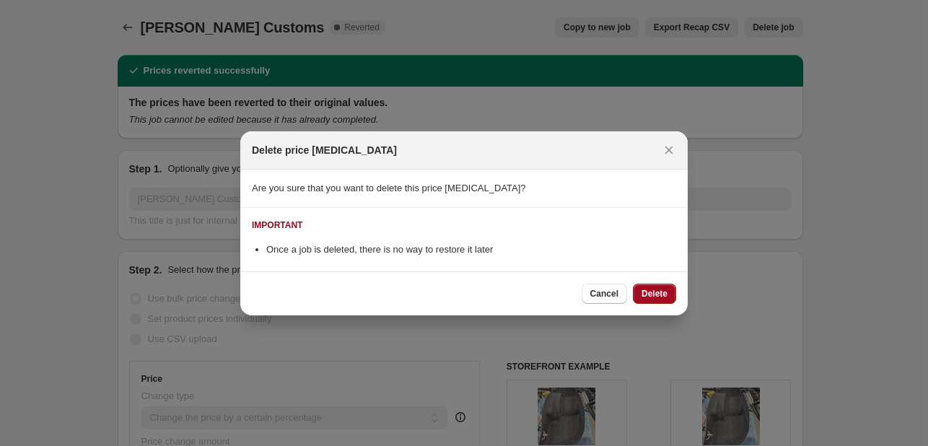
click at [664, 285] on button "Delete" at bounding box center [654, 293] width 43 height 20
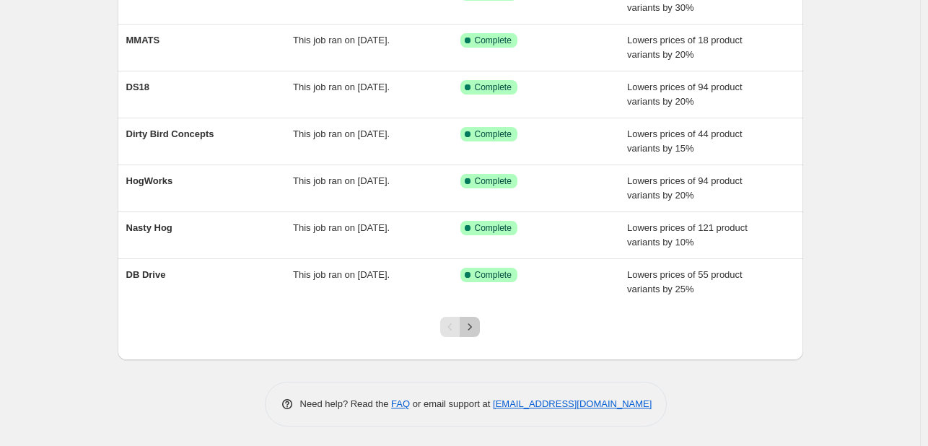
click at [475, 320] on icon "Next" at bounding box center [469, 327] width 14 height 14
click at [472, 330] on icon "Next" at bounding box center [469, 327] width 14 height 14
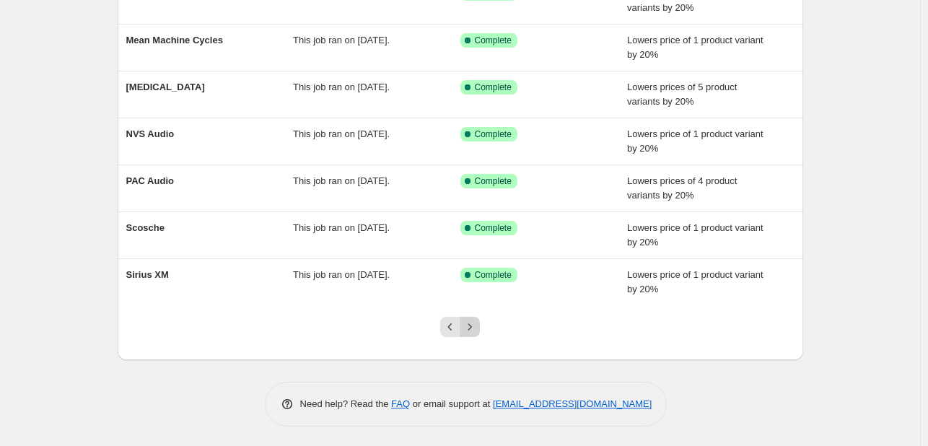
click at [472, 320] on icon "Next" at bounding box center [469, 327] width 14 height 14
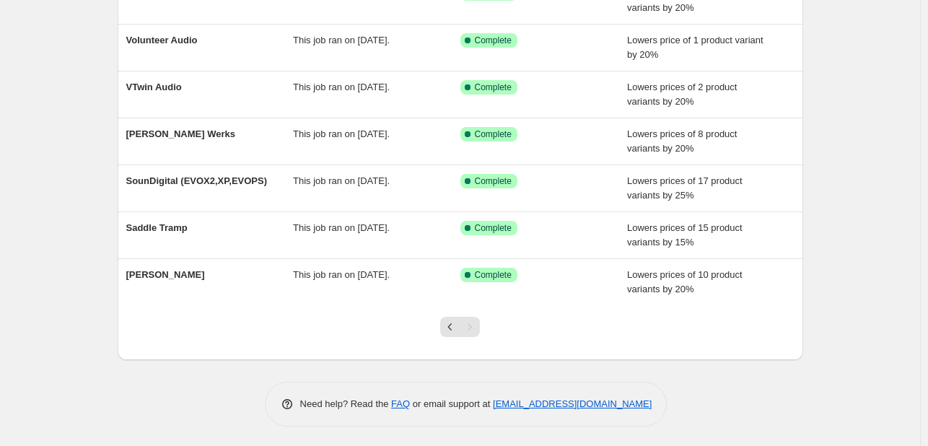
click at [476, 324] on div "Pagination" at bounding box center [470, 327] width 20 height 20
